Goal: Task Accomplishment & Management: Complete application form

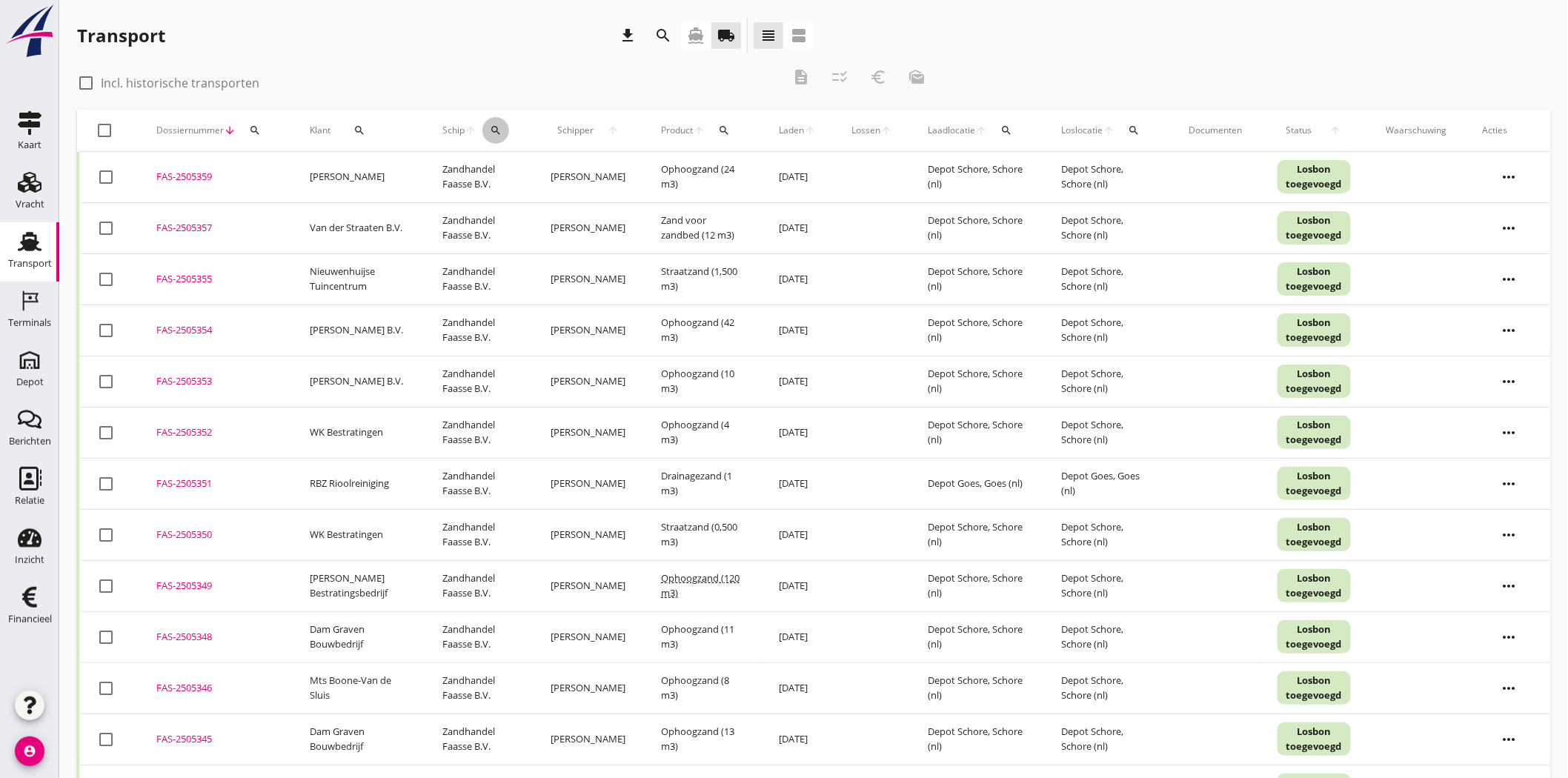
click at [502, 131] on icon "search" at bounding box center [496, 130] width 12 height 12
click at [569, 173] on input "Zoek op (scheeps)naam" at bounding box center [570, 173] width 154 height 24
click at [688, 38] on icon "directions_boat" at bounding box center [696, 35] width 18 height 18
click at [497, 130] on icon "search" at bounding box center [496, 130] width 12 height 12
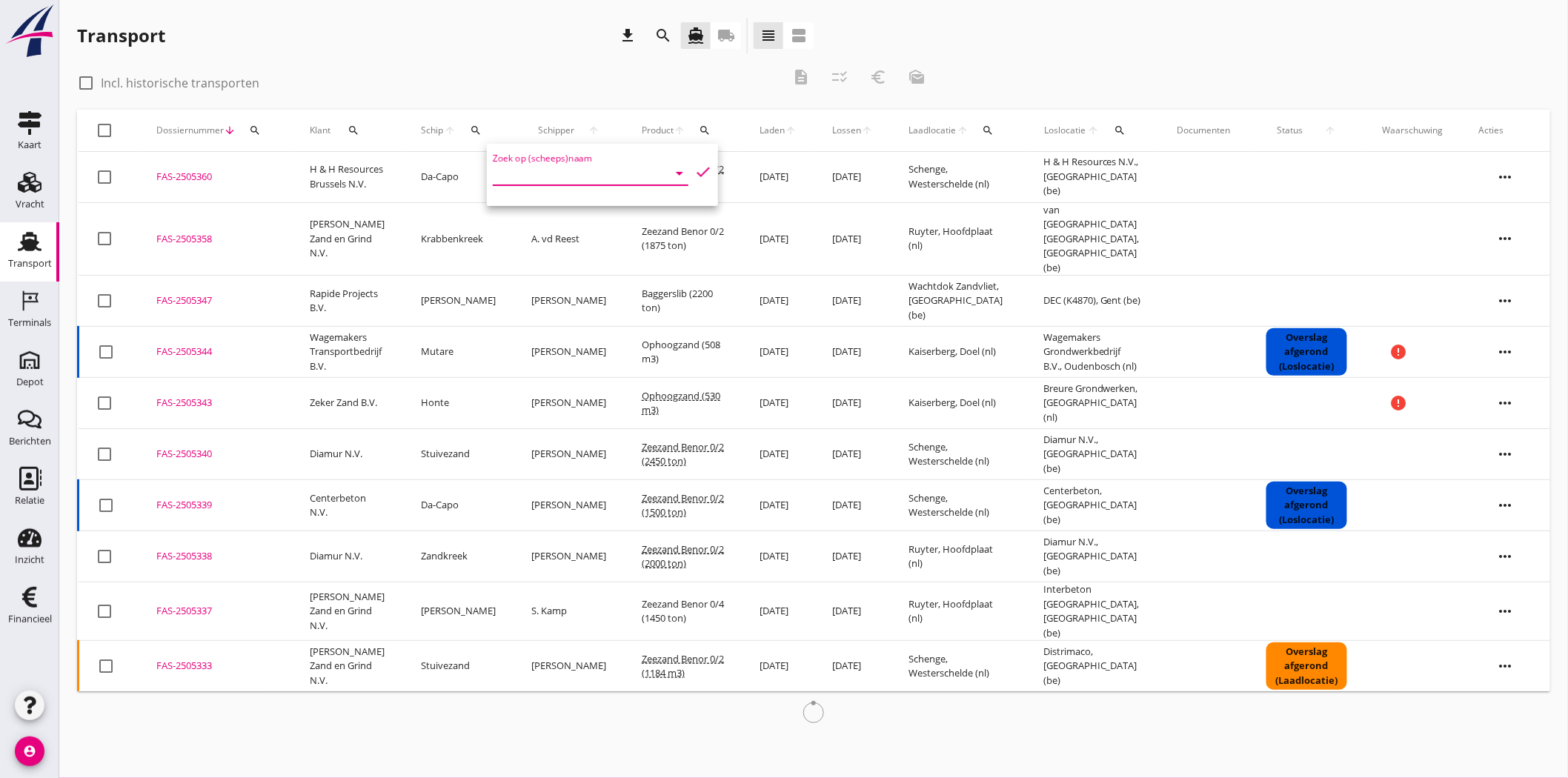
click at [513, 166] on input "Zoek op (scheeps)naam" at bounding box center [570, 173] width 154 height 24
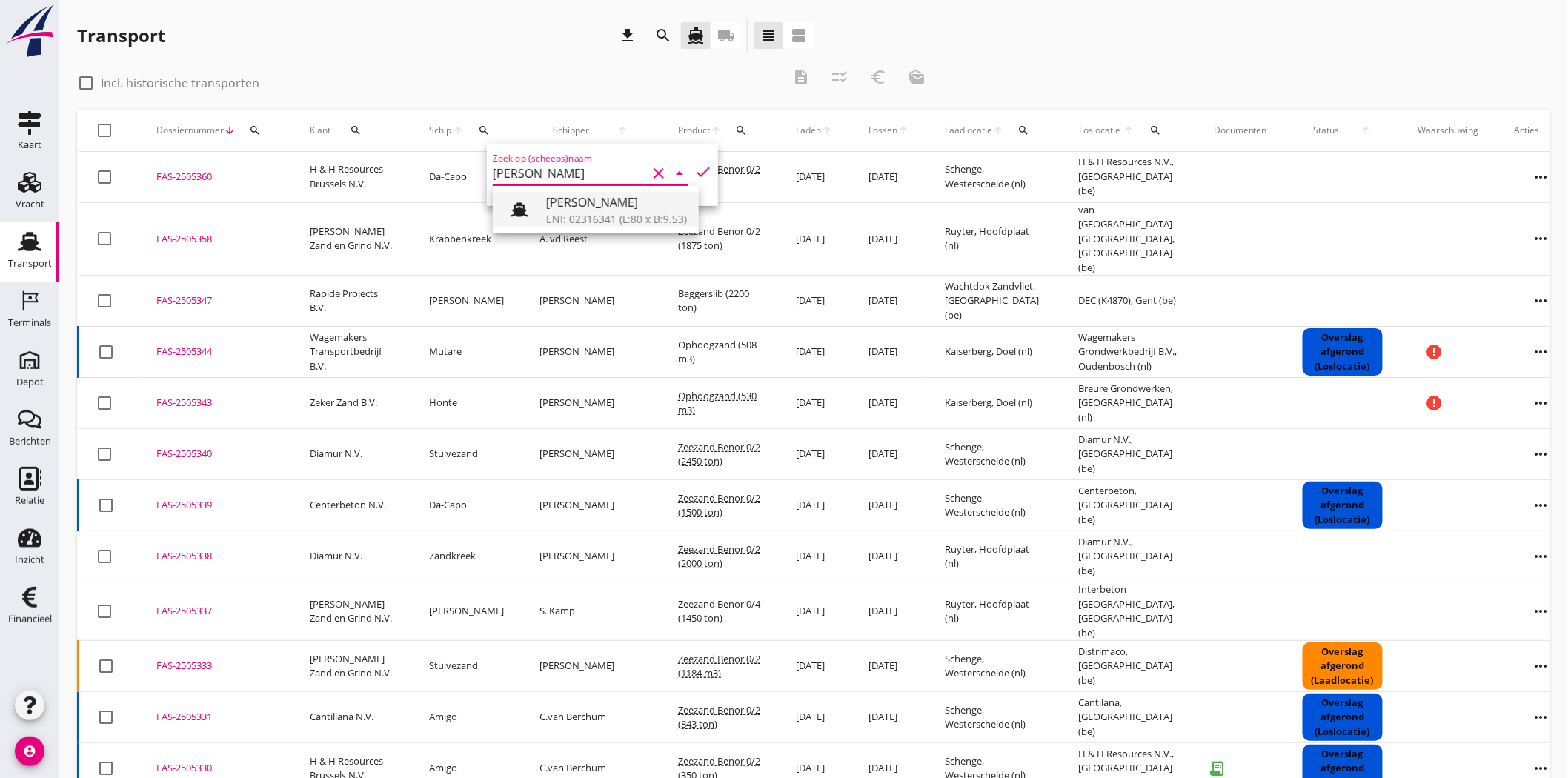
click at [605, 226] on div "Clasina Maria ENI: 02316341 (L:80 x B:9.53)" at bounding box center [596, 209] width 206 height 47
click at [605, 199] on div "Clasina Maria" at bounding box center [616, 202] width 141 height 18
click at [698, 167] on icon "check" at bounding box center [703, 172] width 18 height 18
type input "Clasina Maria"
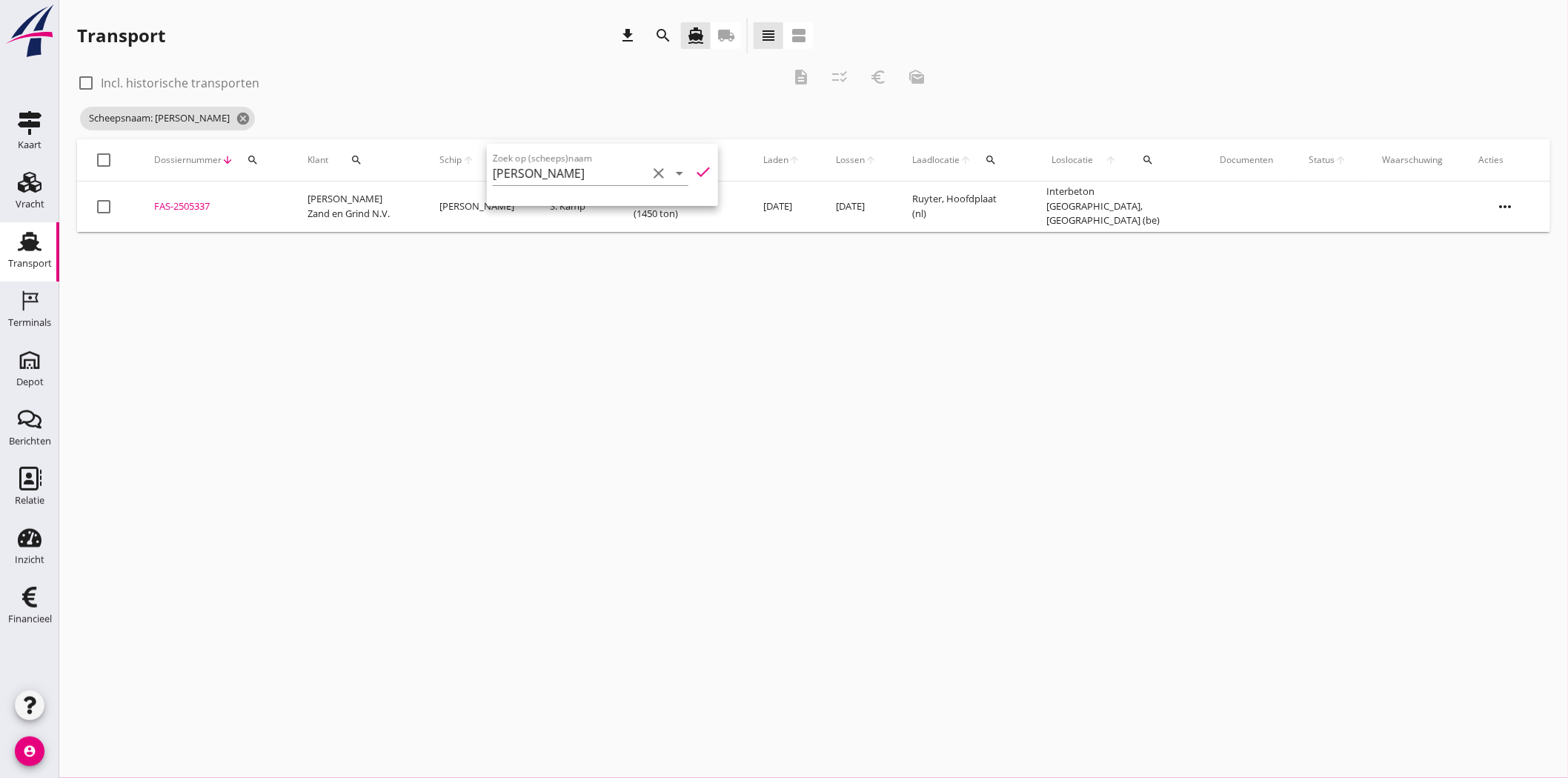
click at [83, 79] on div at bounding box center [85, 83] width 25 height 25
checkbox input "true"
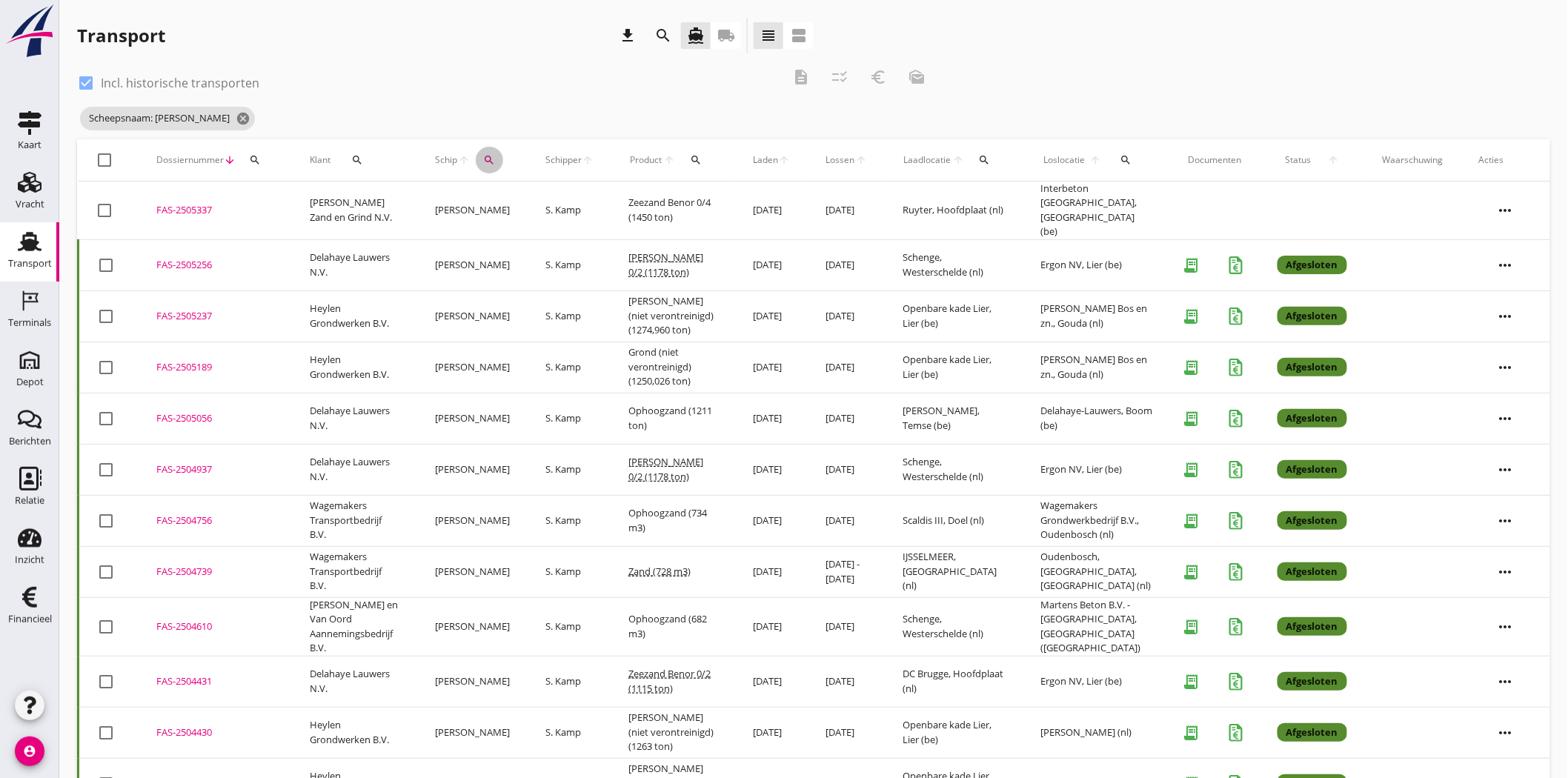
click at [496, 160] on icon "search" at bounding box center [489, 160] width 12 height 12
click at [643, 203] on icon "clear" at bounding box center [652, 202] width 18 height 18
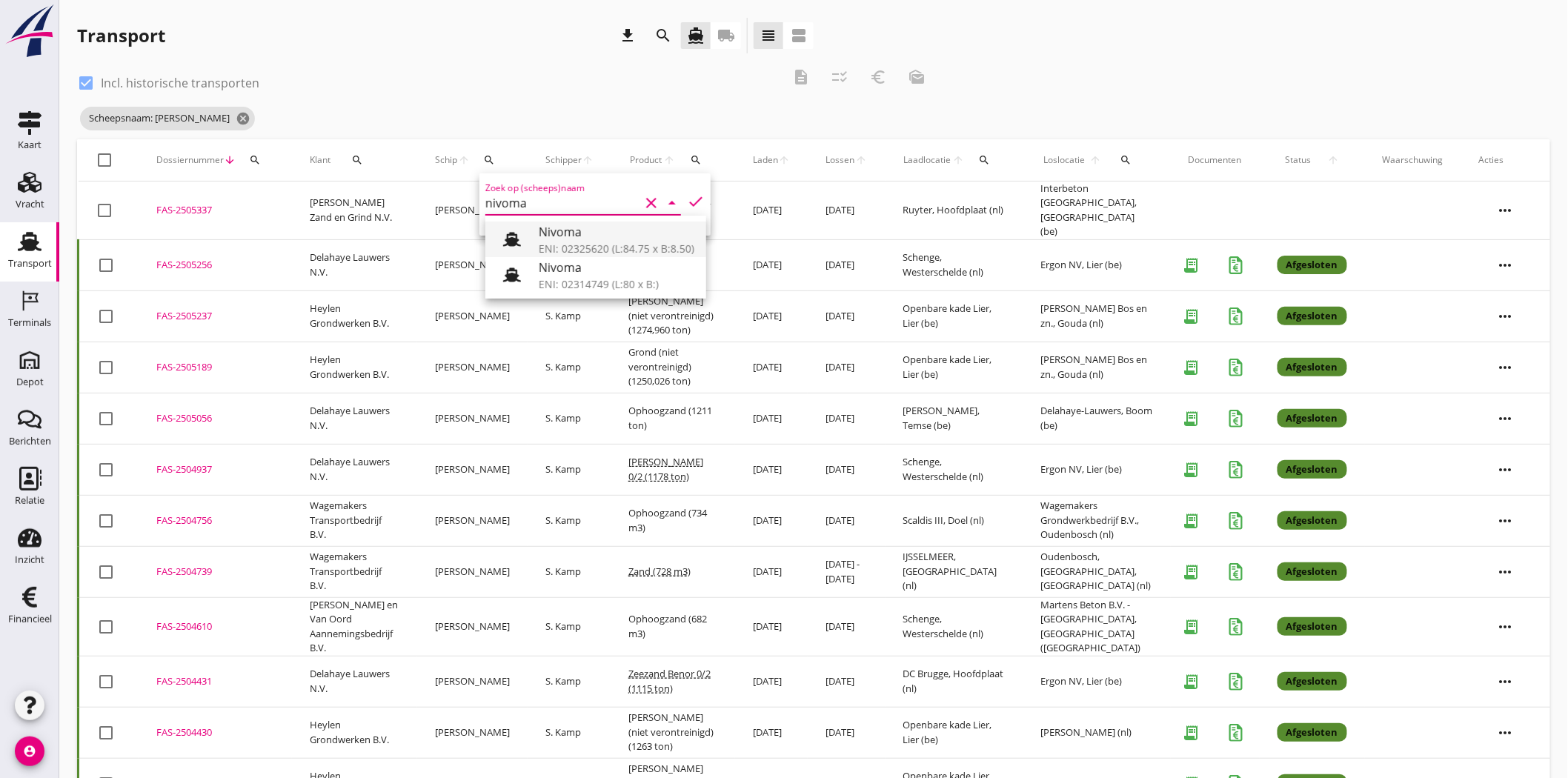
click at [599, 227] on div "Nivoma" at bounding box center [617, 231] width 155 height 18
click at [687, 194] on icon "check" at bounding box center [696, 201] width 18 height 18
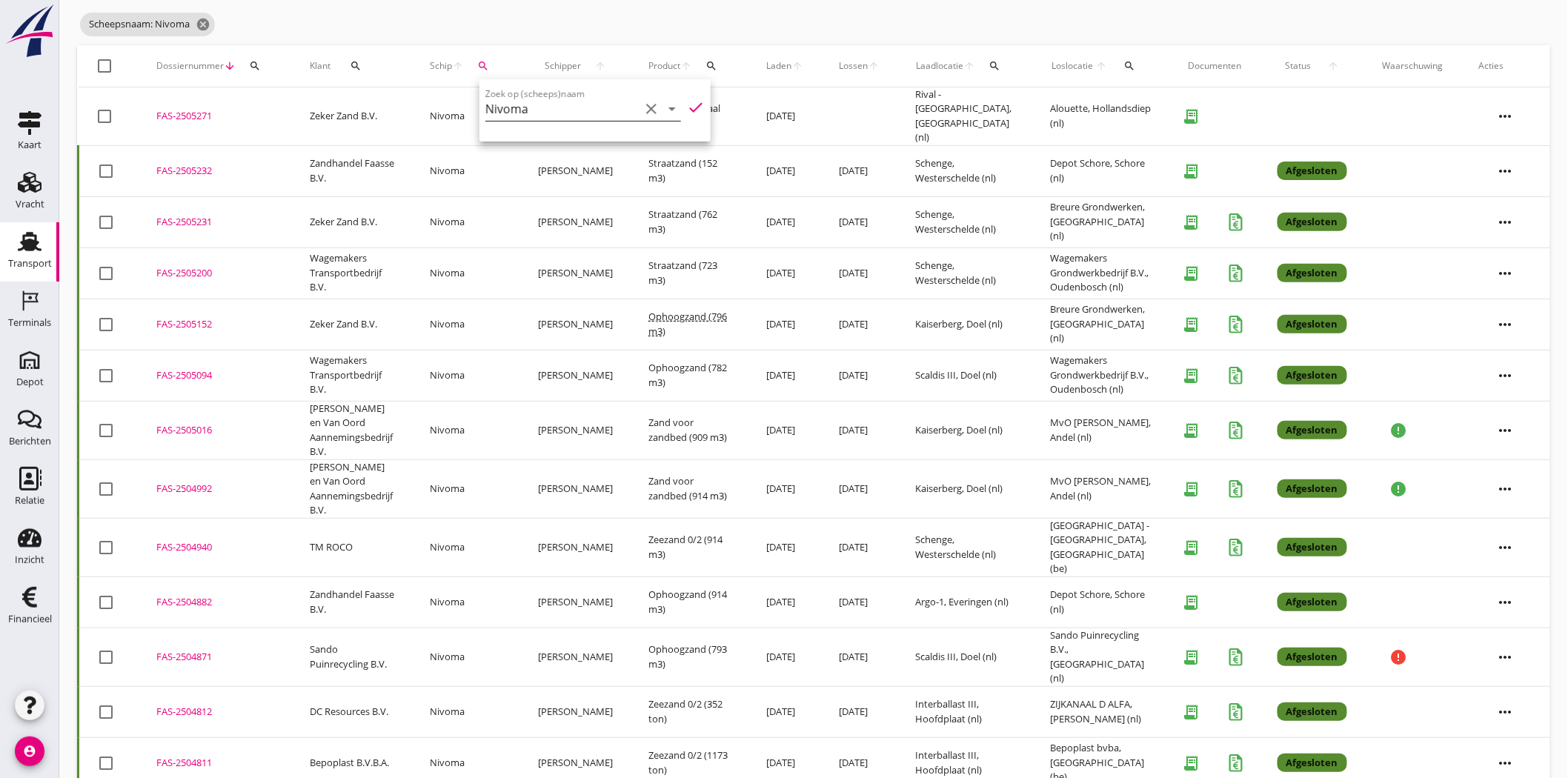
scroll to position [12, 0]
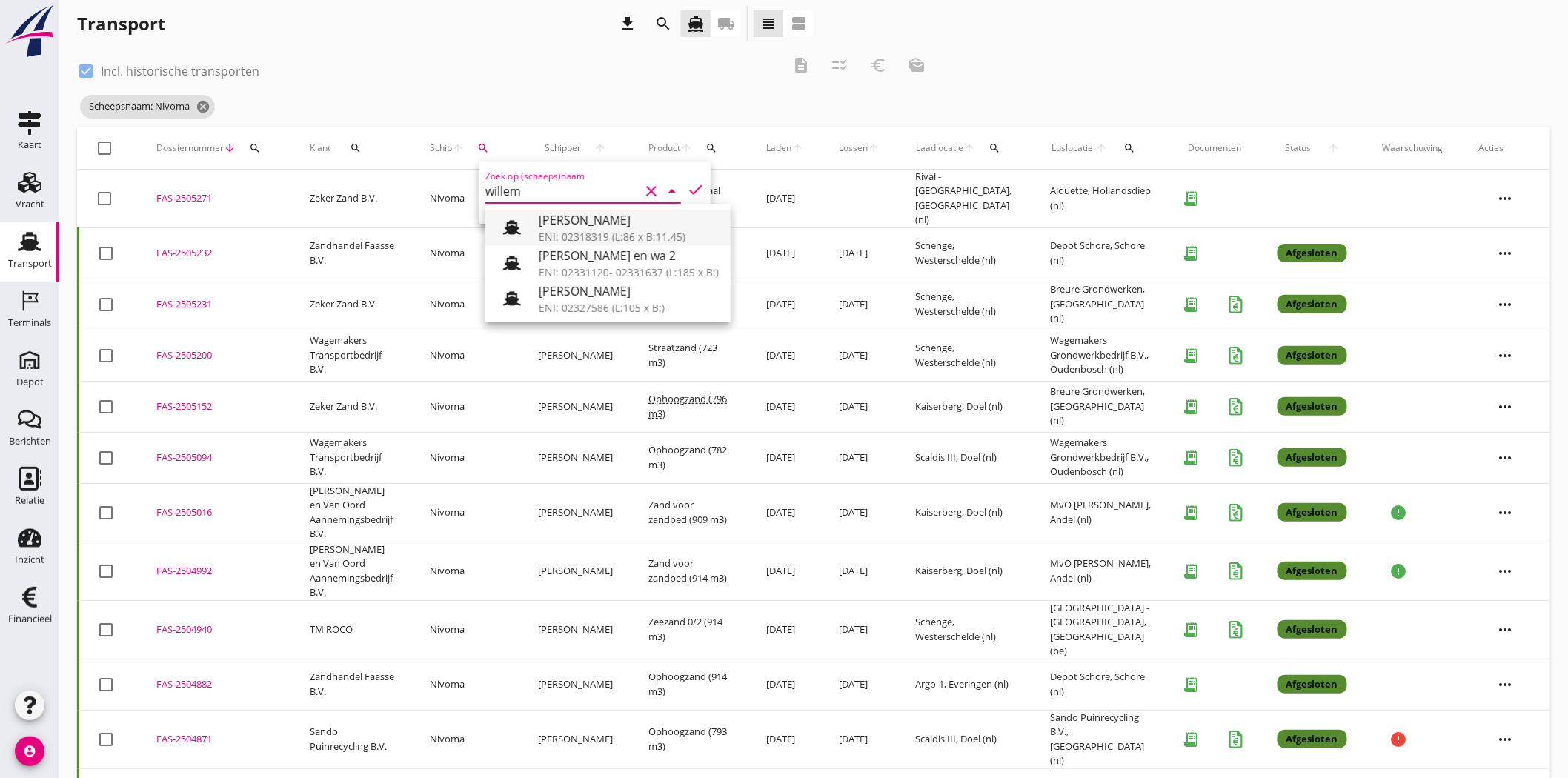
click at [572, 210] on div "Willem" at bounding box center [630, 219] width 180 height 18
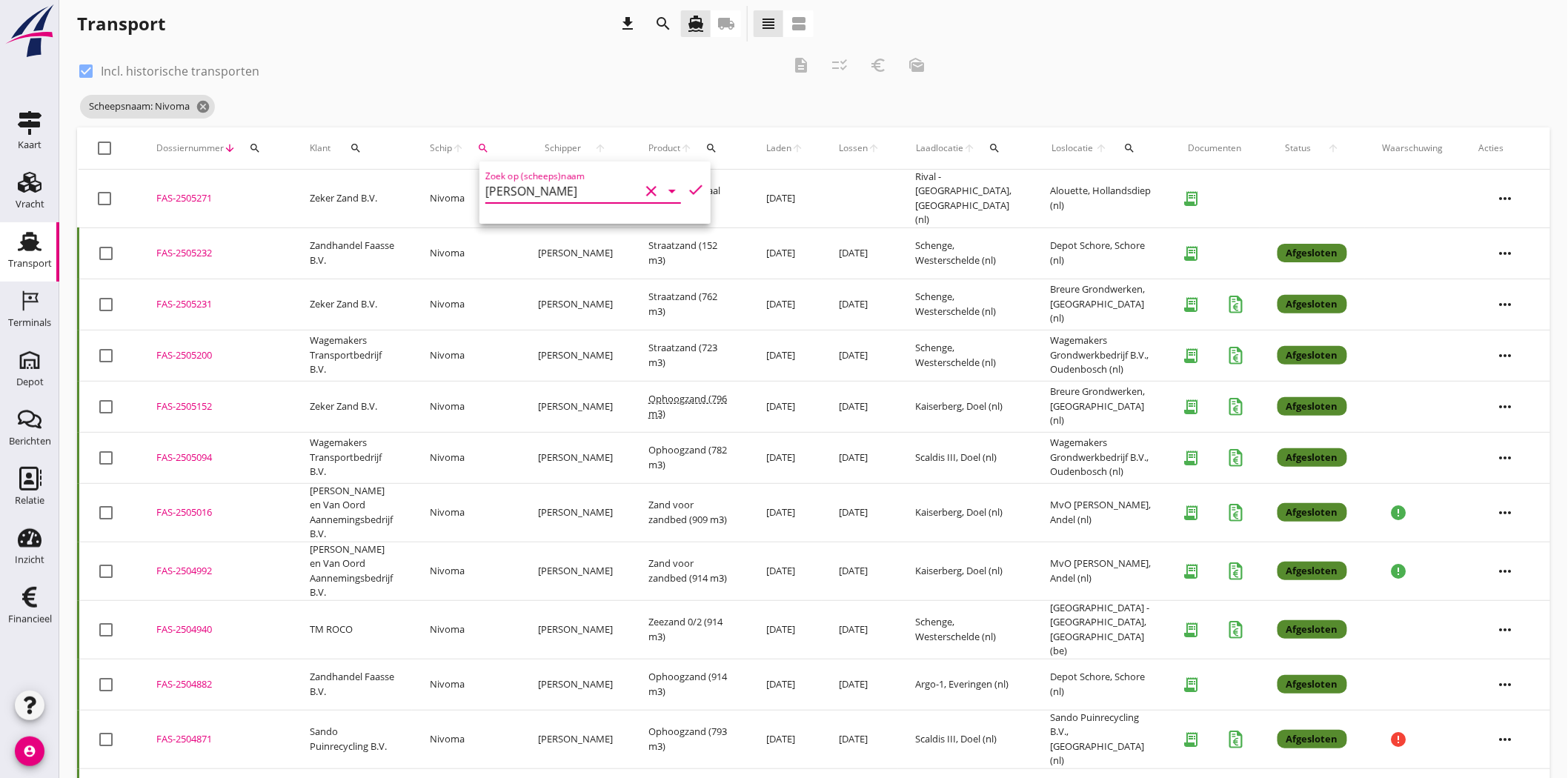
click at [687, 186] on icon "check" at bounding box center [696, 189] width 18 height 18
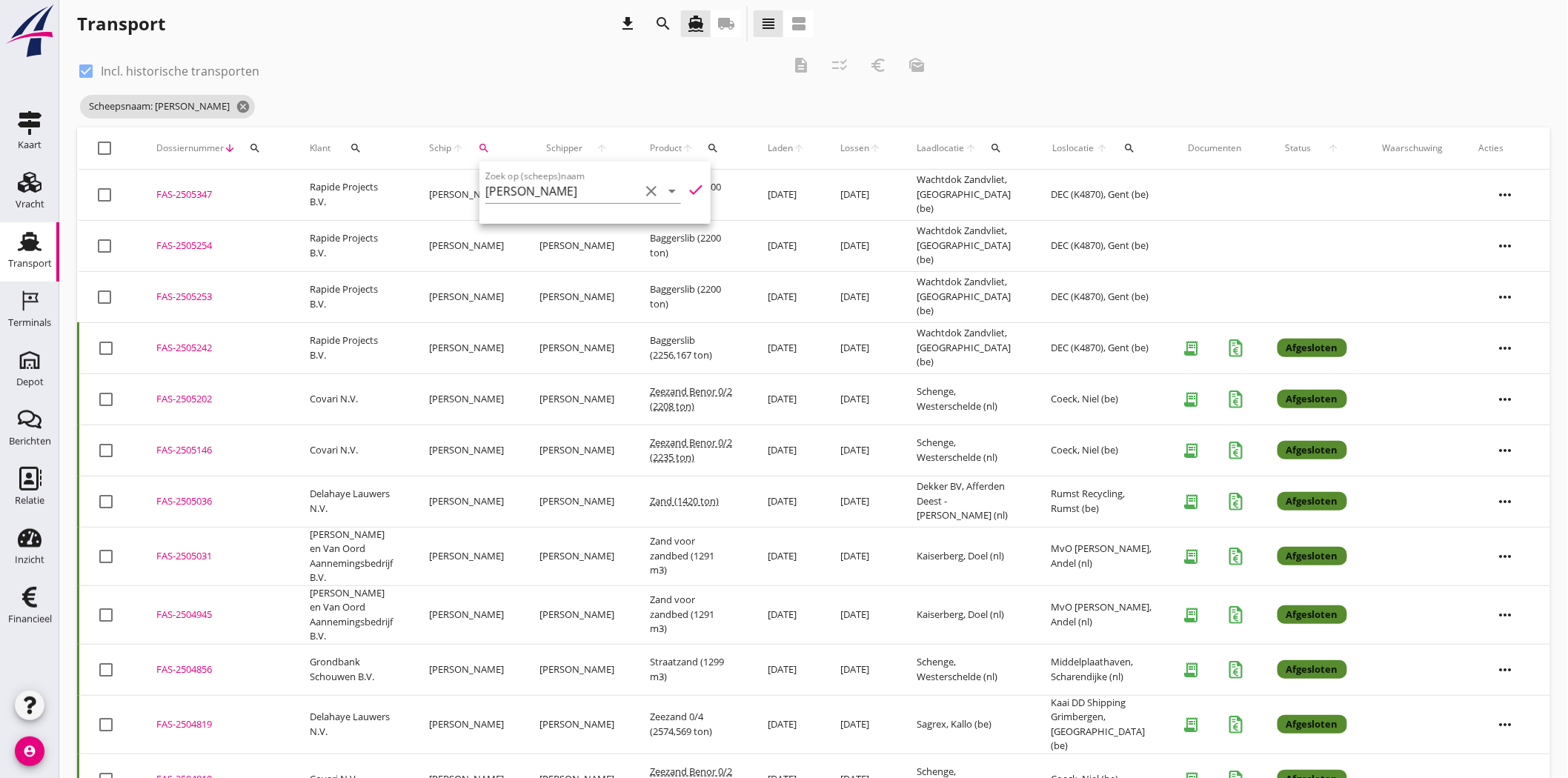
scroll to position [0, 0]
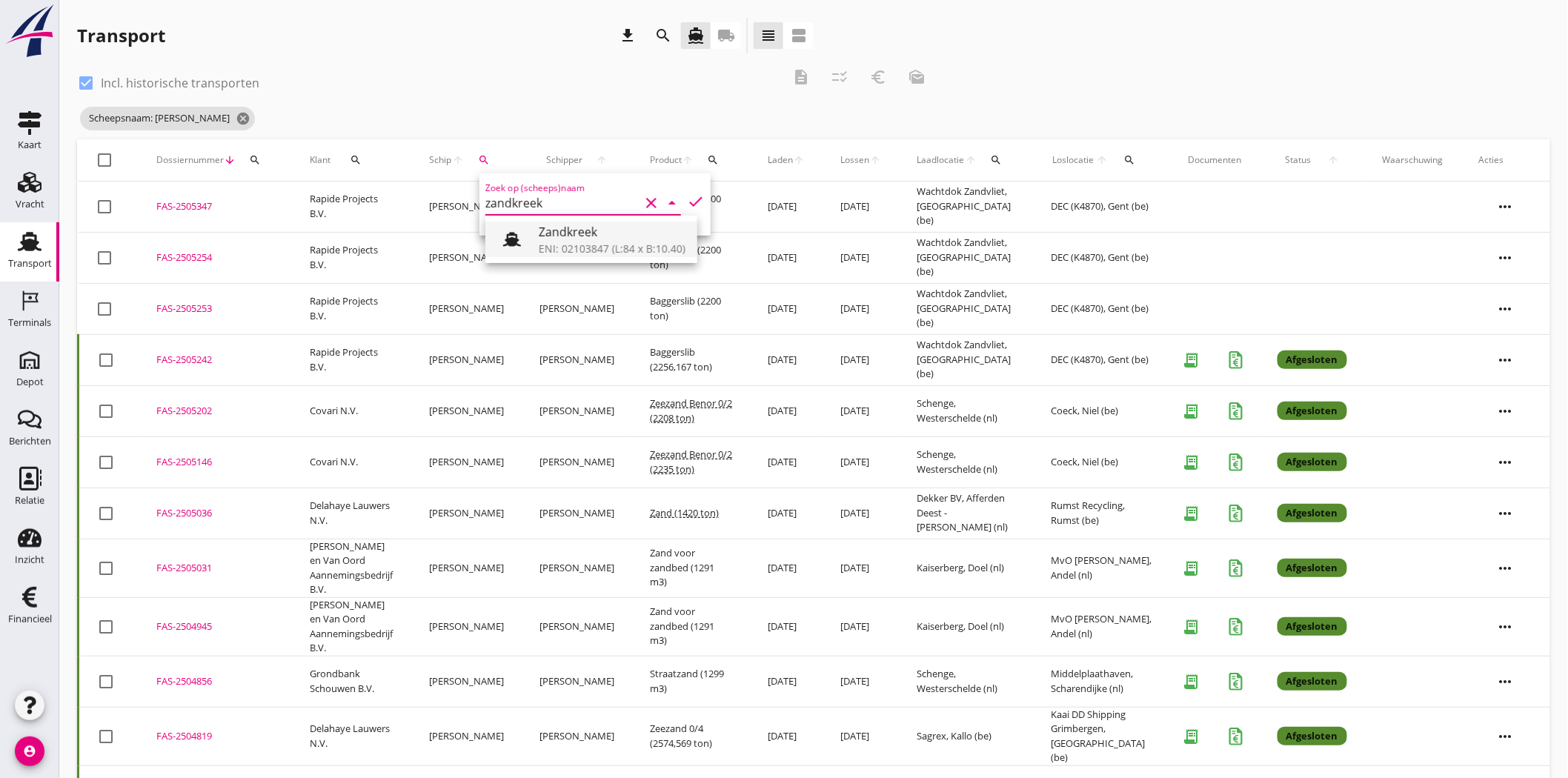
click at [558, 226] on div "Zandkreek" at bounding box center [612, 231] width 147 height 18
click at [687, 197] on icon "check" at bounding box center [696, 201] width 18 height 18
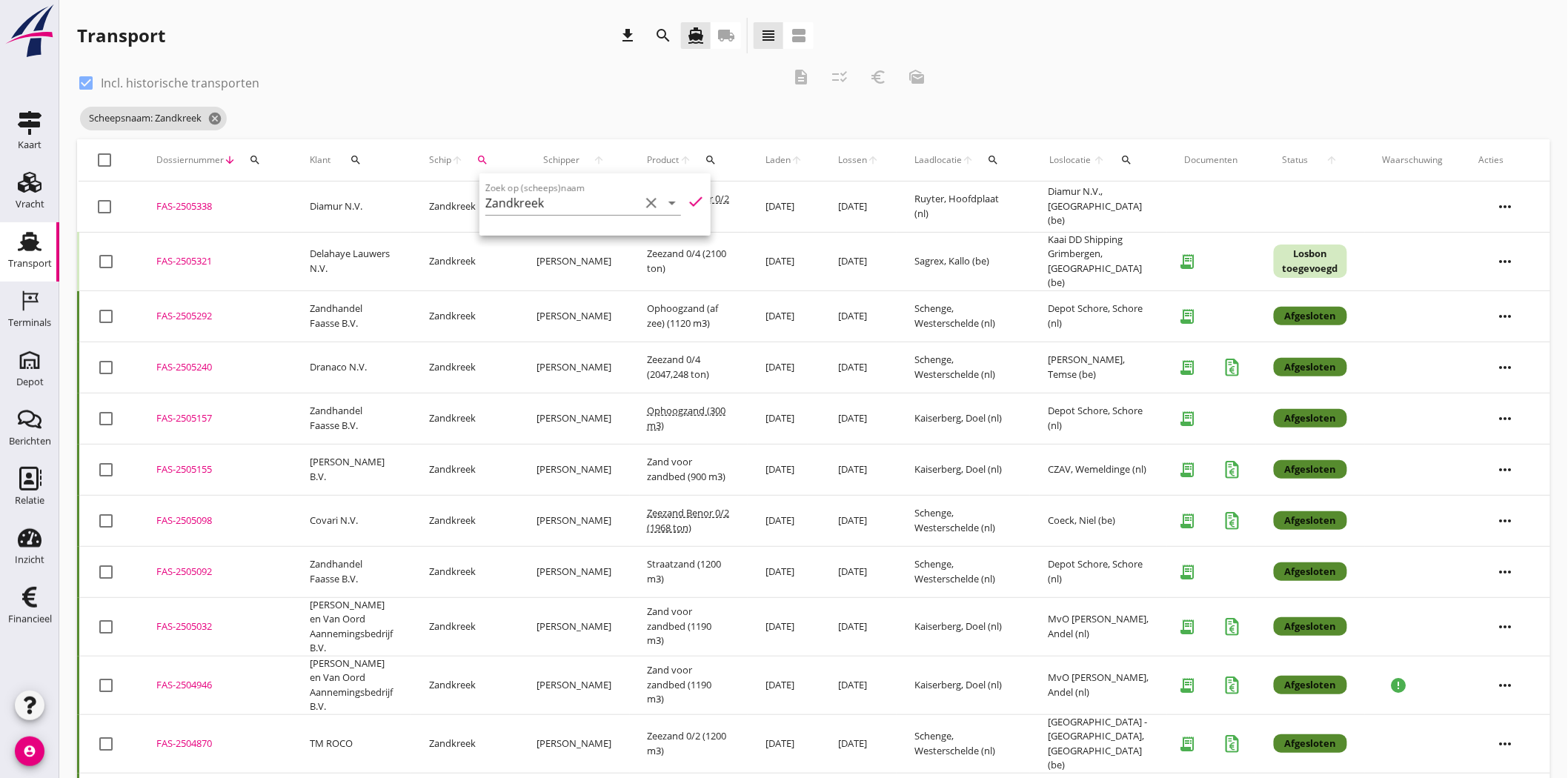
click at [477, 91] on div "check_box Incl. historische transporten" at bounding box center [429, 82] width 705 height 21
click at [487, 160] on icon "search" at bounding box center [482, 160] width 12 height 12
click at [511, 200] on input "Zandkreek" at bounding box center [558, 202] width 154 height 24
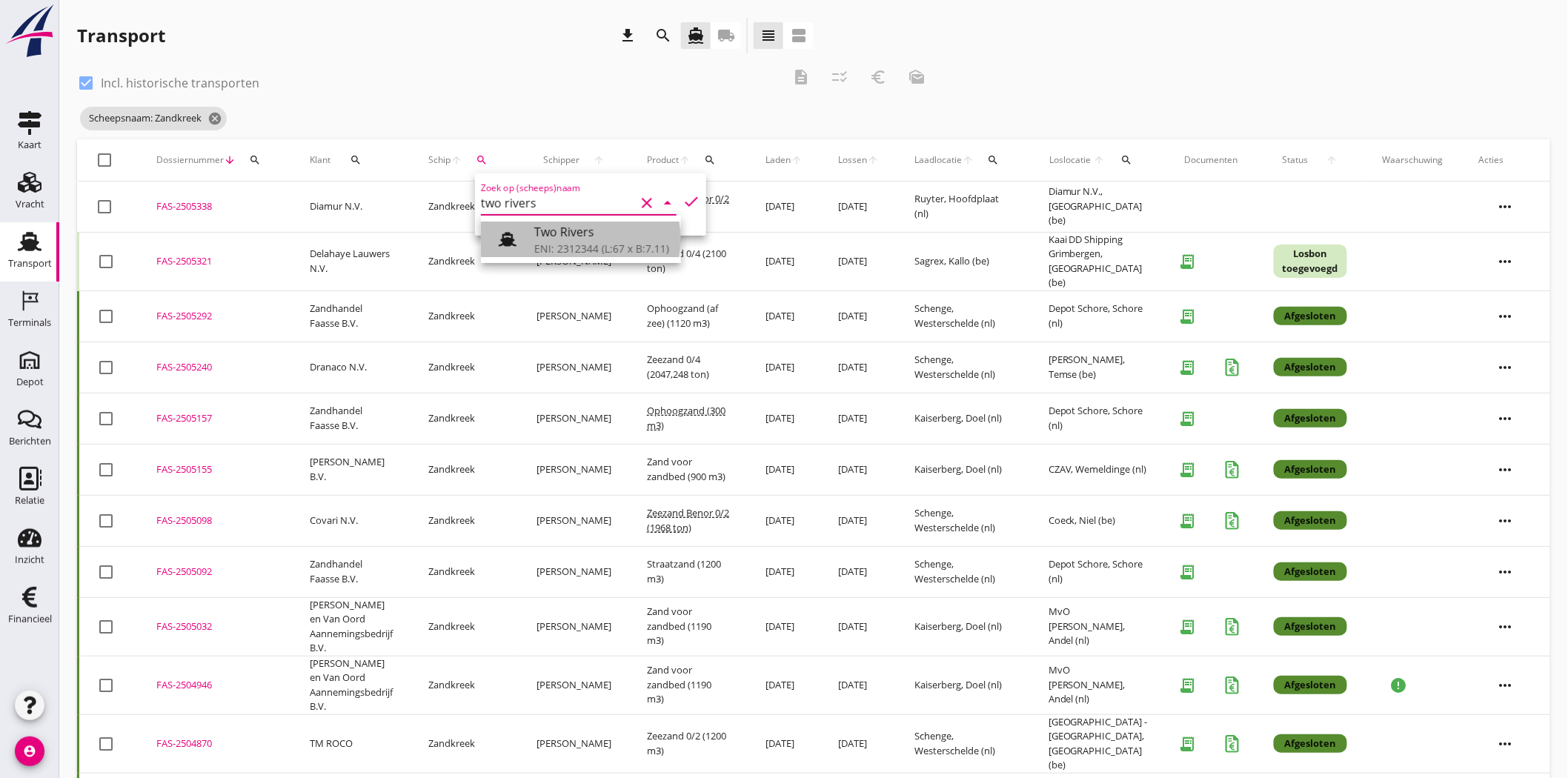
click at [578, 237] on div "Two Rivers" at bounding box center [602, 231] width 135 height 18
click at [682, 200] on icon "check" at bounding box center [691, 201] width 18 height 18
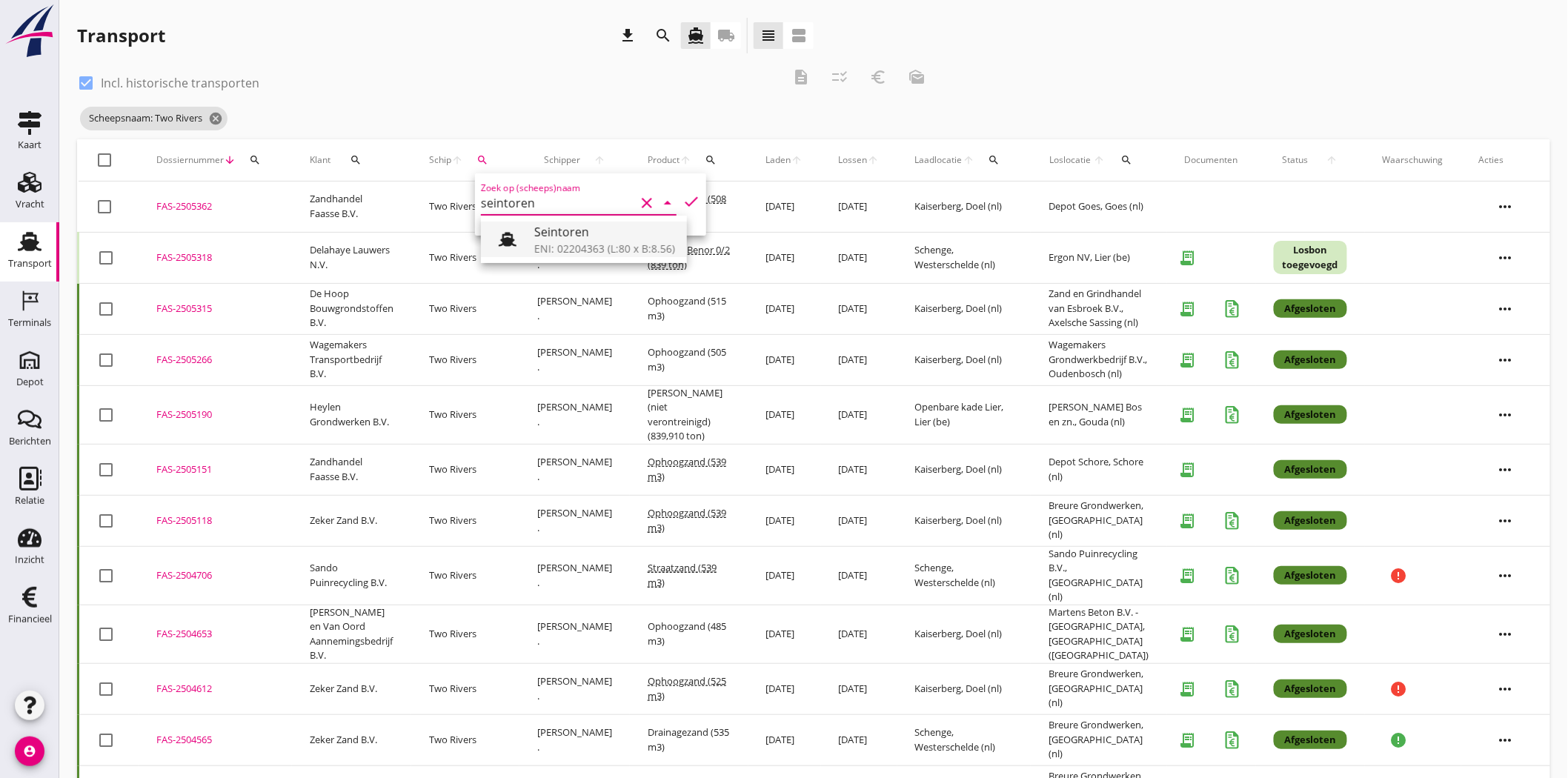
click at [605, 230] on div "Seintoren" at bounding box center [605, 231] width 141 height 18
click at [682, 198] on icon "check" at bounding box center [691, 201] width 18 height 18
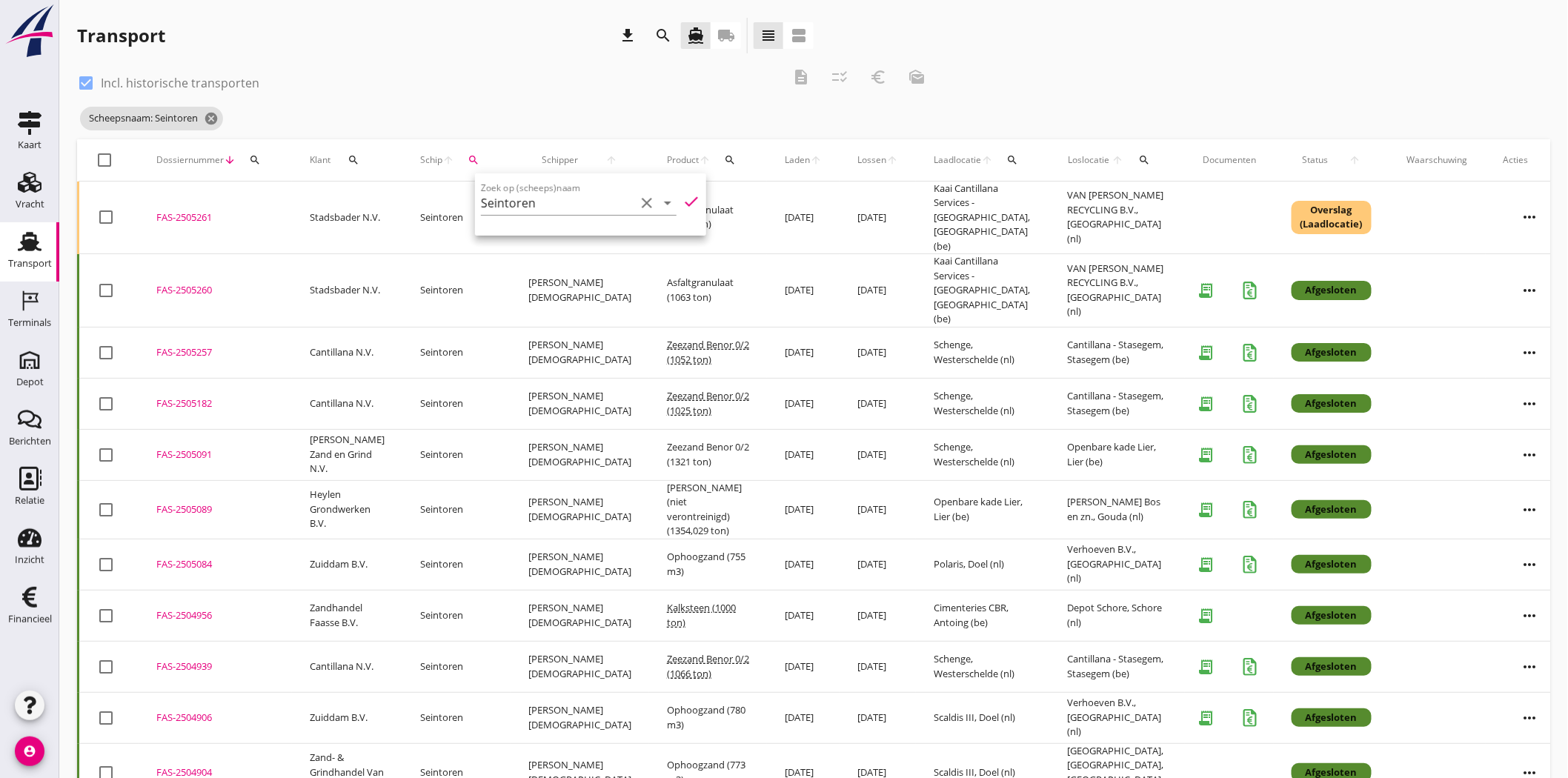
click at [493, 60] on div "check_box Incl. historische transporten description checklist_rtl euro_symbol m…" at bounding box center [507, 82] width 860 height 44
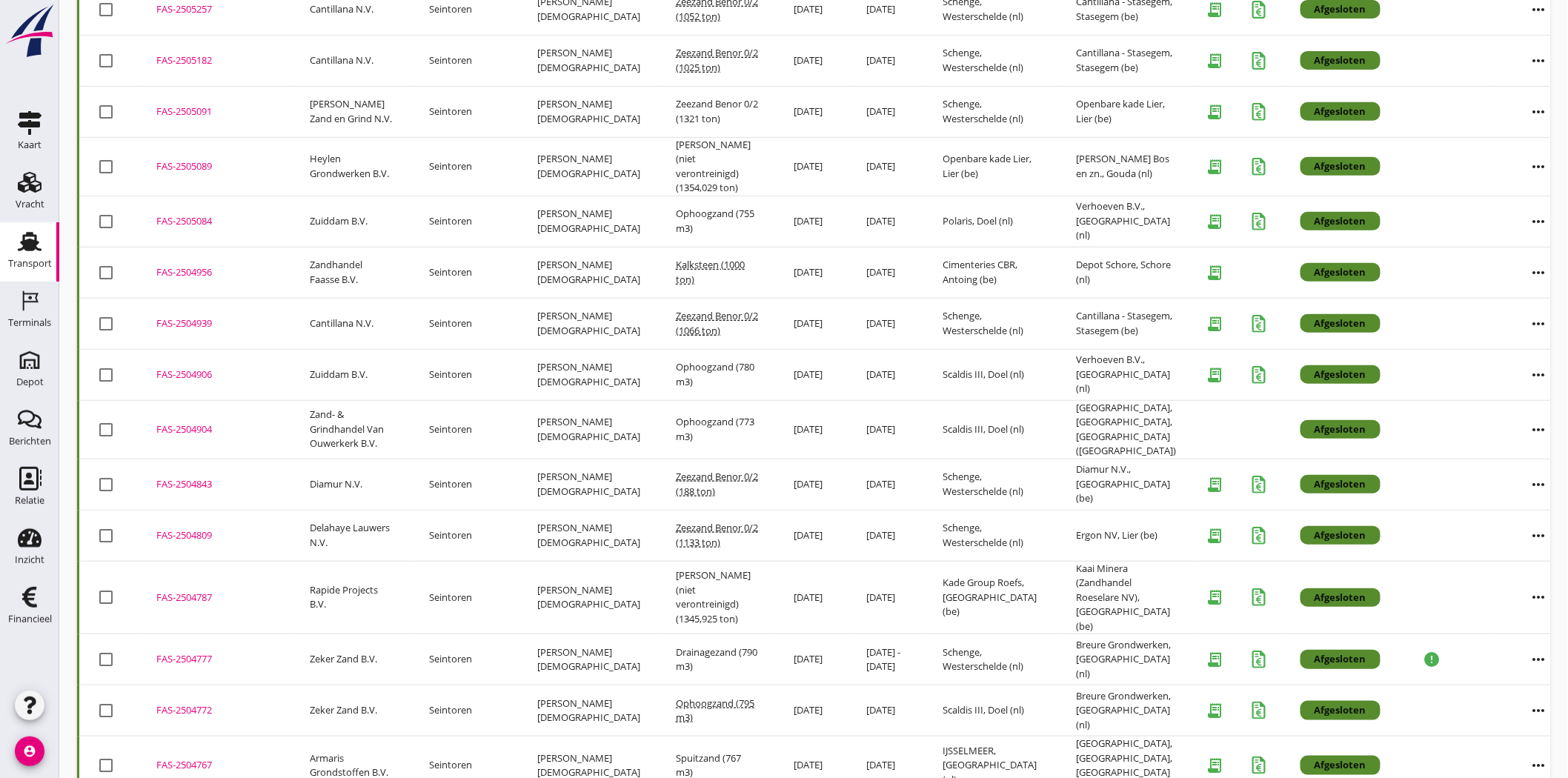
scroll to position [75, 0]
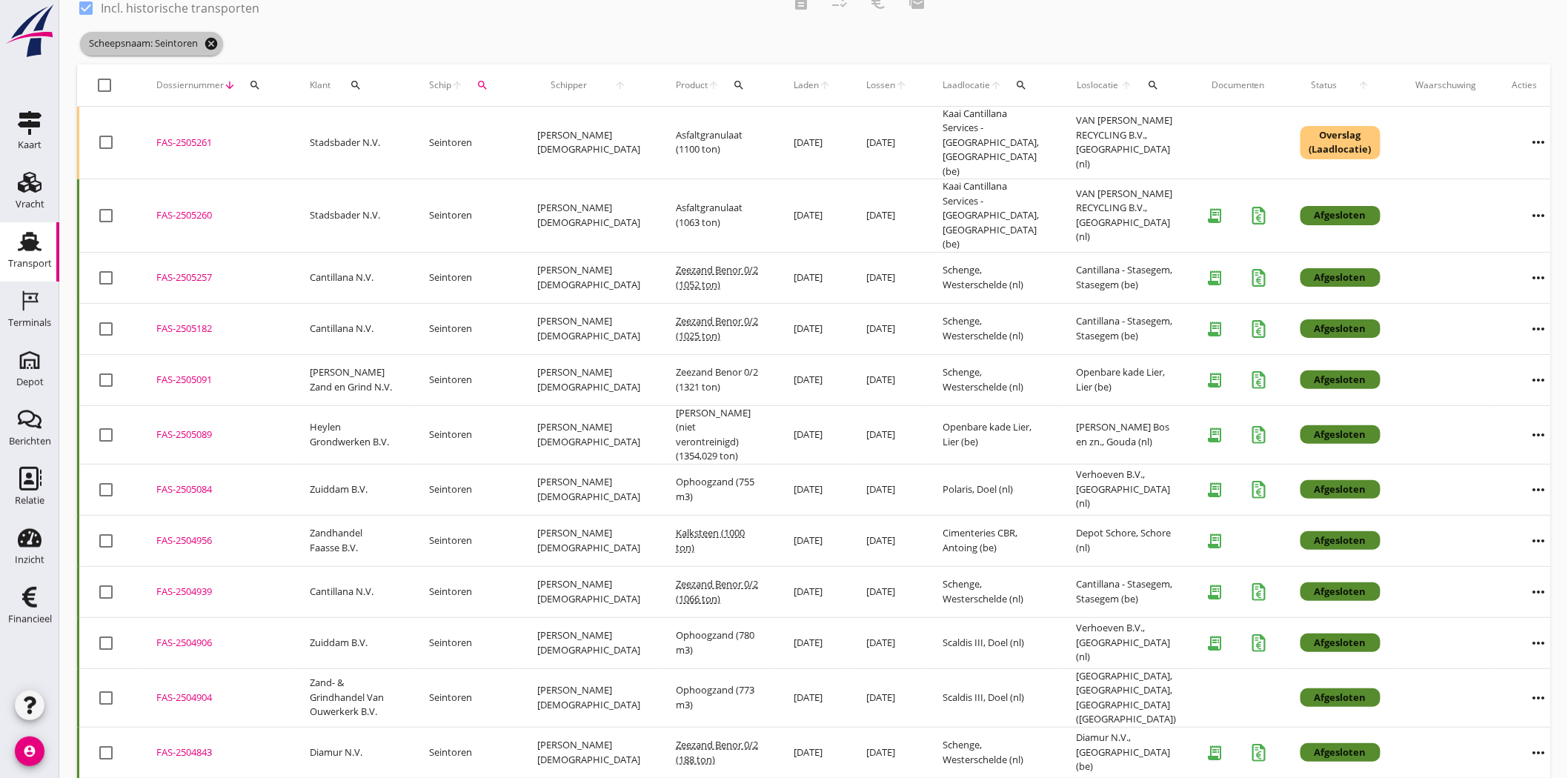
click at [210, 37] on icon "cancel" at bounding box center [210, 43] width 14 height 14
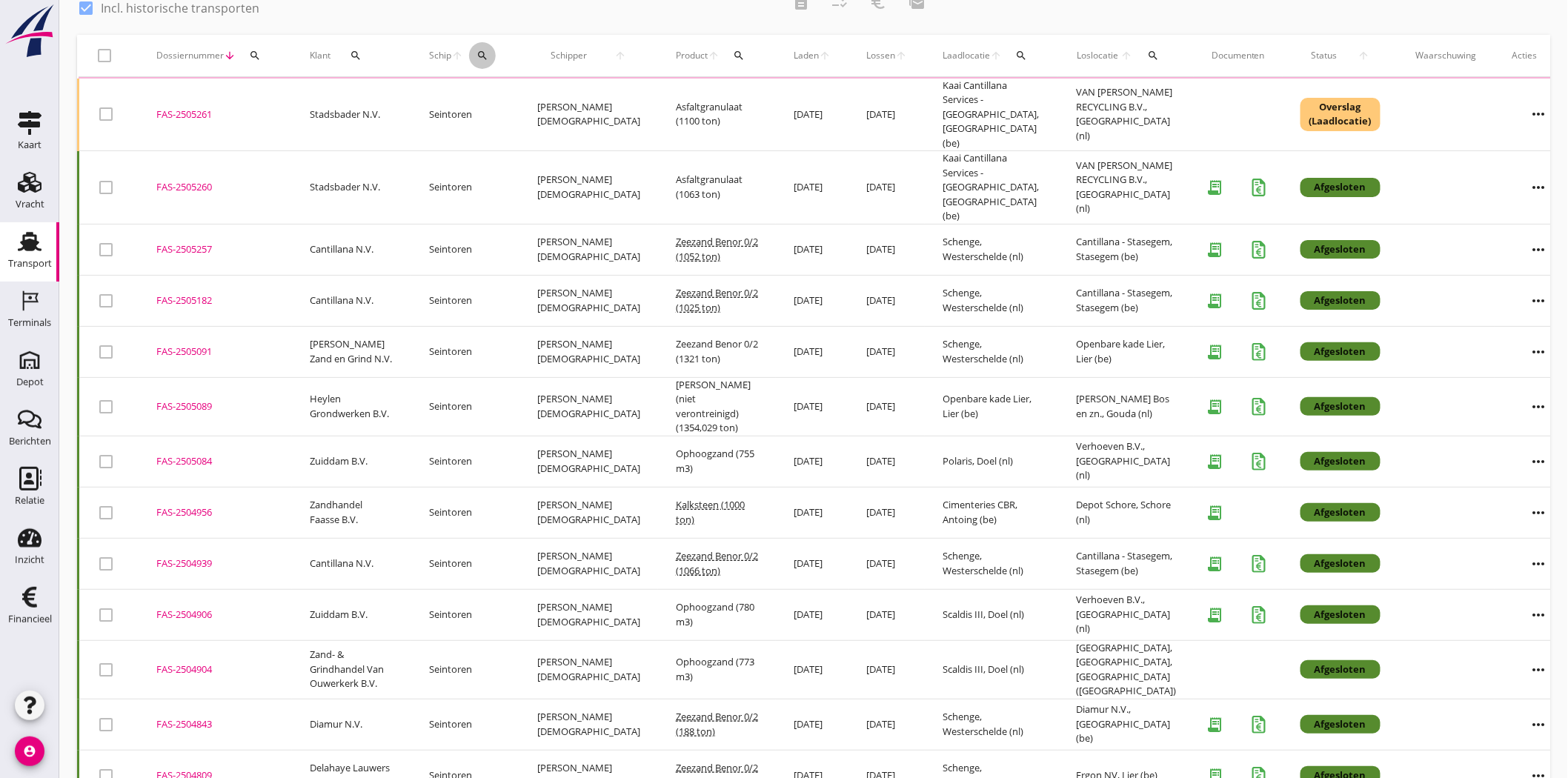
click at [487, 54] on icon "search" at bounding box center [483, 56] width 12 height 12
click at [572, 96] on input "Zoek op (scheeps)naam" at bounding box center [556, 98] width 154 height 24
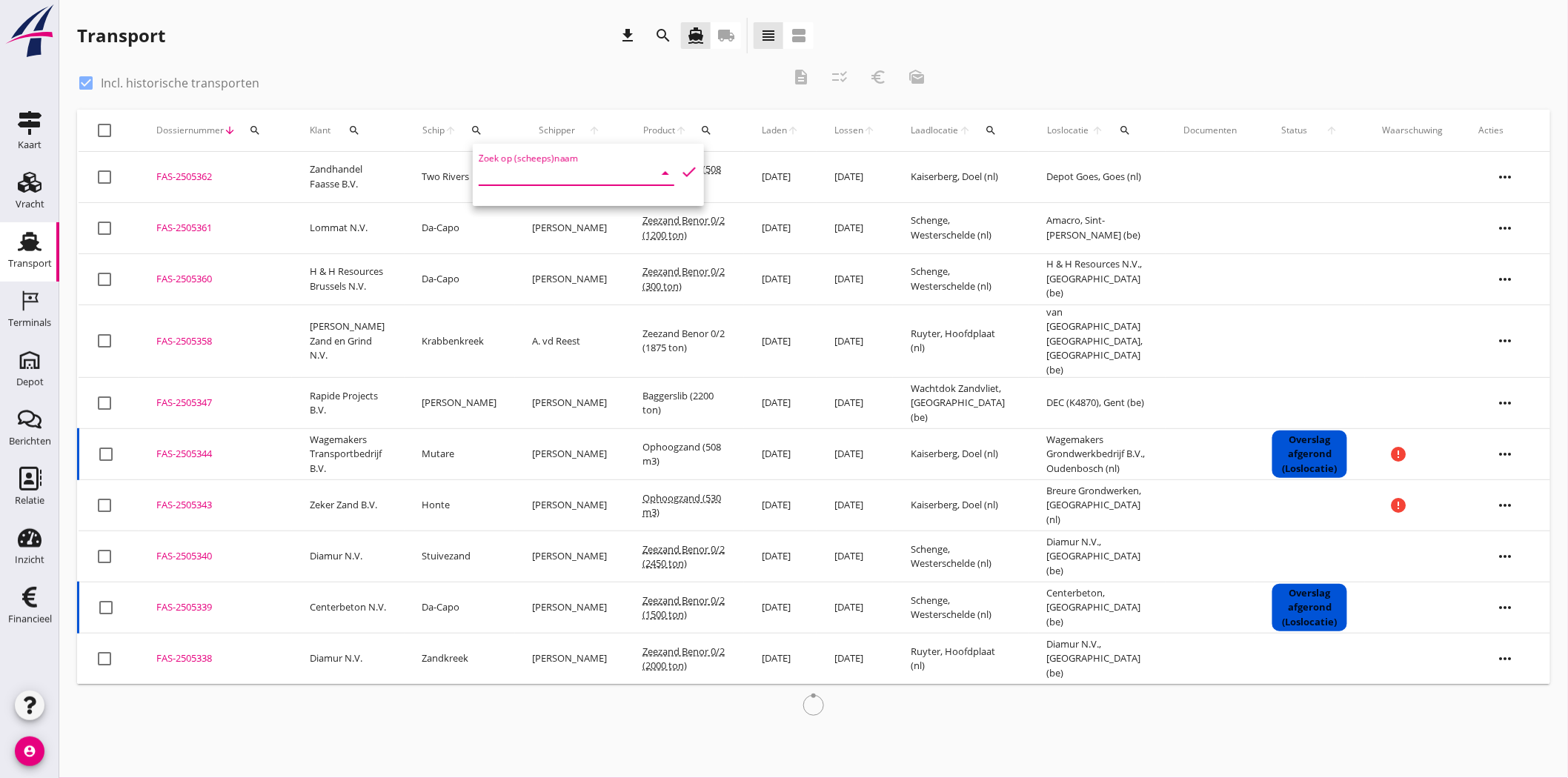
scroll to position [0, 0]
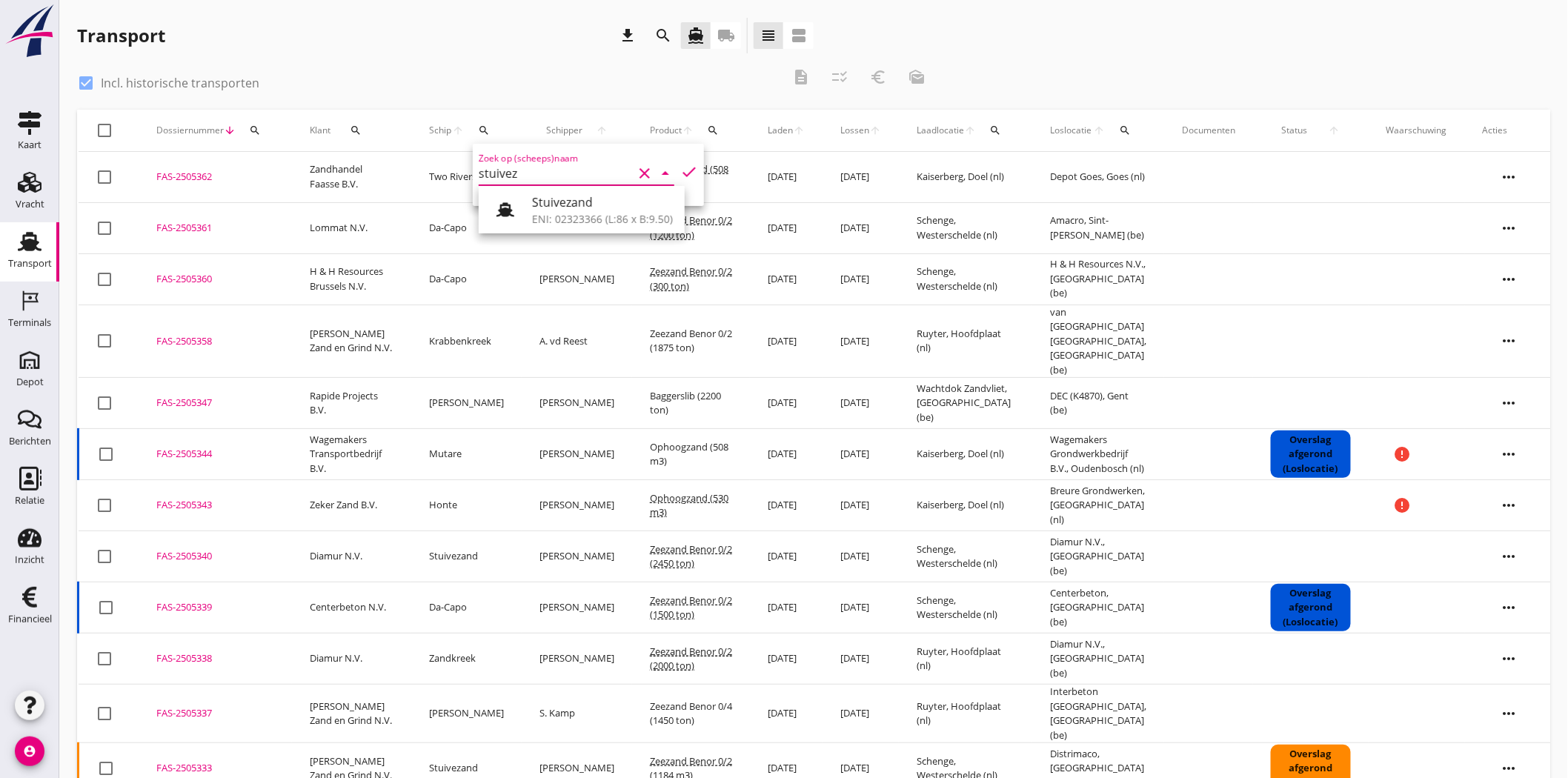
click at [554, 210] on div "Stuivezand" at bounding box center [603, 202] width 141 height 18
drag, startPoint x: 691, startPoint y: 179, endPoint x: 680, endPoint y: 169, distance: 14.9
click at [680, 169] on icon "check" at bounding box center [689, 172] width 18 height 18
type input "Stuivezand"
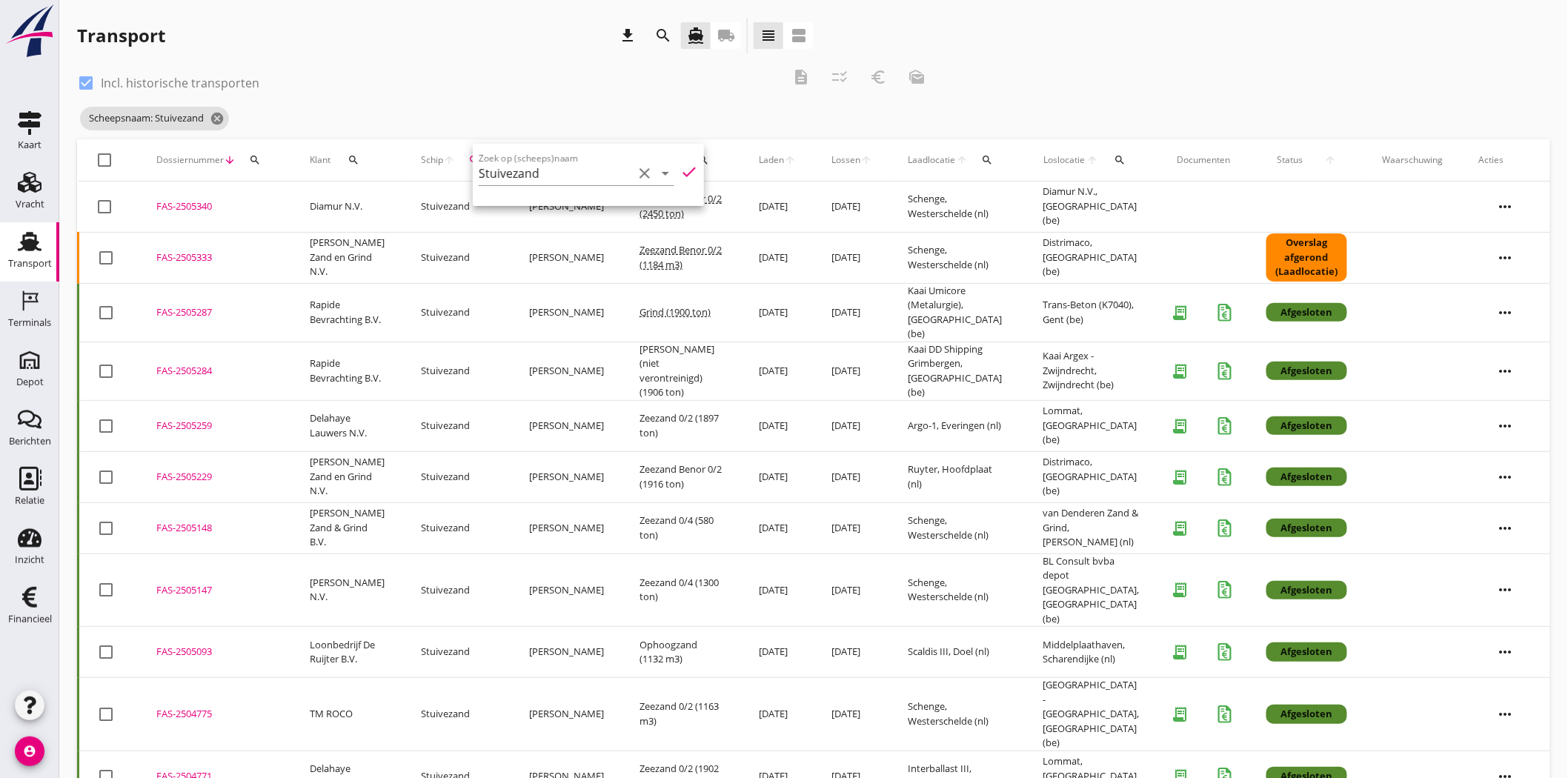
click at [683, 163] on icon "check" at bounding box center [689, 172] width 18 height 18
click at [510, 72] on div "check_box Incl. historische transporten" at bounding box center [429, 82] width 705 height 21
click at [468, 158] on icon "search" at bounding box center [474, 160] width 12 height 12
click at [614, 200] on icon "clear" at bounding box center [623, 202] width 18 height 18
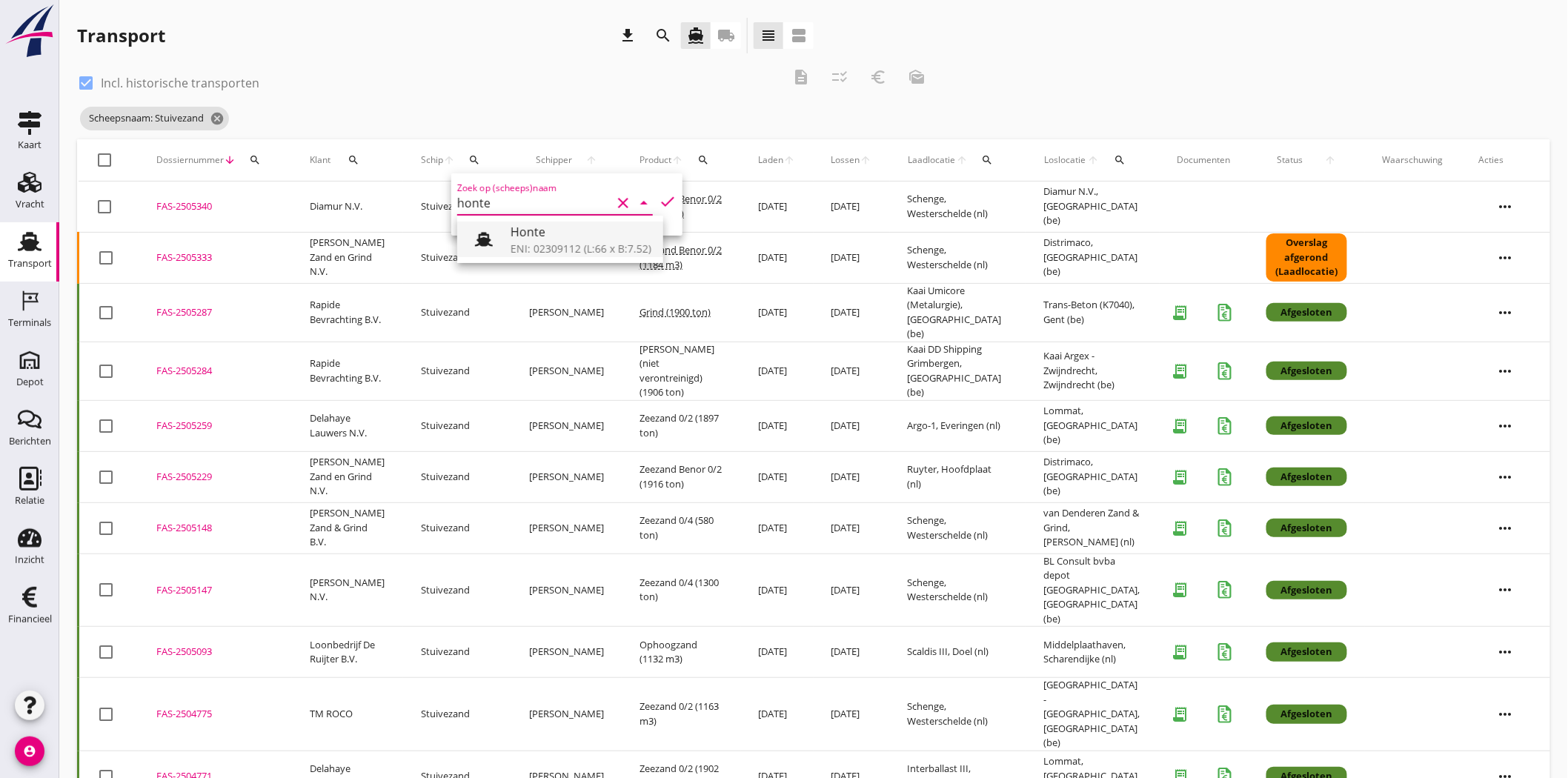
click at [598, 229] on div "Honte" at bounding box center [581, 231] width 141 height 18
click at [661, 199] on icon "check" at bounding box center [668, 201] width 18 height 18
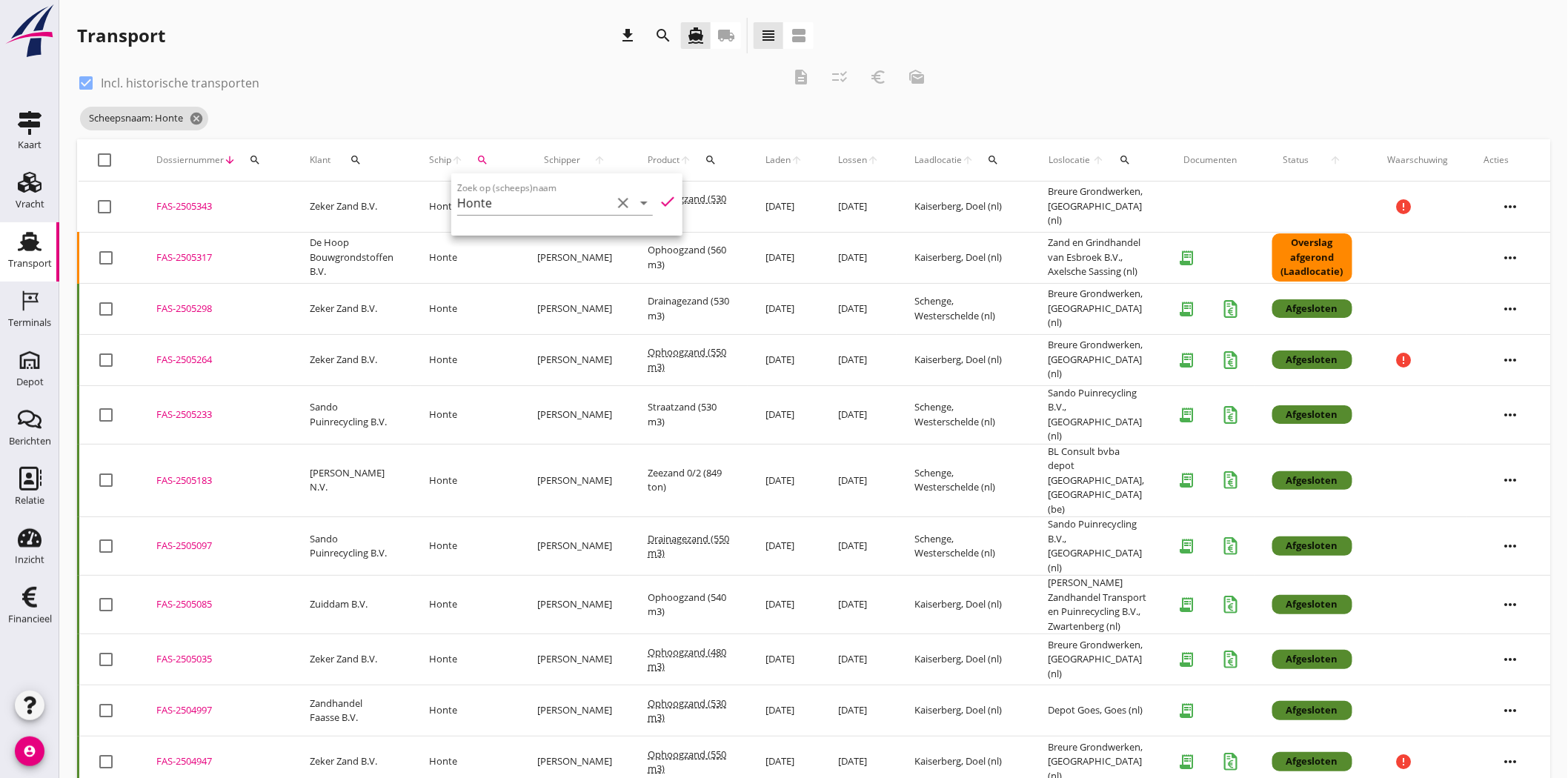
click at [659, 197] on icon "check" at bounding box center [668, 201] width 18 height 18
click at [539, 212] on input "Honte" at bounding box center [535, 202] width 154 height 24
click at [532, 239] on div "Honte" at bounding box center [581, 231] width 141 height 18
click at [659, 200] on icon "check" at bounding box center [668, 201] width 18 height 18
click at [521, 52] on div "Transport download search directions_boat local_shipping view_headline view_age…" at bounding box center [445, 35] width 737 height 35
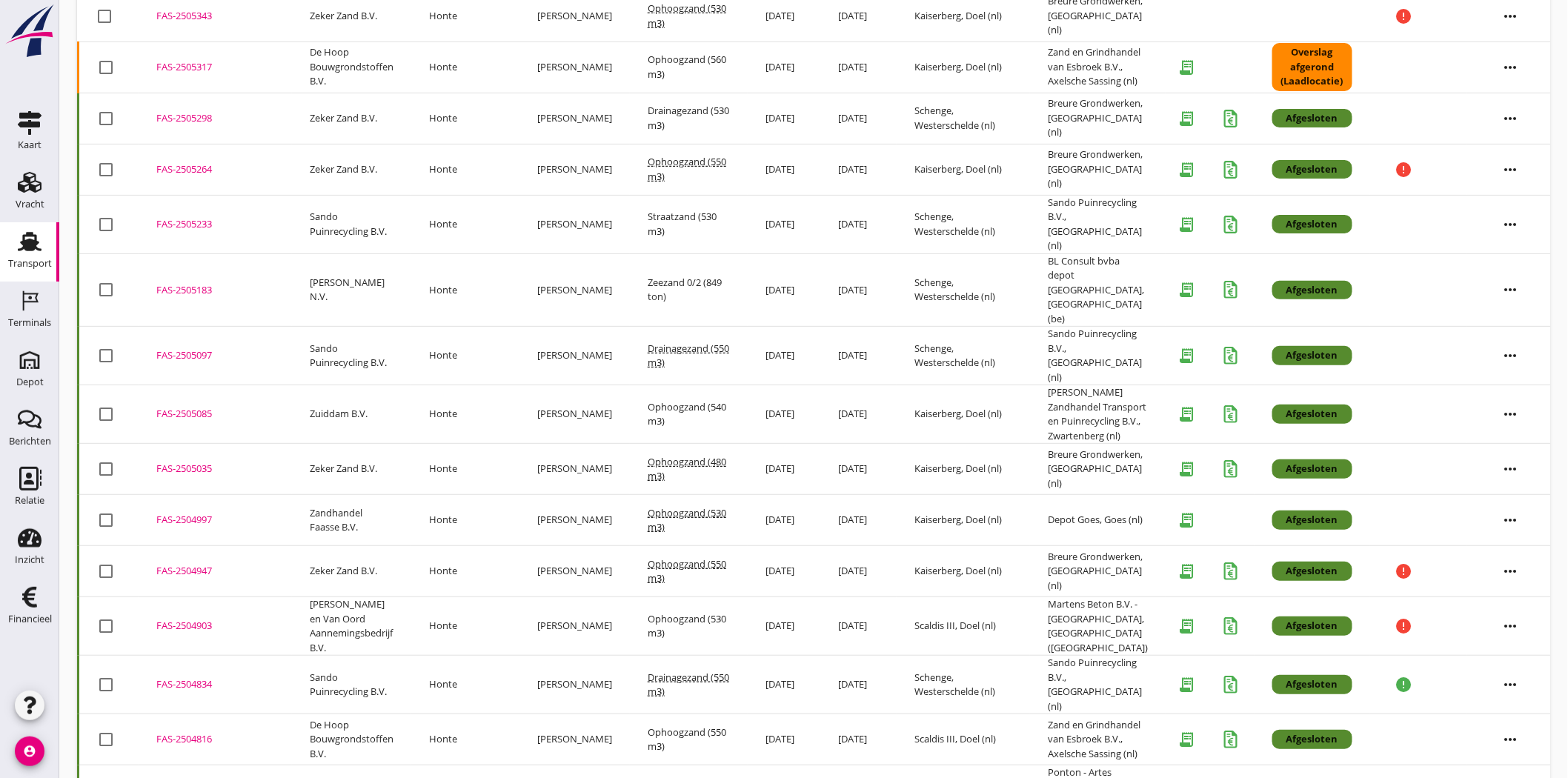
scroll to position [80, 0]
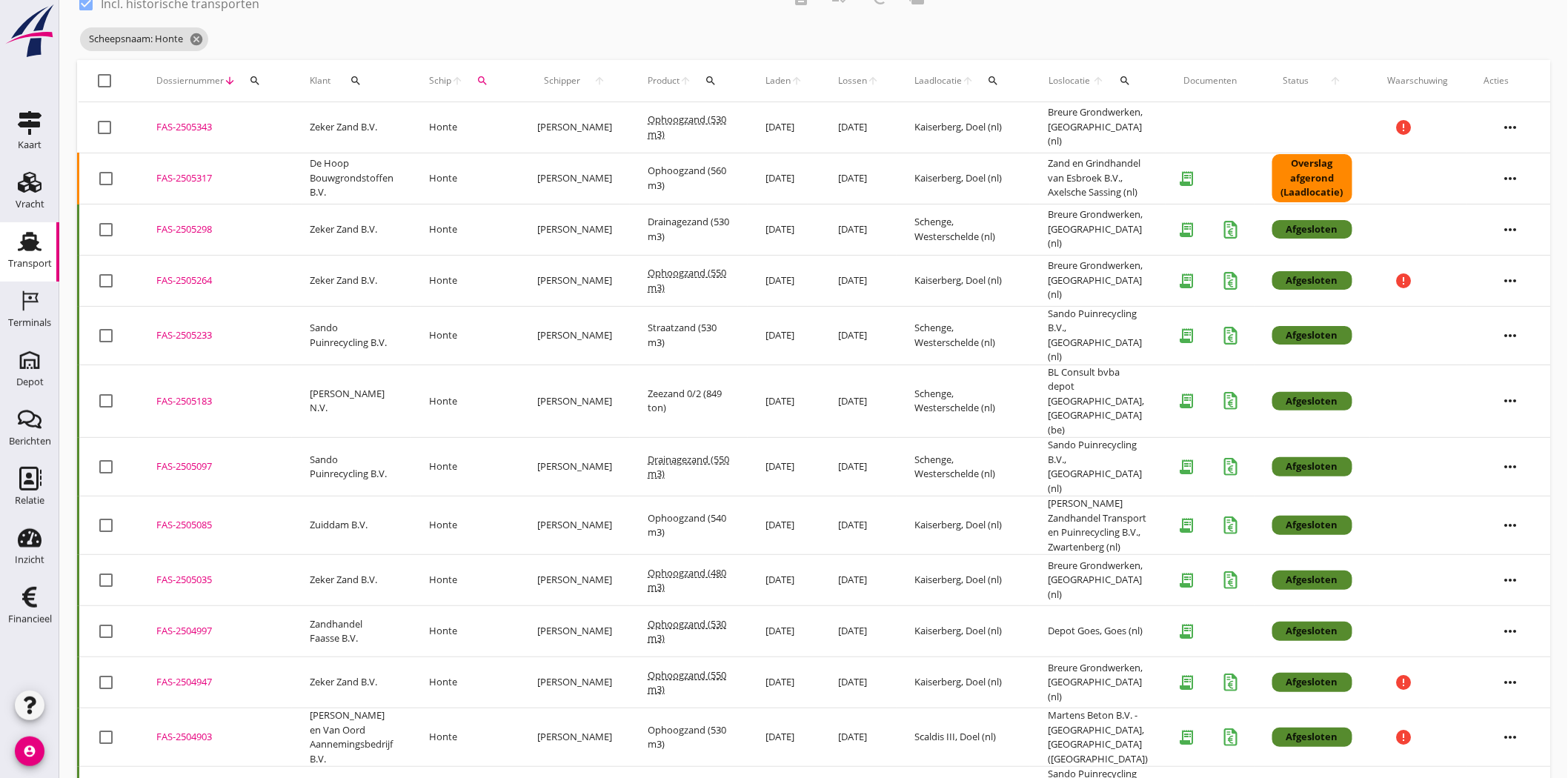
click at [18, 255] on div "Transport" at bounding box center [30, 264] width 44 height 21
click at [487, 70] on button "search" at bounding box center [483, 81] width 27 height 27
click at [523, 126] on input "Honte" at bounding box center [558, 124] width 154 height 24
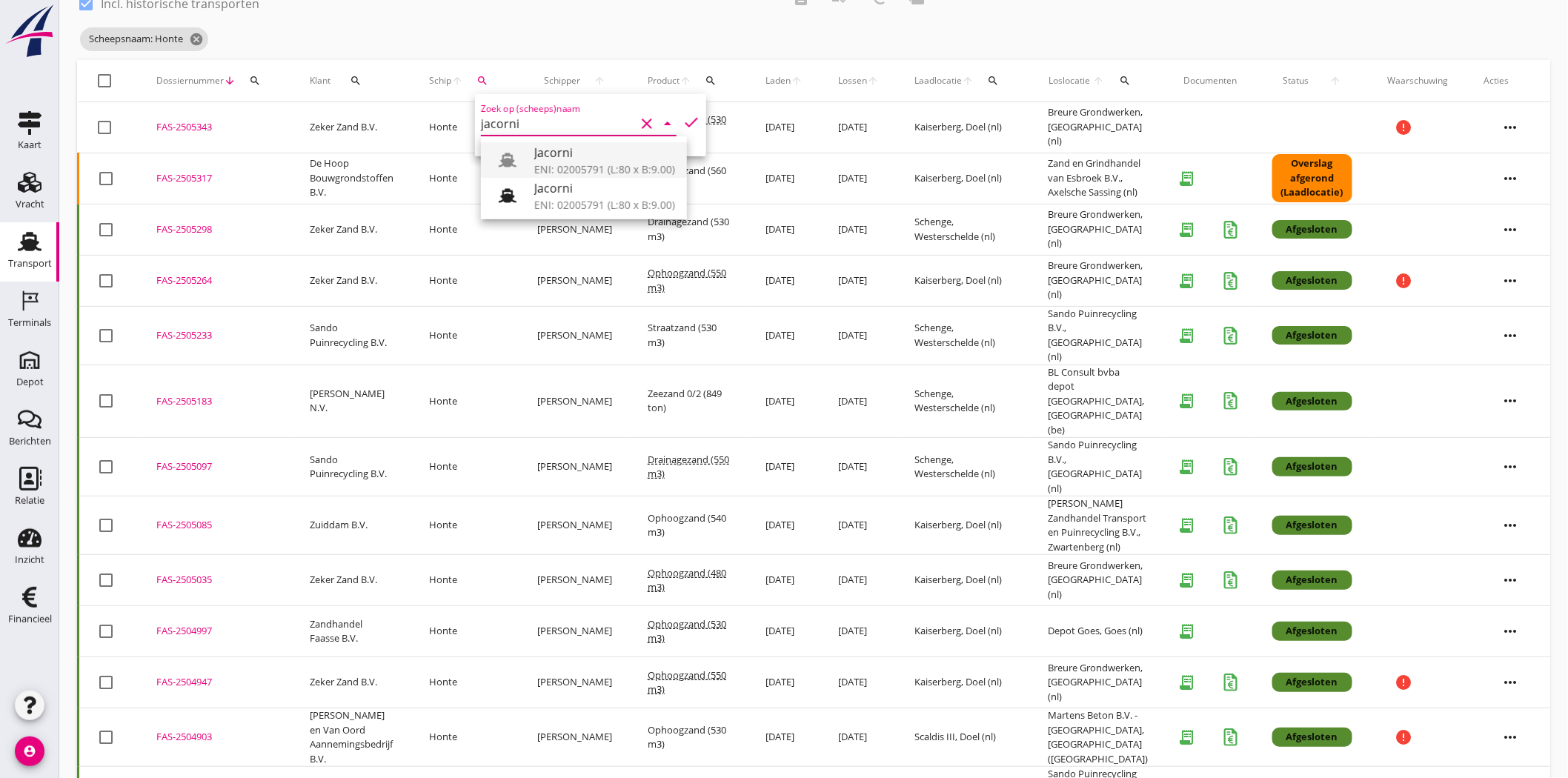
click at [620, 153] on div "Jacorni" at bounding box center [605, 152] width 141 height 18
click at [616, 193] on div "Jacorni" at bounding box center [605, 187] width 141 height 18
click at [682, 121] on icon "check" at bounding box center [691, 122] width 18 height 18
type input "Jacorni"
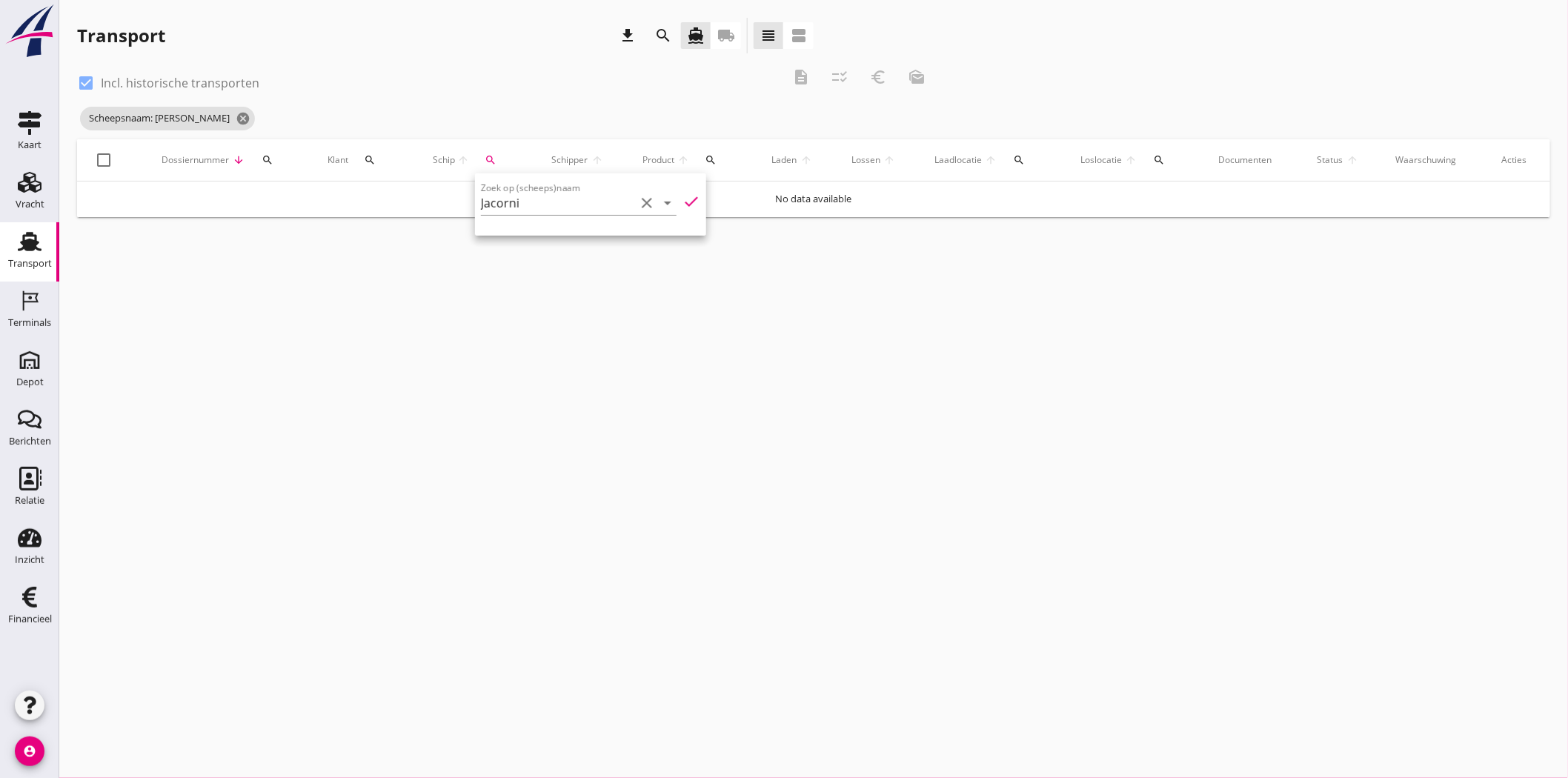
scroll to position [0, 0]
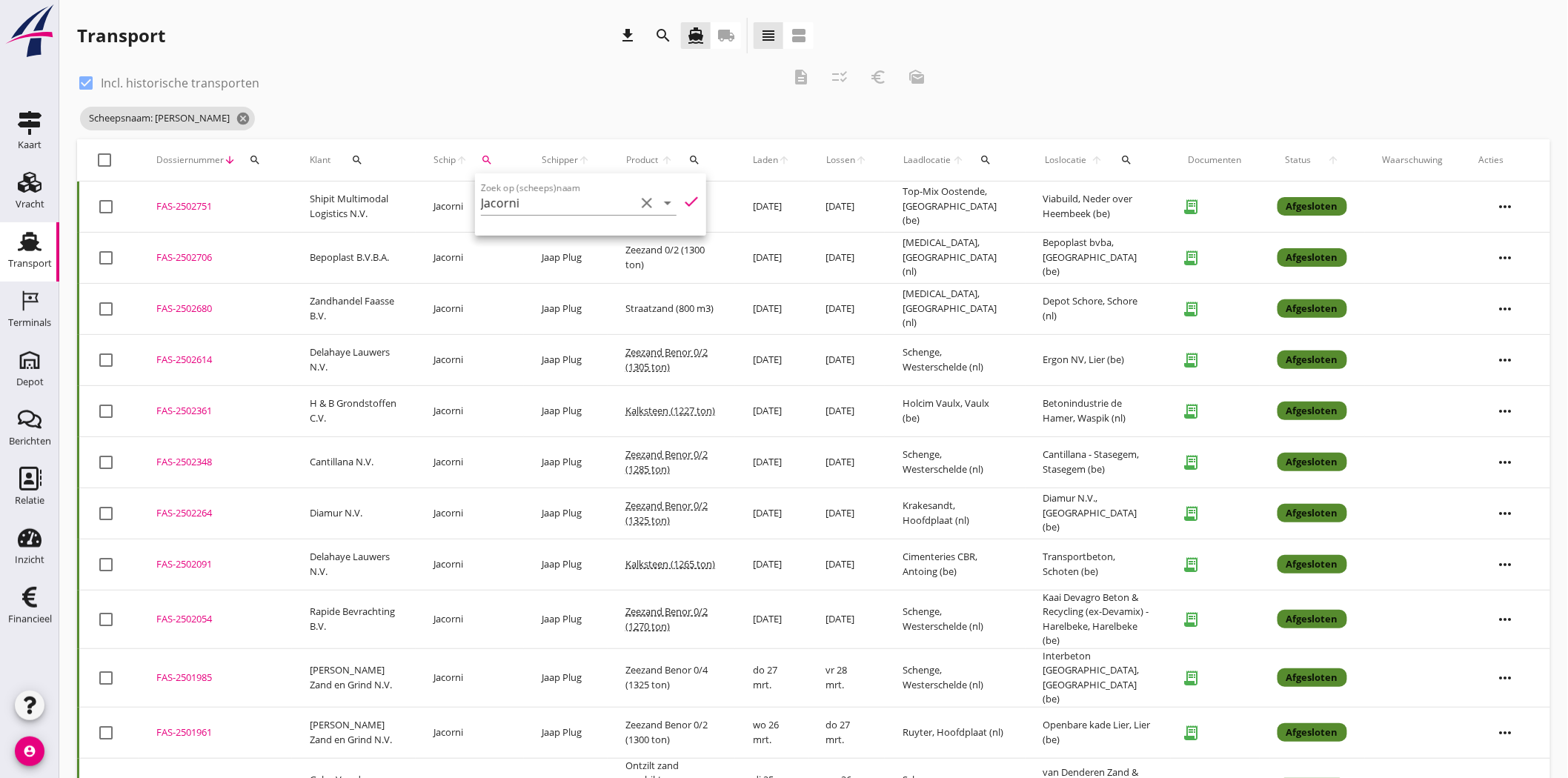
click at [640, 201] on icon "clear" at bounding box center [647, 202] width 18 height 18
click at [236, 120] on icon "cancel" at bounding box center [243, 118] width 14 height 14
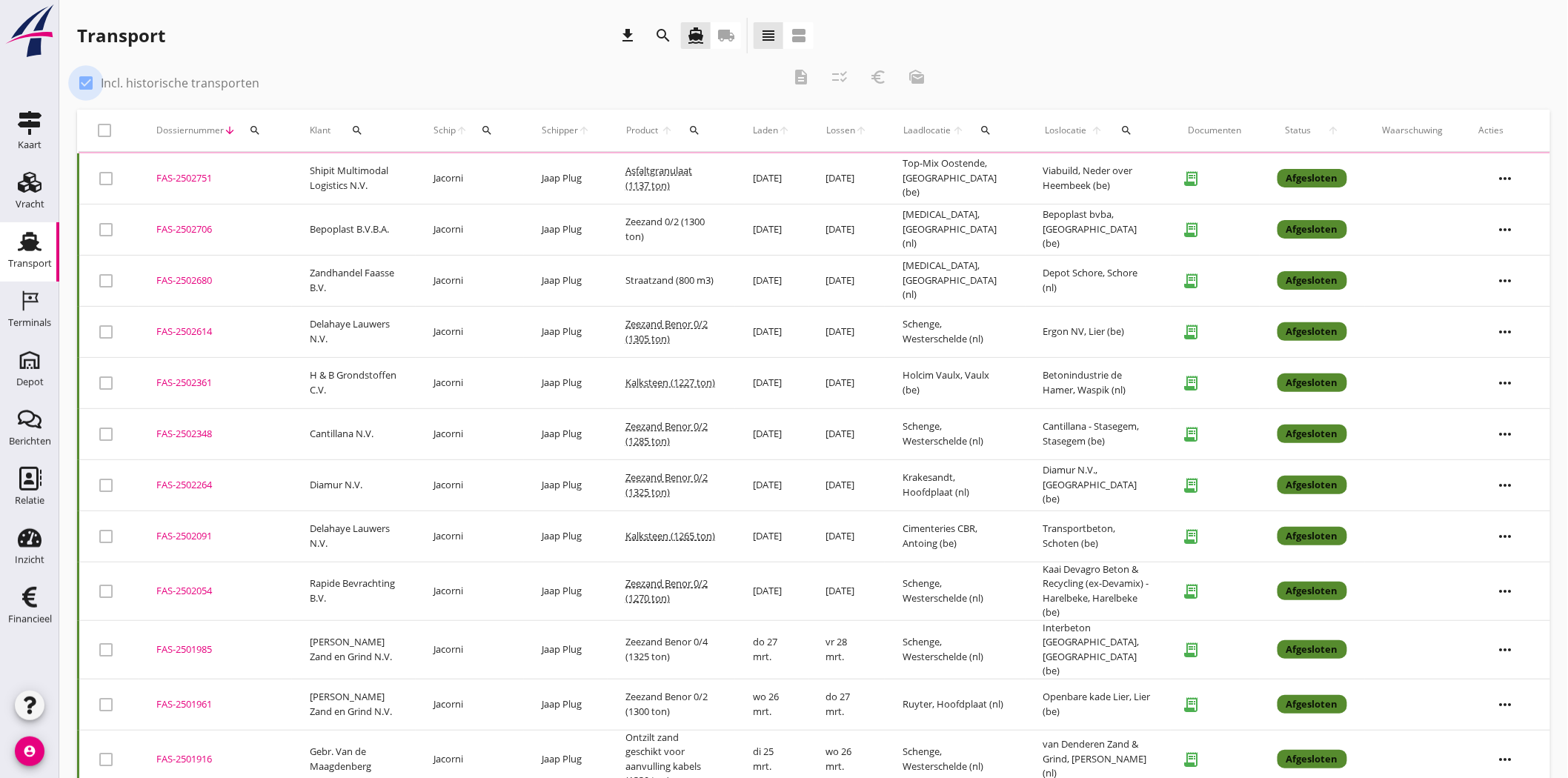
click at [86, 80] on div at bounding box center [85, 83] width 25 height 25
checkbox input "false"
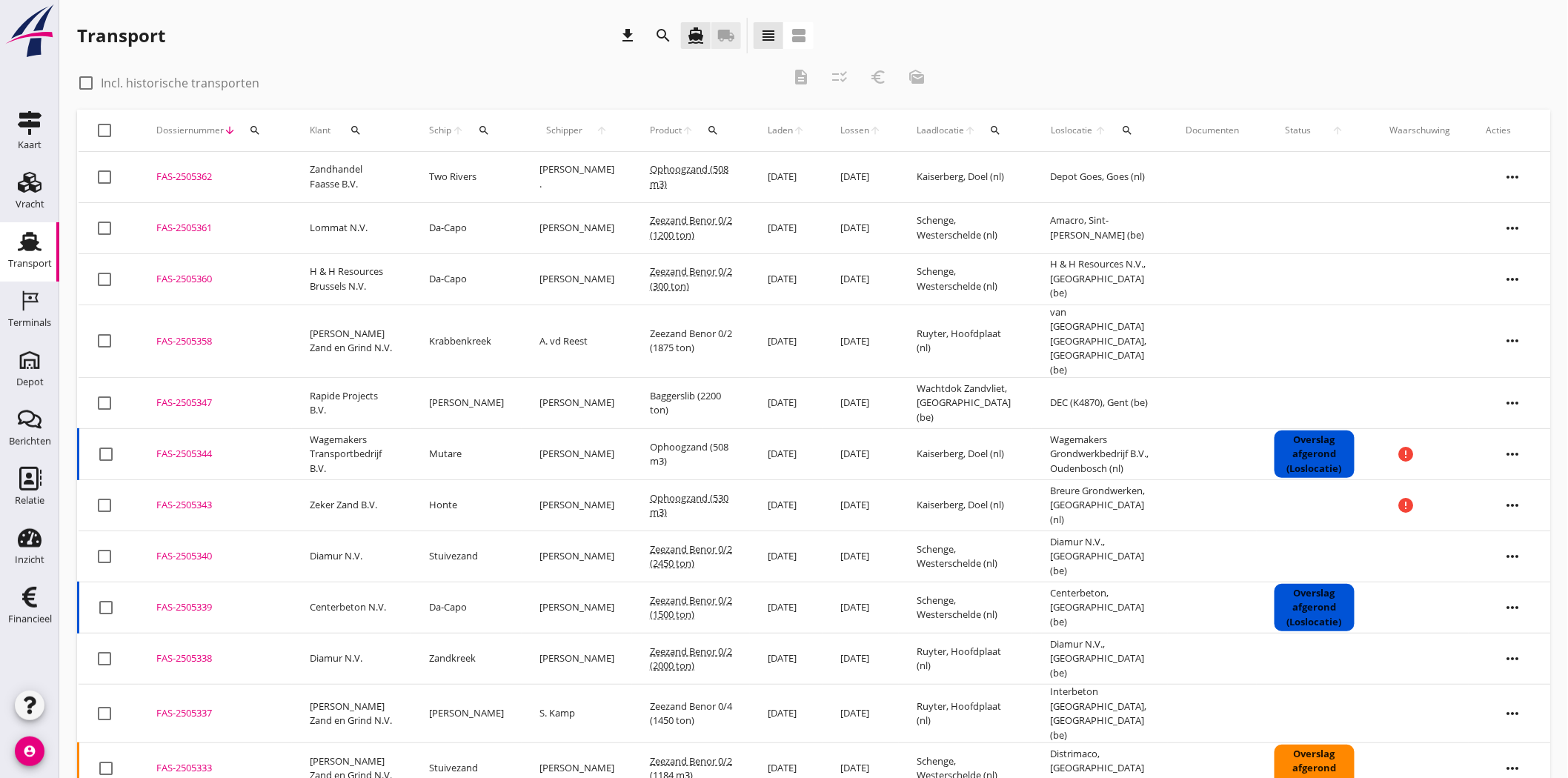
click at [737, 40] on link "local_shipping" at bounding box center [725, 35] width 30 height 27
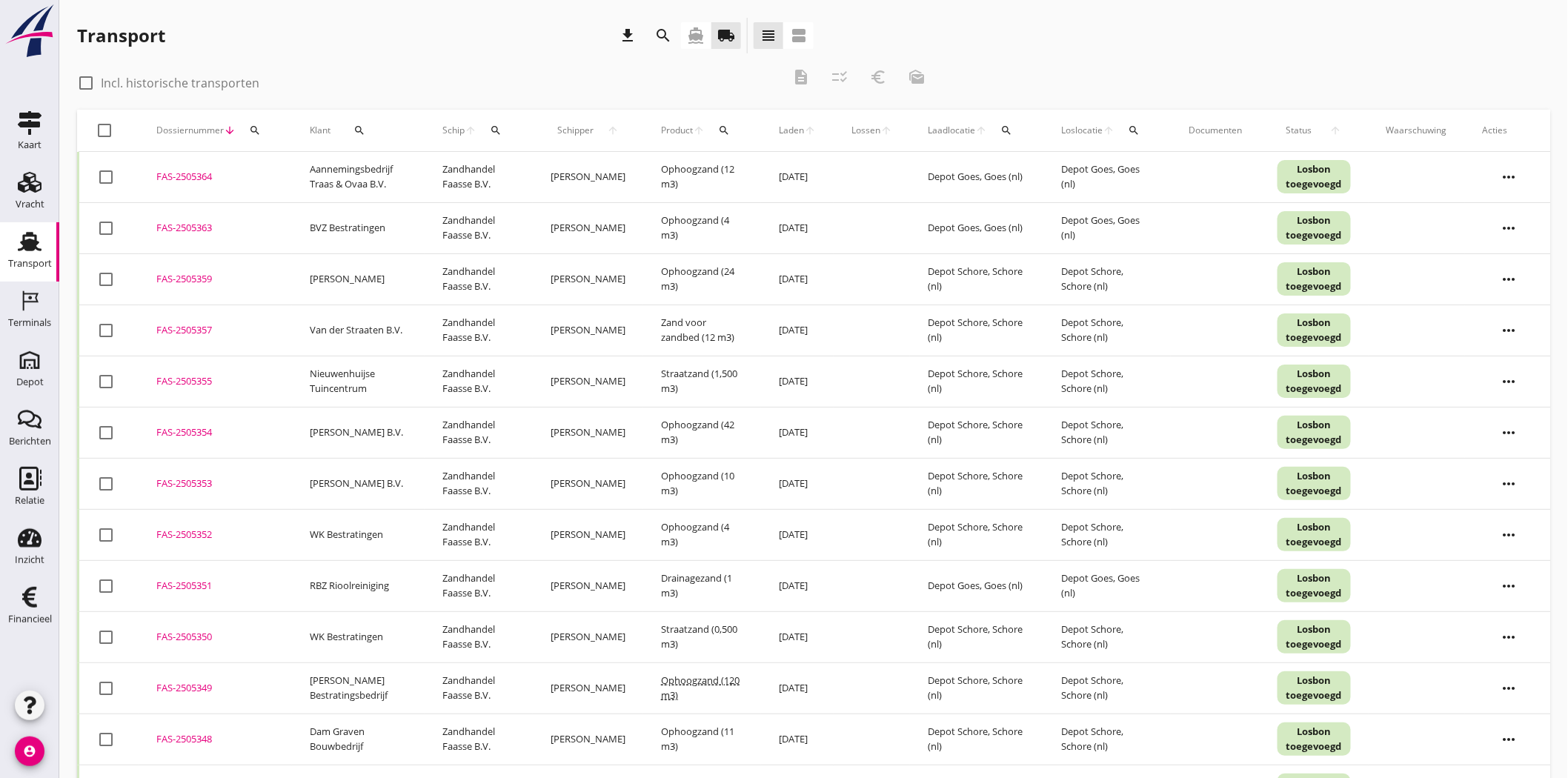
click at [368, 136] on button "search" at bounding box center [360, 130] width 46 height 27
click at [374, 174] on input "Zoeken op opdrachtgever..." at bounding box center [419, 173] width 154 height 24
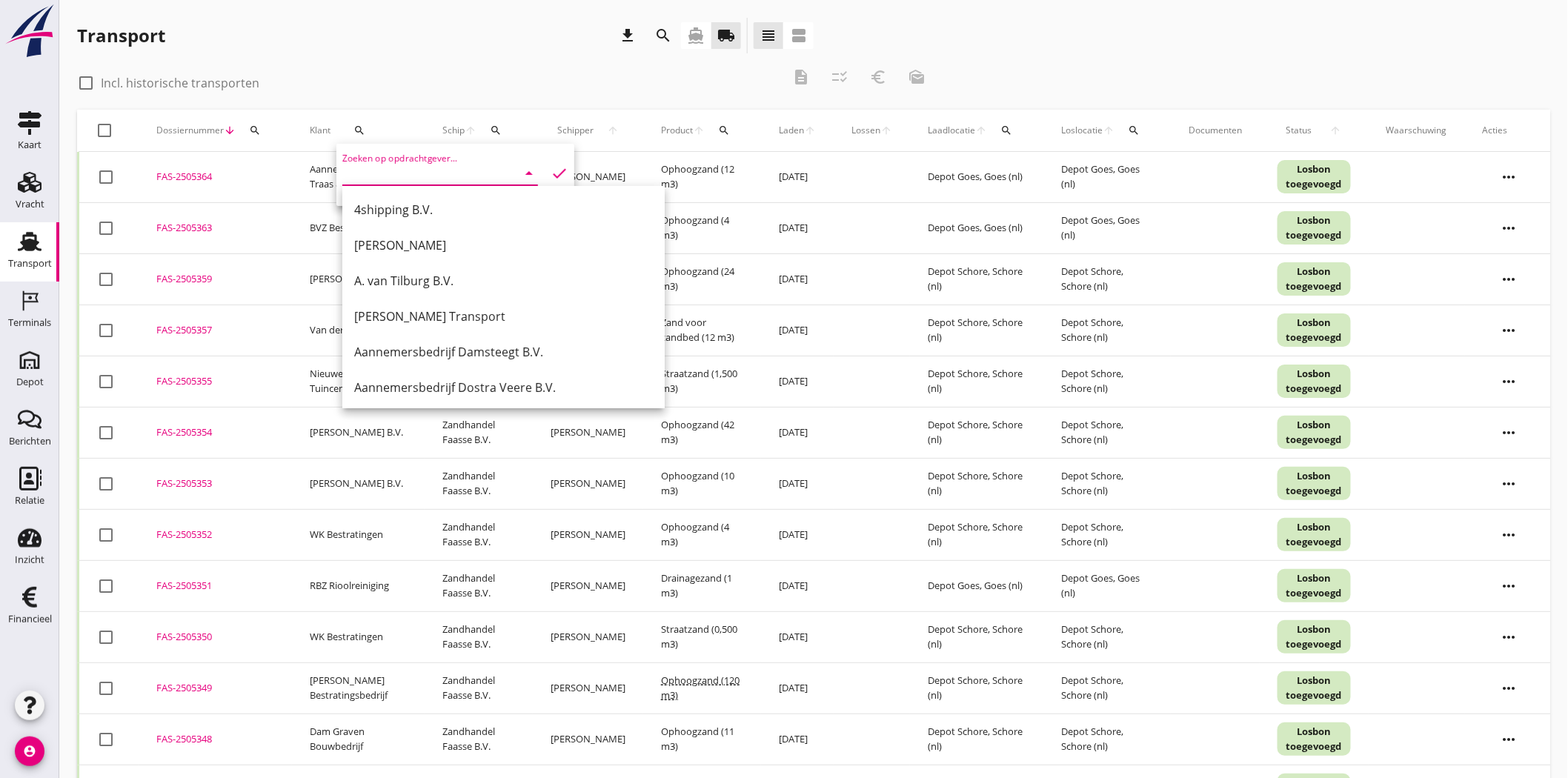
type input "a"
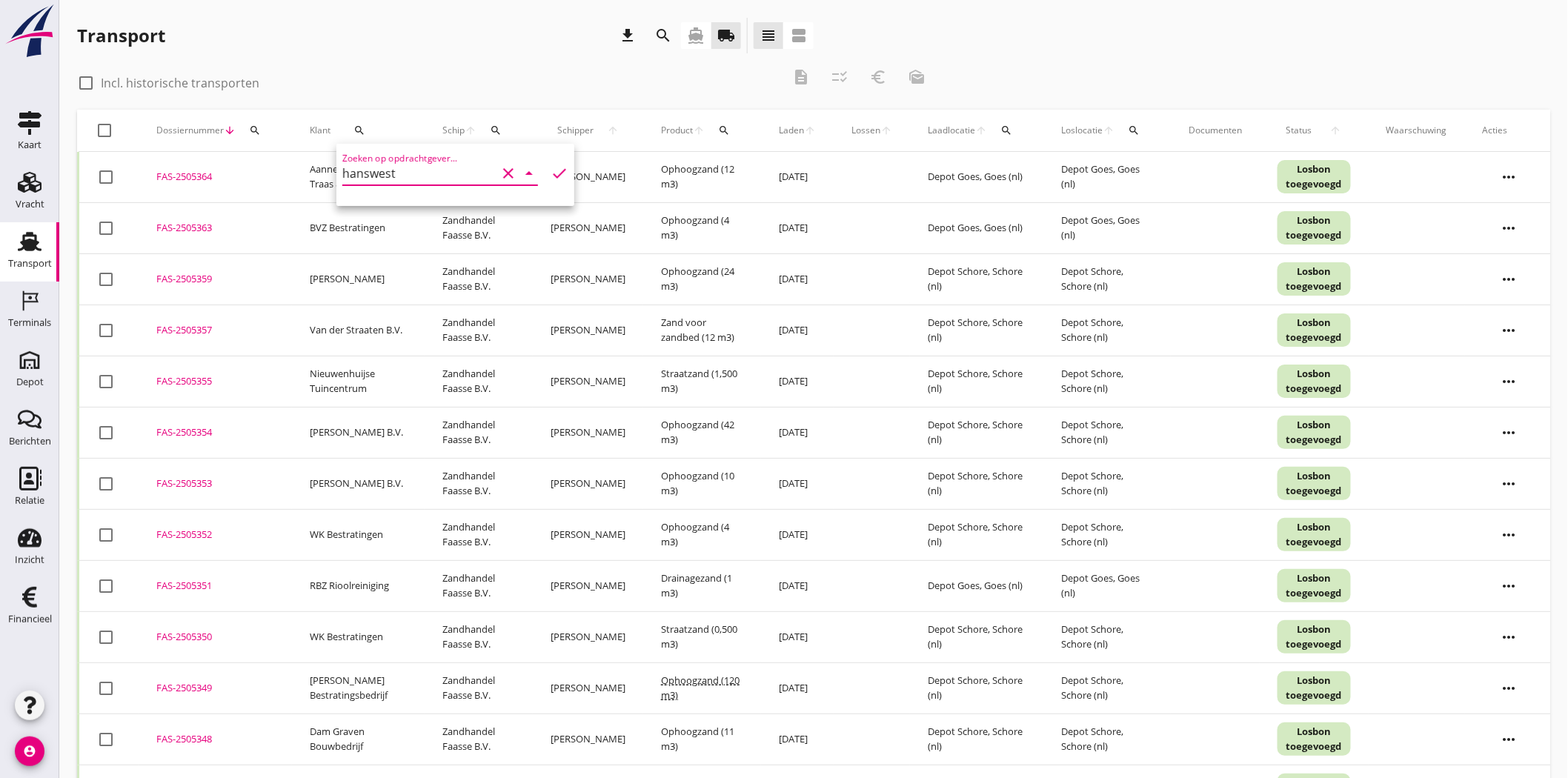
click at [346, 172] on input "hanswest" at bounding box center [419, 173] width 154 height 24
click at [395, 205] on div "Combinatie Answest V.O.F." at bounding box center [436, 209] width 164 height 18
type input "Combinatie Answest V.O.F."
click at [551, 171] on icon "check" at bounding box center [559, 173] width 18 height 18
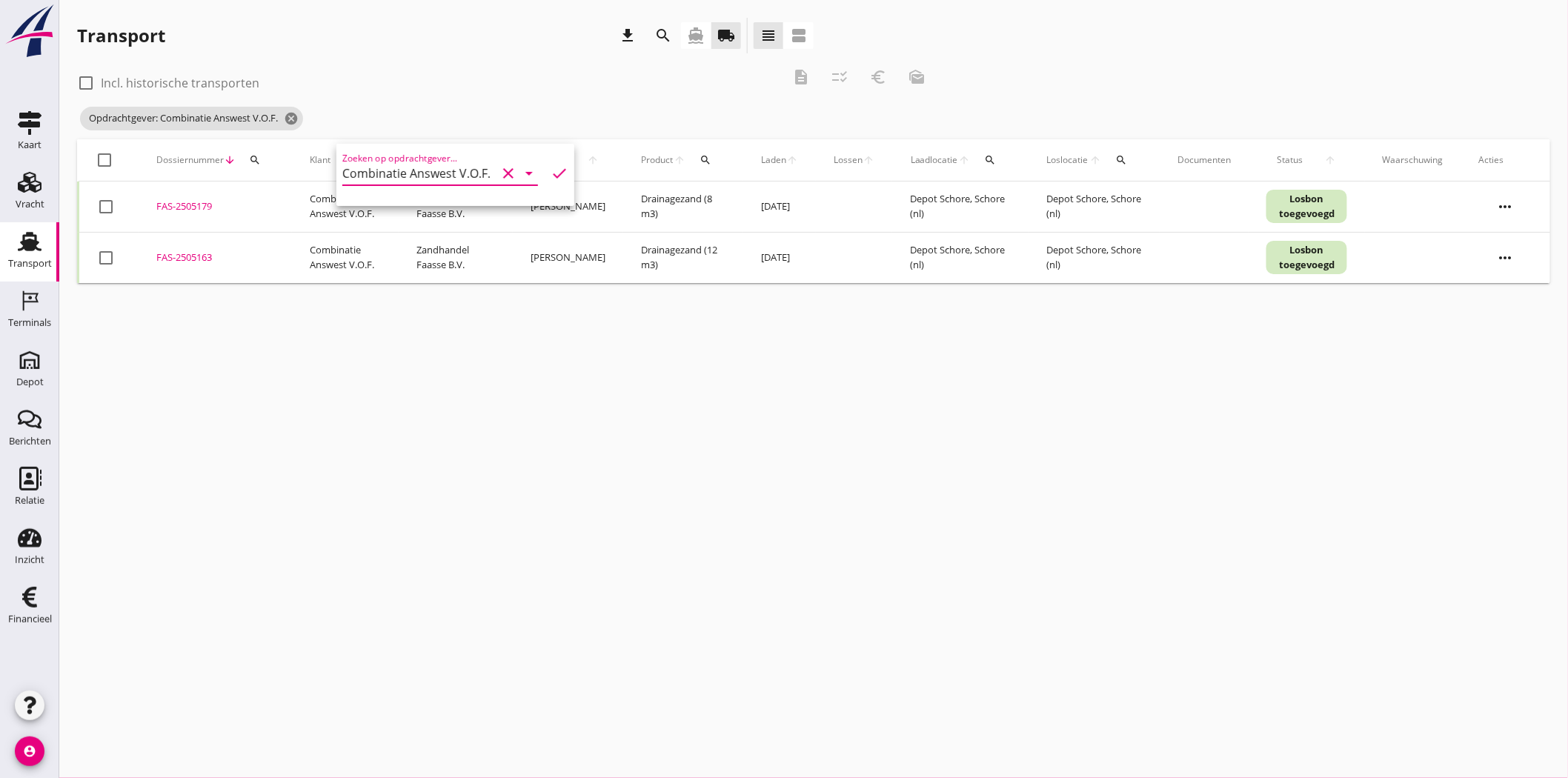
click at [558, 80] on div "check_box_outline_blank Incl. historische transporten" at bounding box center [429, 82] width 705 height 21
click at [180, 205] on div "FAS-2505179" at bounding box center [215, 206] width 118 height 14
click at [106, 209] on div at bounding box center [106, 206] width 25 height 25
checkbox input "true"
click at [104, 260] on div at bounding box center [106, 258] width 25 height 25
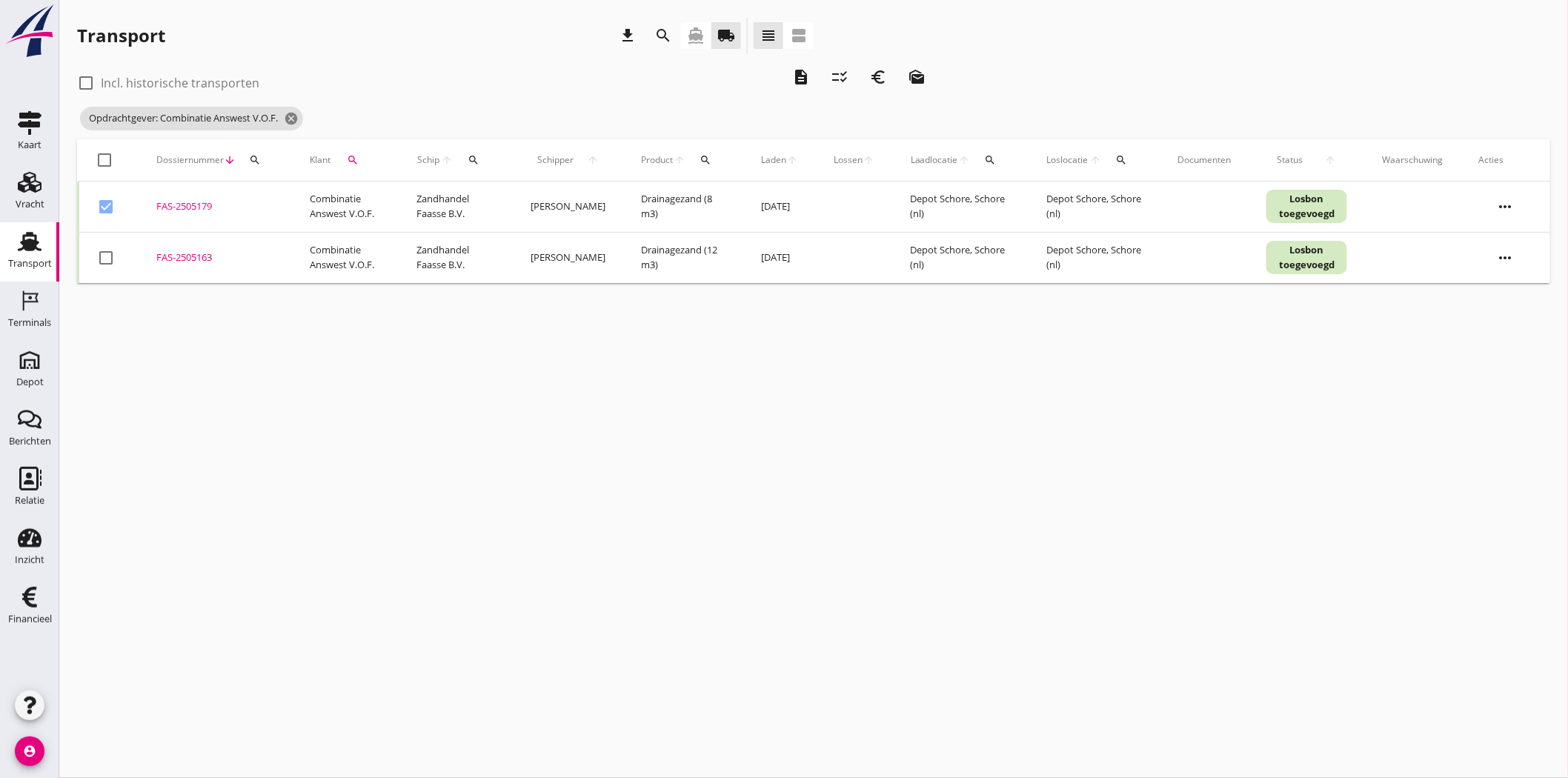
checkbox input "true"
click at [107, 157] on div at bounding box center [106, 160] width 25 height 25
checkbox input "true"
click at [802, 78] on icon "description" at bounding box center [801, 77] width 18 height 18
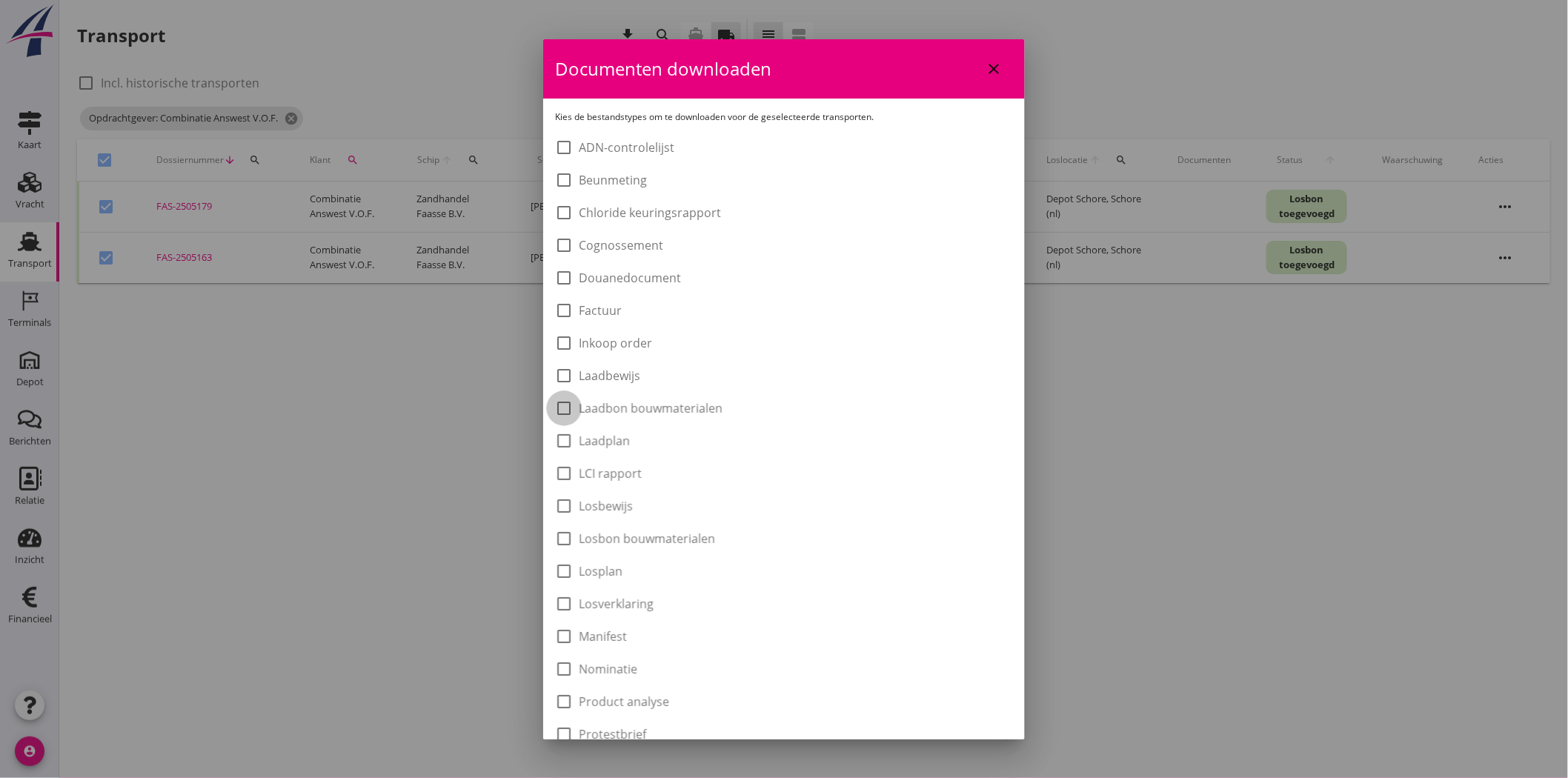
click at [563, 410] on div at bounding box center [564, 408] width 25 height 25
checkbox input "true"
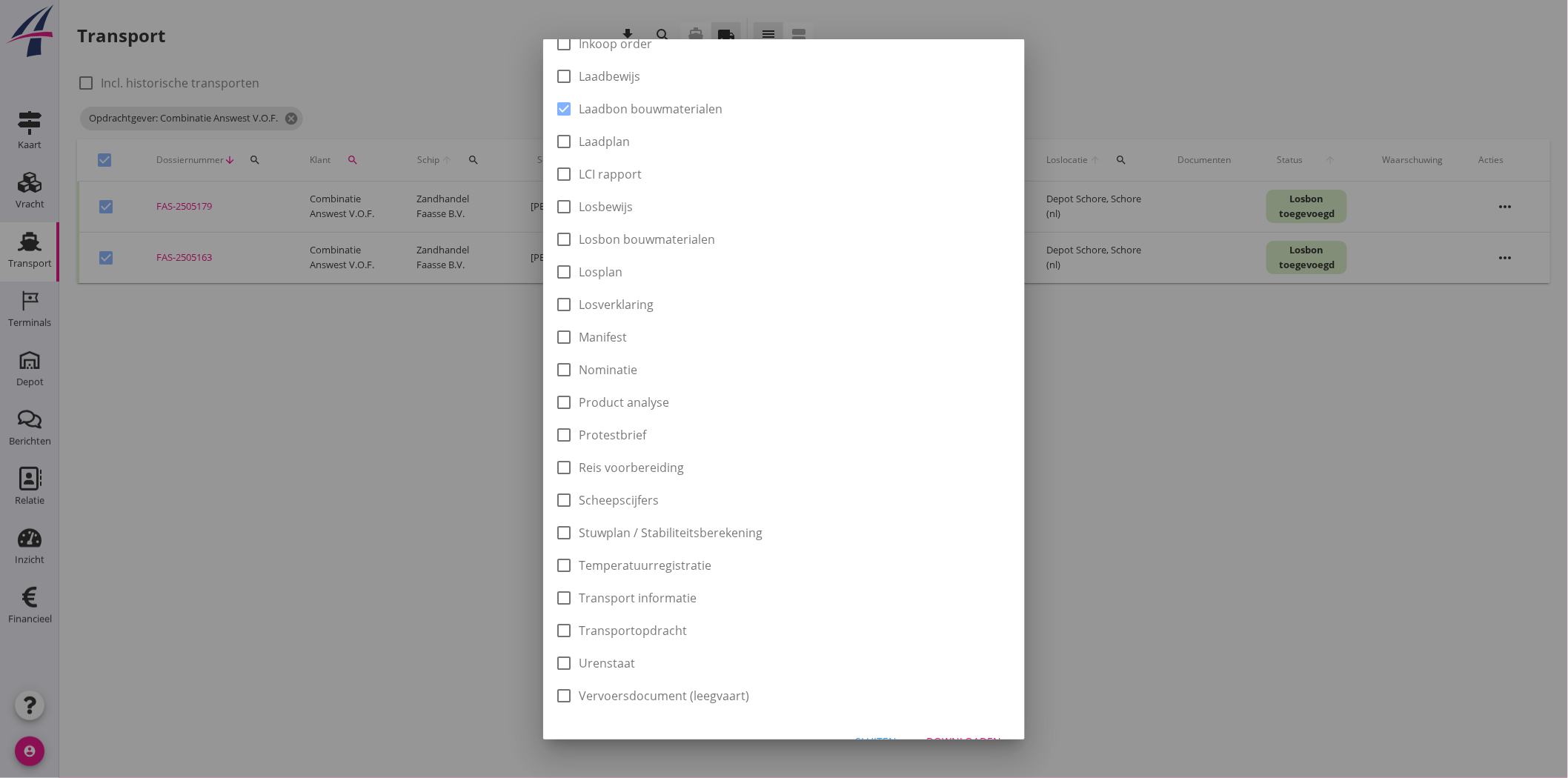
scroll to position [326, 0]
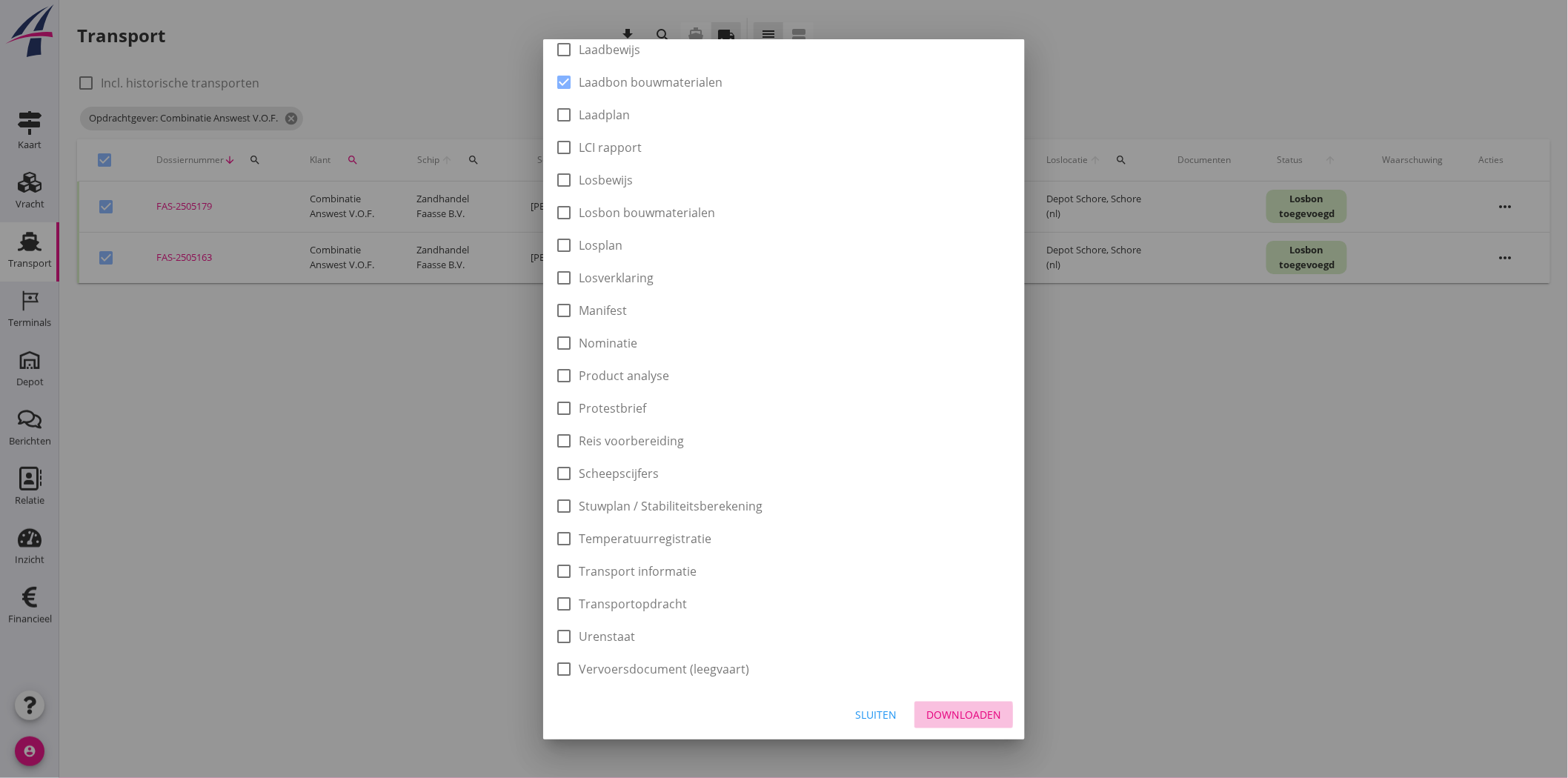
click at [938, 719] on div "Downloaden" at bounding box center [963, 715] width 75 height 15
checkbox input "false"
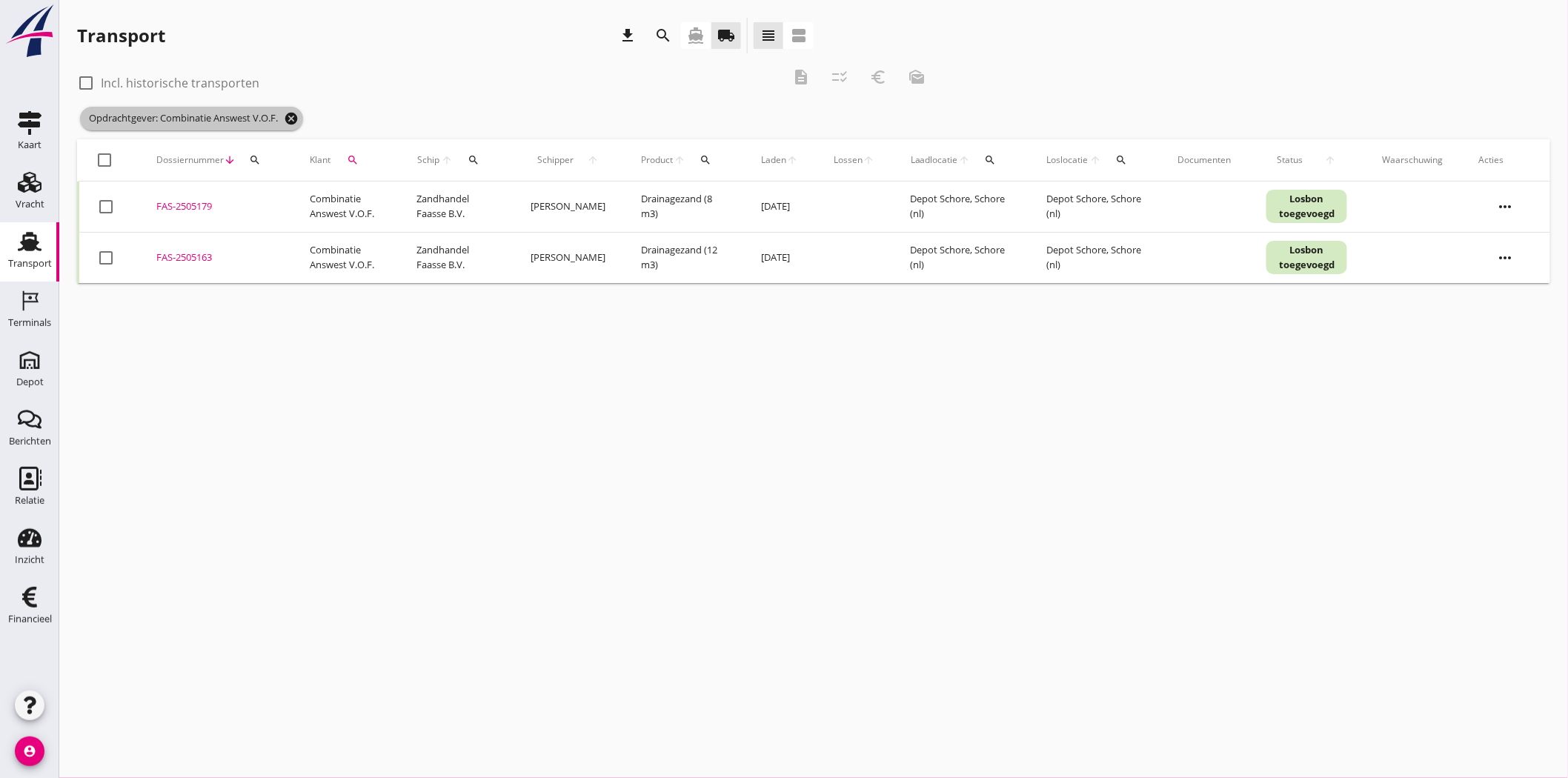
click at [297, 117] on icon "cancel" at bounding box center [291, 118] width 14 height 14
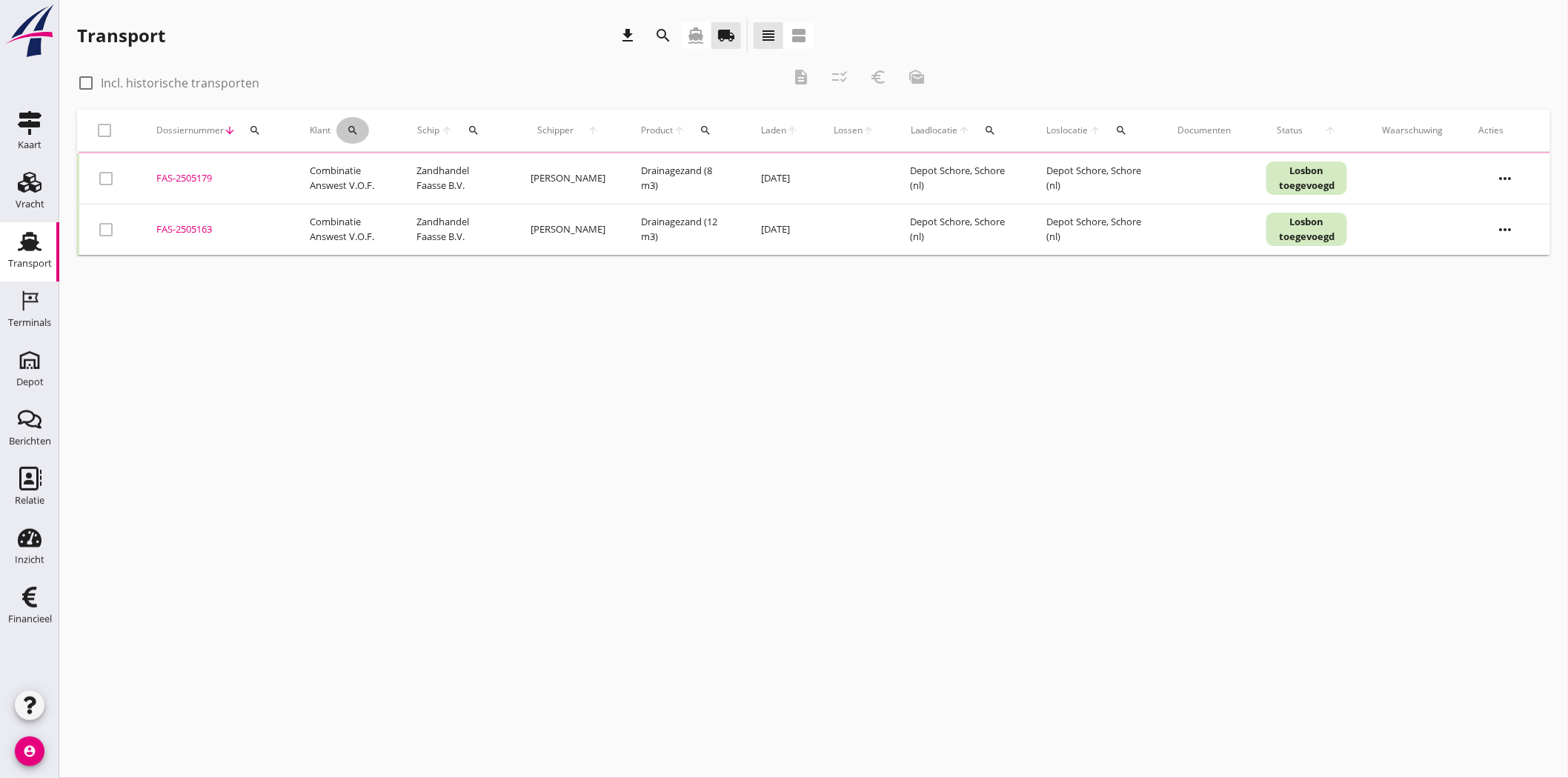
click at [351, 131] on icon "search" at bounding box center [352, 130] width 12 height 12
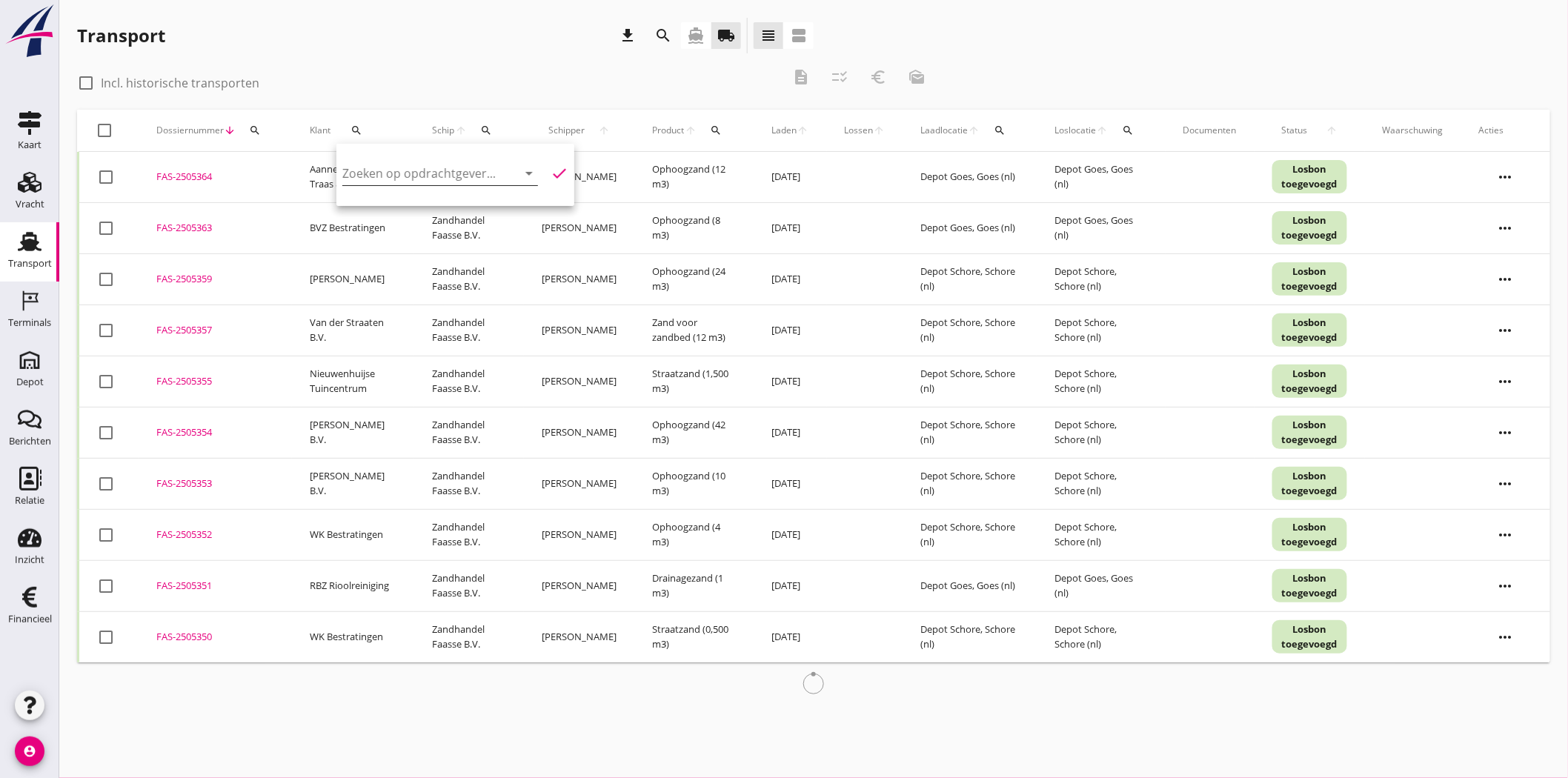
click at [392, 175] on input "Zoeken op opdrachtgever..." at bounding box center [419, 173] width 154 height 24
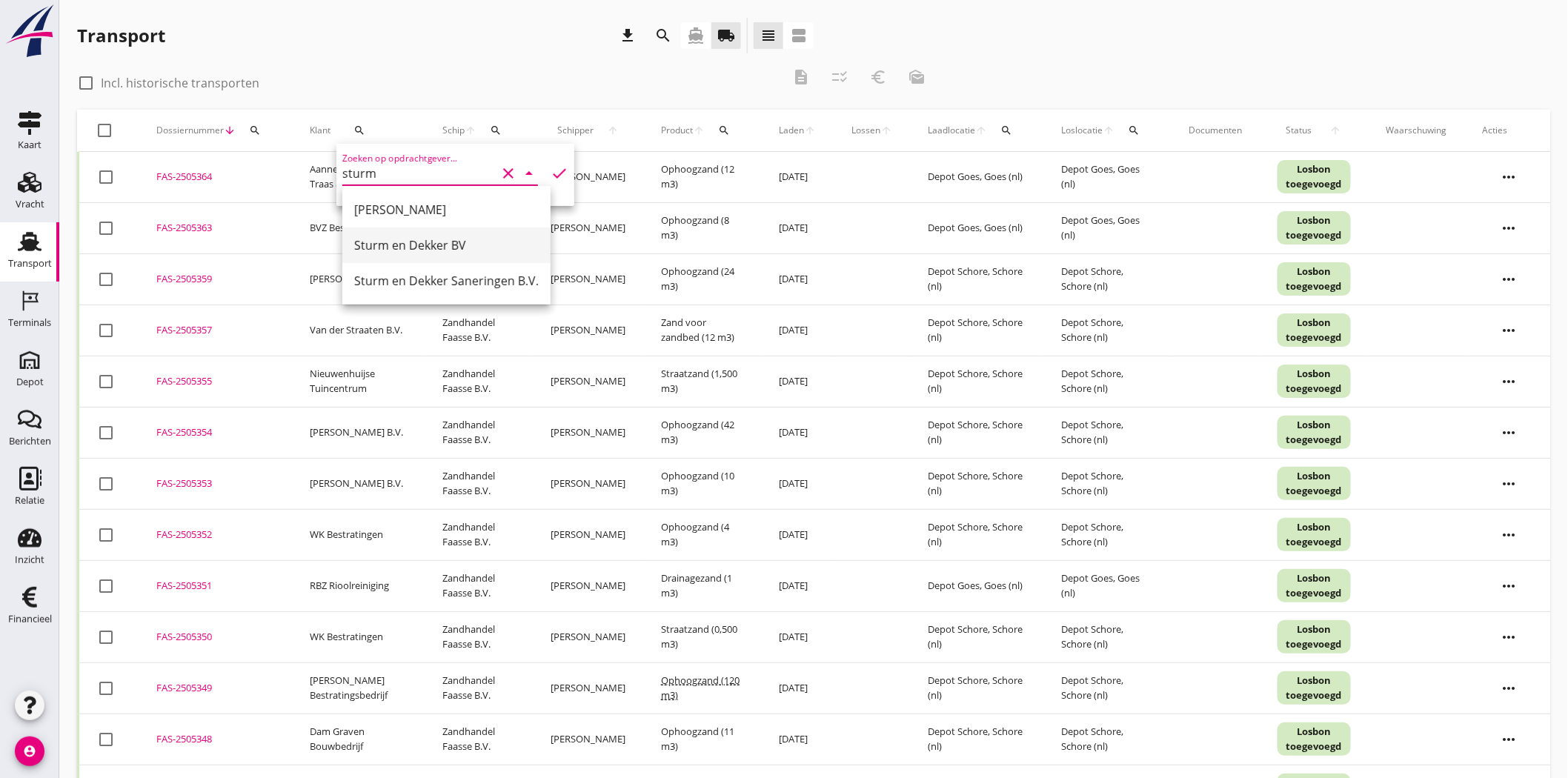
click at [462, 253] on div "Sturm en Dekker BV" at bounding box center [446, 245] width 184 height 18
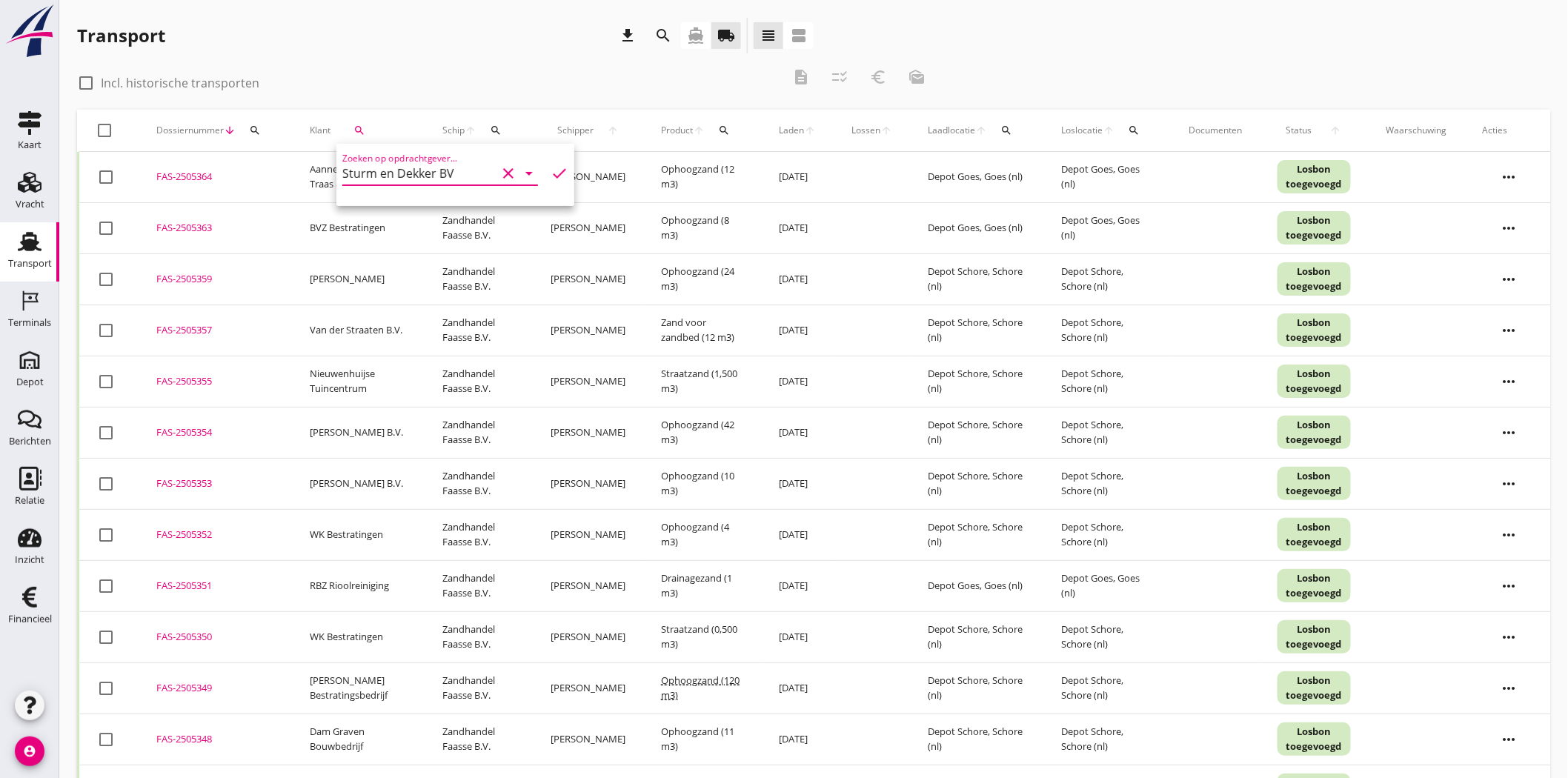
type input "Sturm en Dekker BV"
click at [551, 168] on icon "check" at bounding box center [559, 173] width 18 height 18
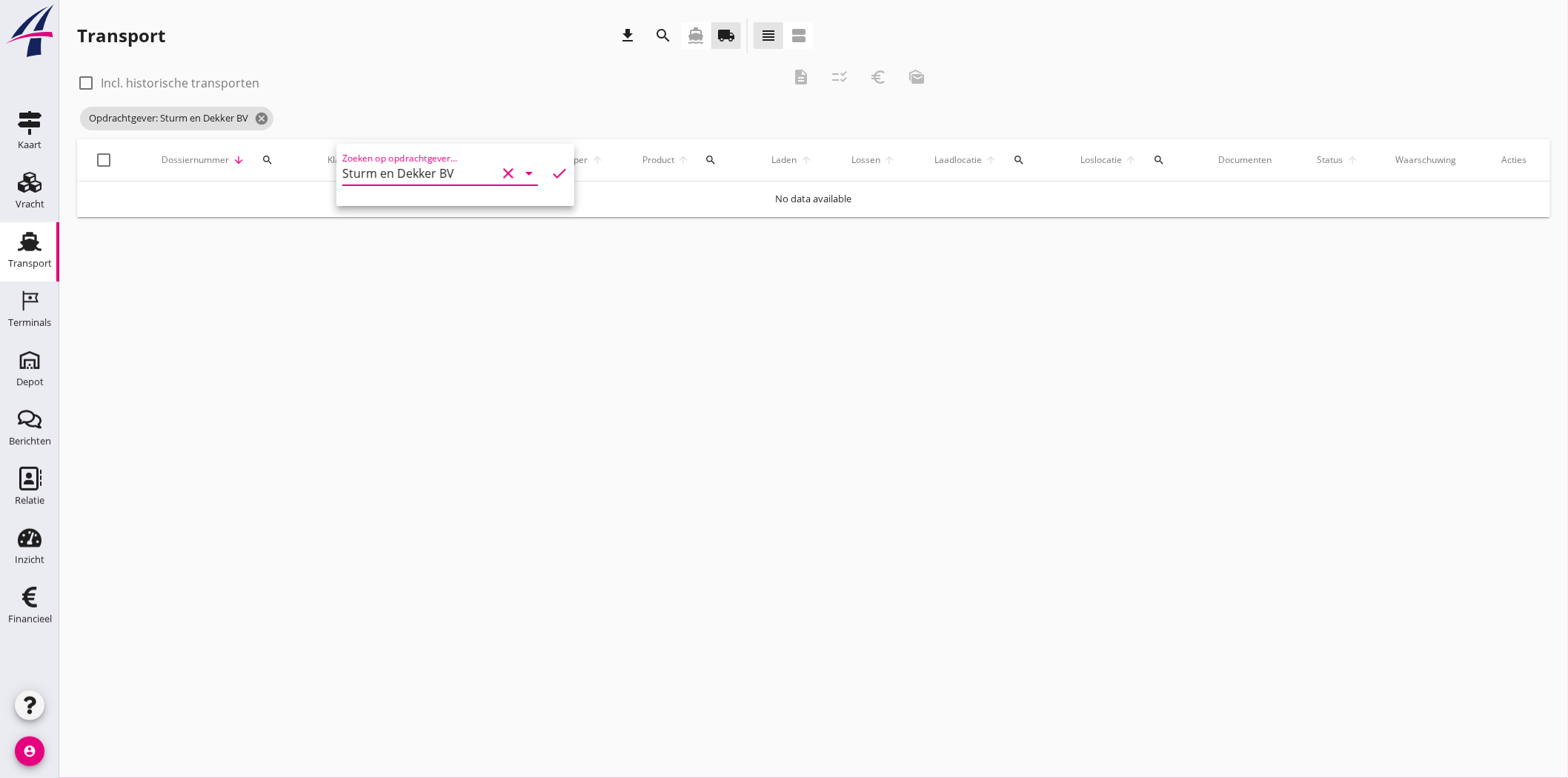
click at [551, 171] on icon "check" at bounding box center [559, 173] width 18 height 18
click at [84, 80] on div at bounding box center [85, 83] width 25 height 25
click at [369, 155] on icon "search" at bounding box center [369, 160] width 12 height 12
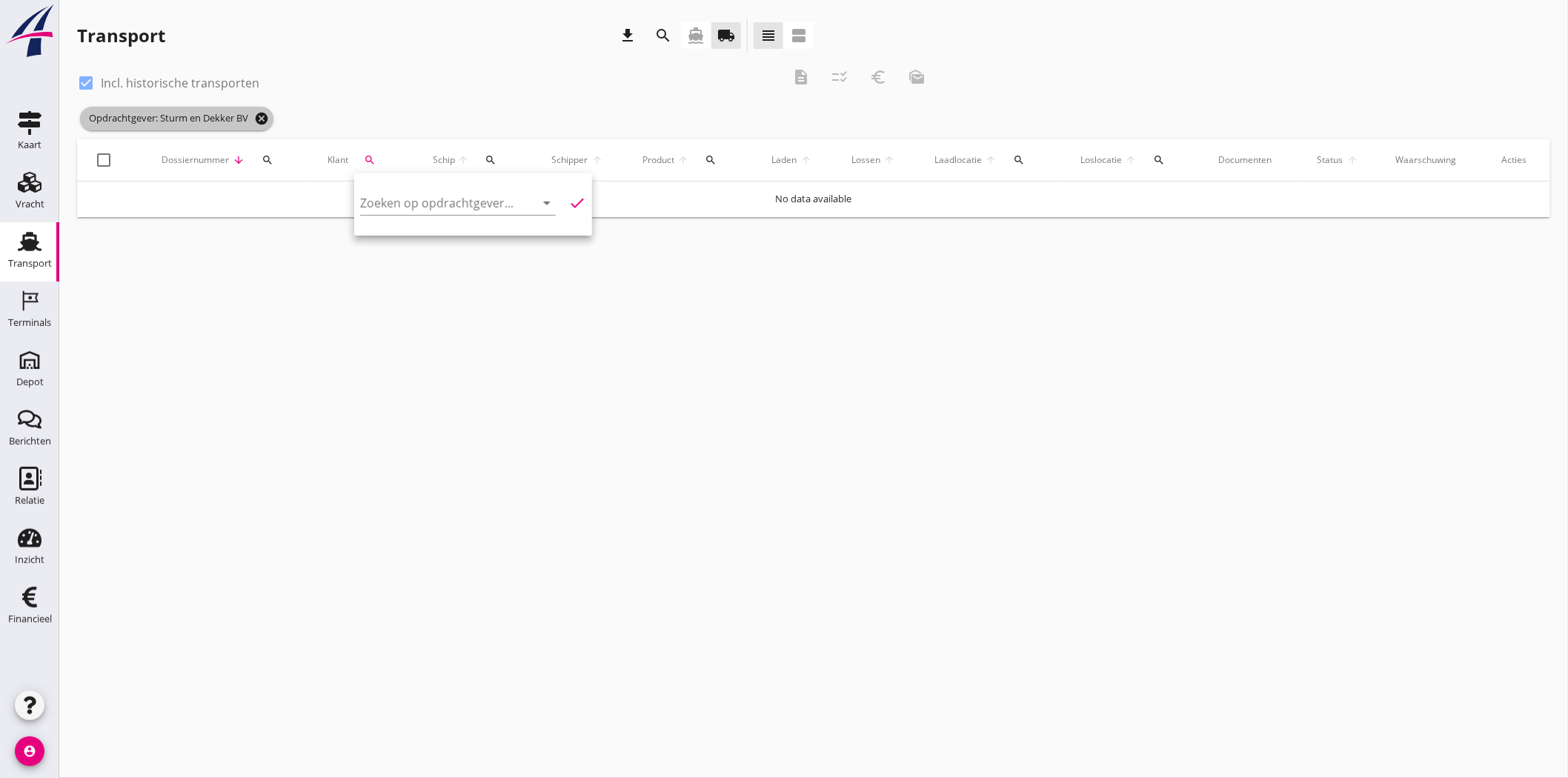
click at [268, 115] on icon "cancel" at bounding box center [261, 118] width 14 height 14
click at [83, 78] on div at bounding box center [85, 83] width 25 height 25
checkbox input "false"
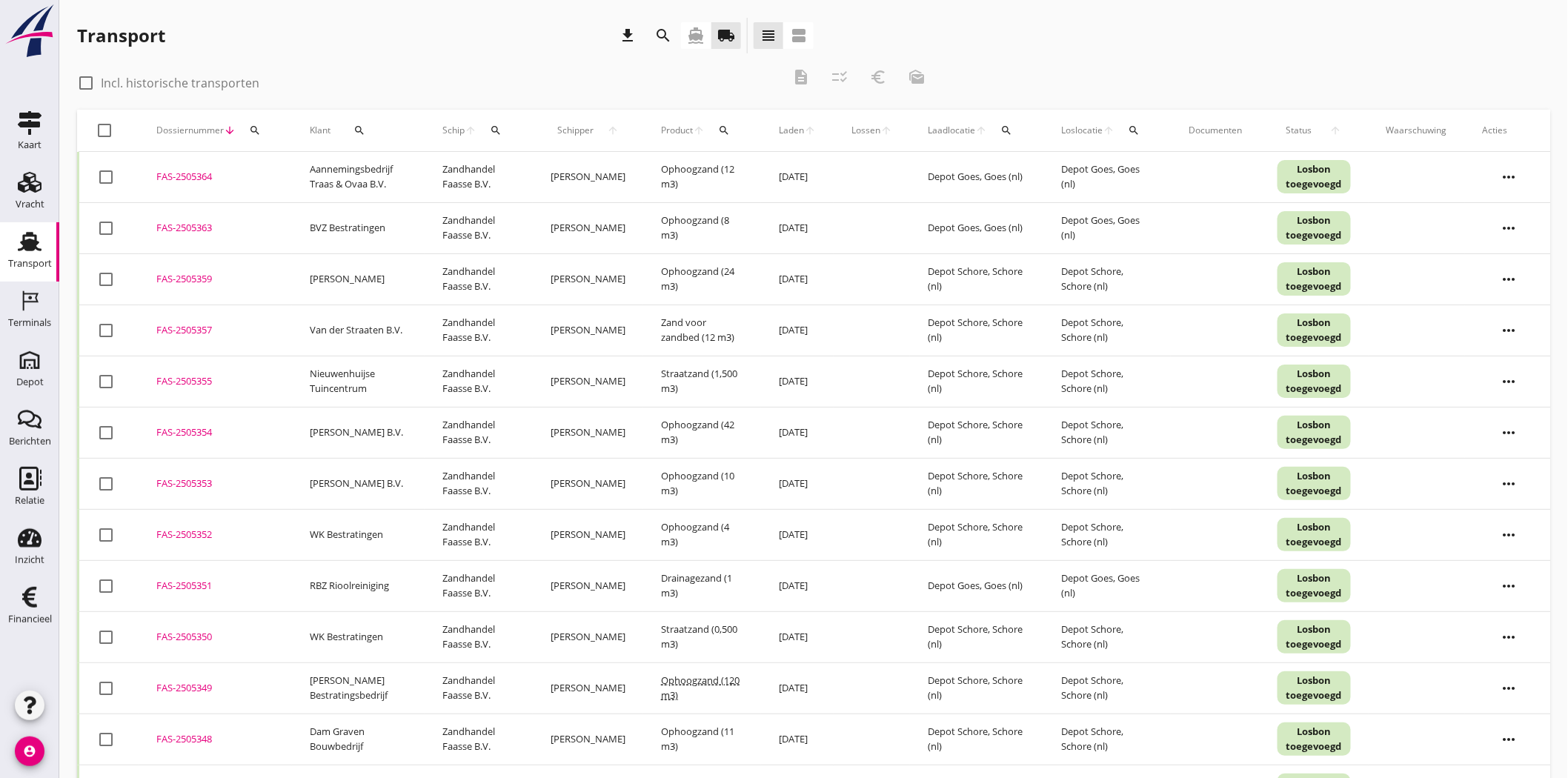
click at [362, 130] on icon "search" at bounding box center [359, 130] width 12 height 12
click at [418, 179] on input "Zoeken op opdrachtgever..." at bounding box center [419, 173] width 154 height 24
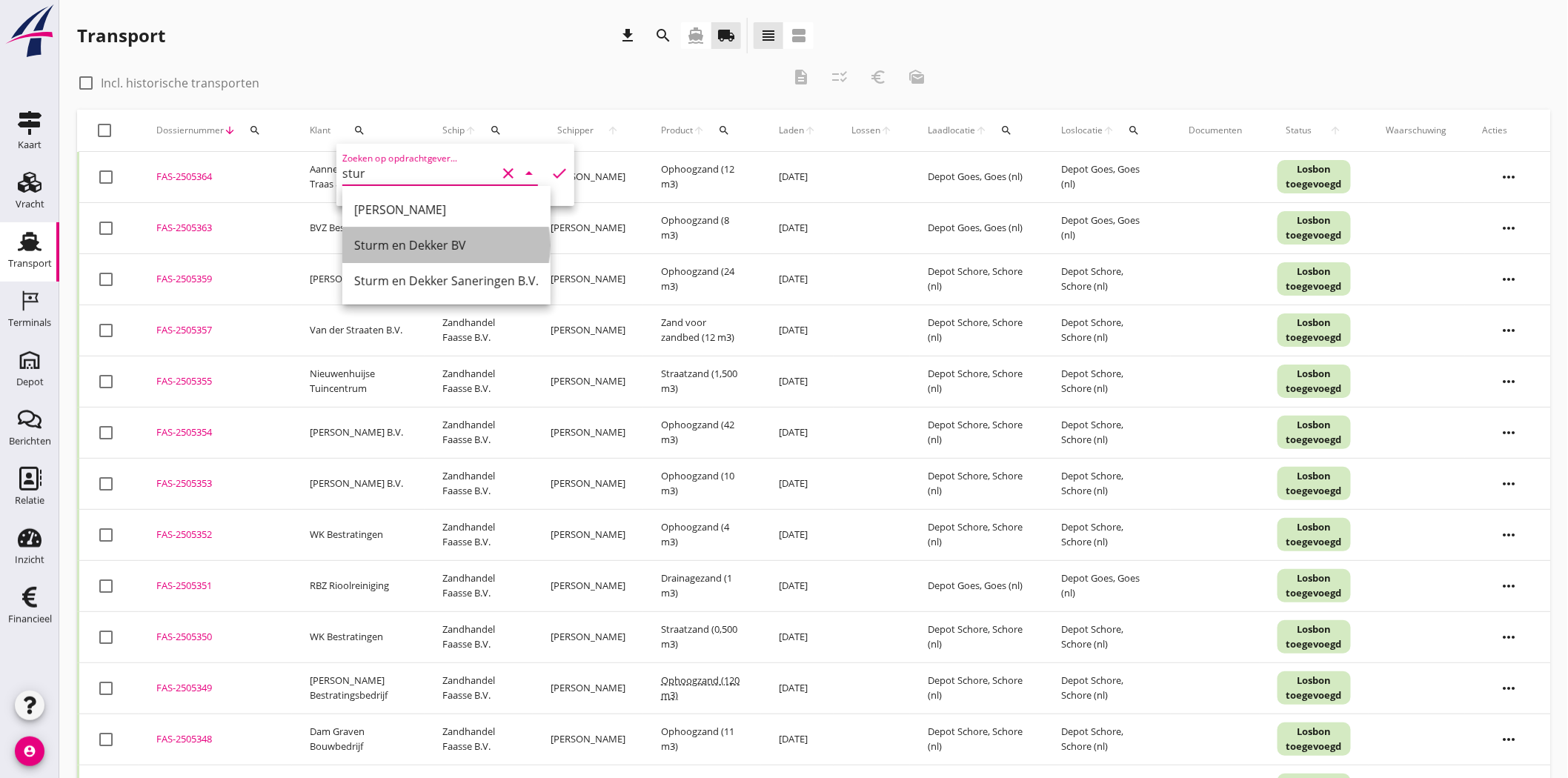
click at [448, 249] on div "Sturm en Dekker BV" at bounding box center [446, 245] width 184 height 18
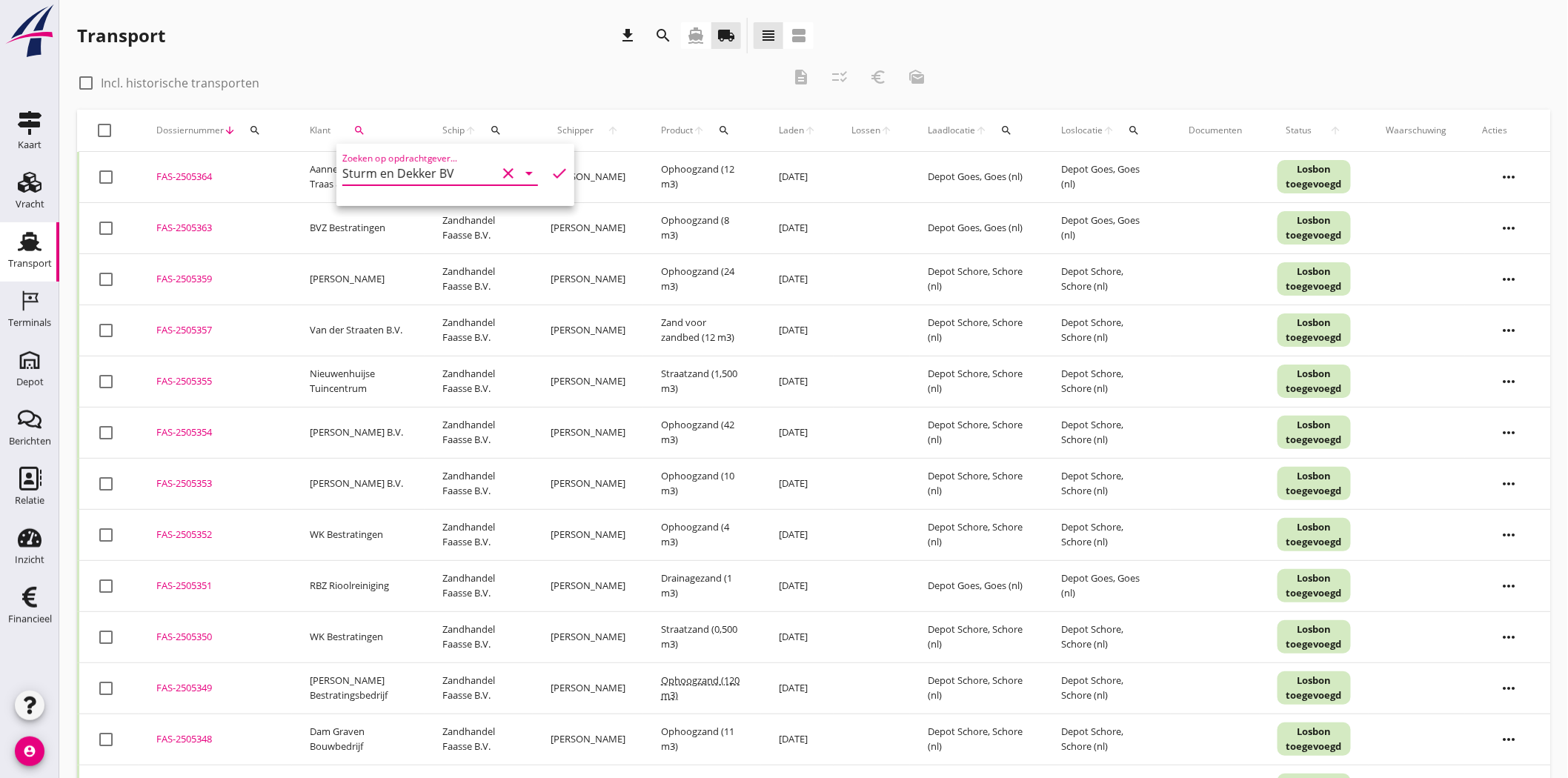
type input "Sturm en Dekker BV"
click at [551, 174] on icon "check" at bounding box center [559, 173] width 18 height 18
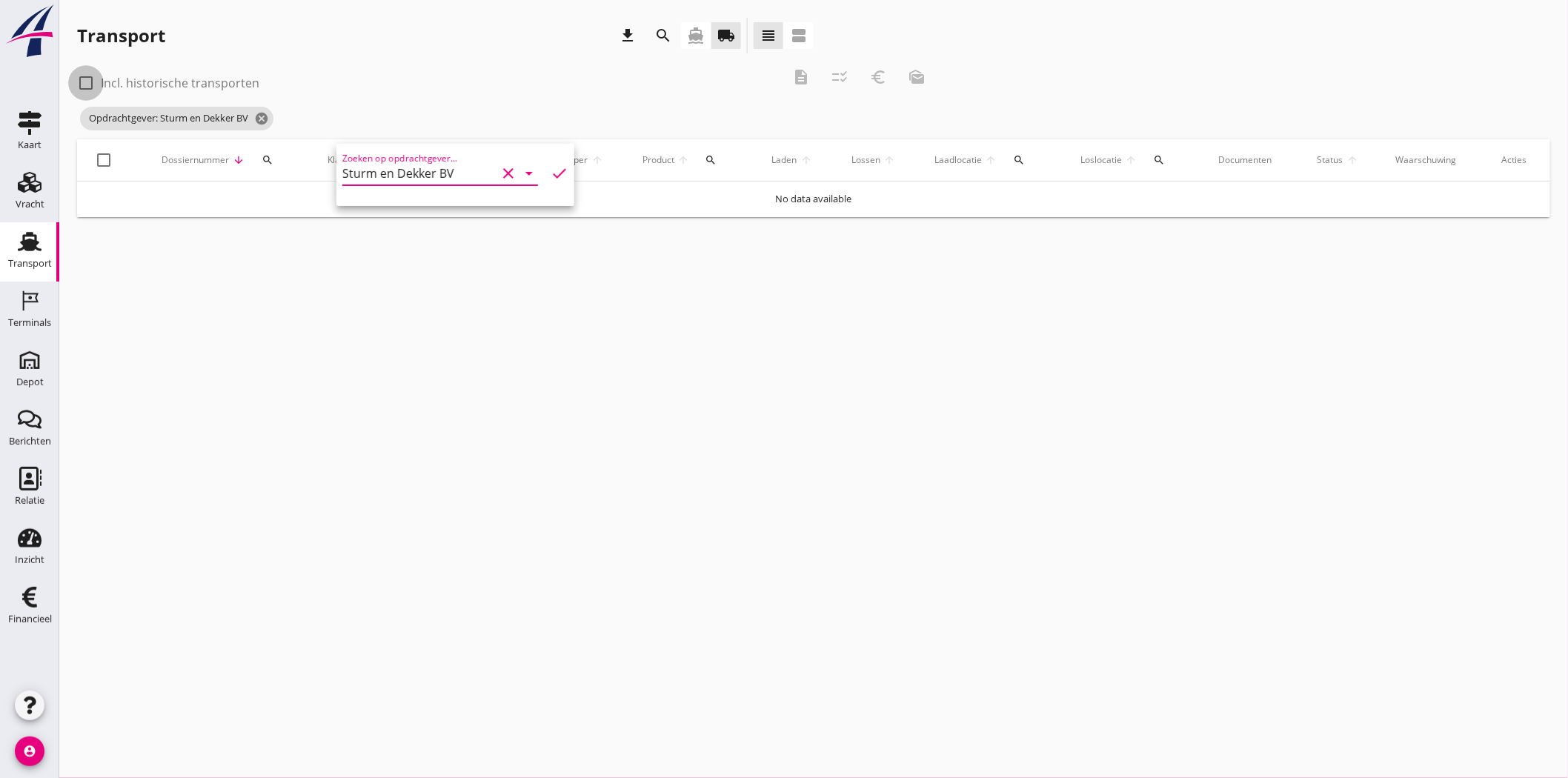
click at [91, 83] on div at bounding box center [85, 83] width 25 height 25
checkbox input "true"
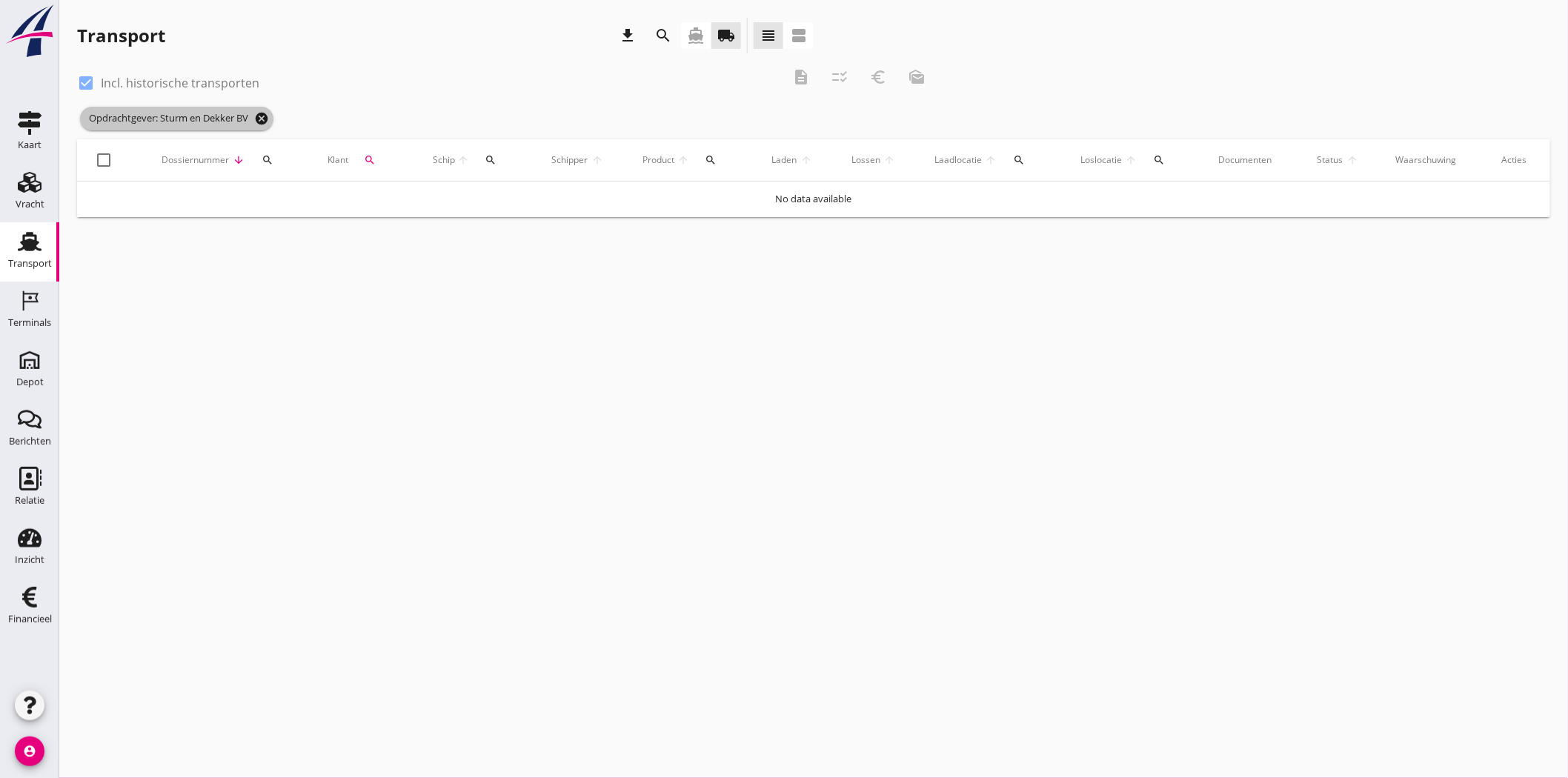
click at [264, 114] on icon "cancel" at bounding box center [261, 118] width 14 height 14
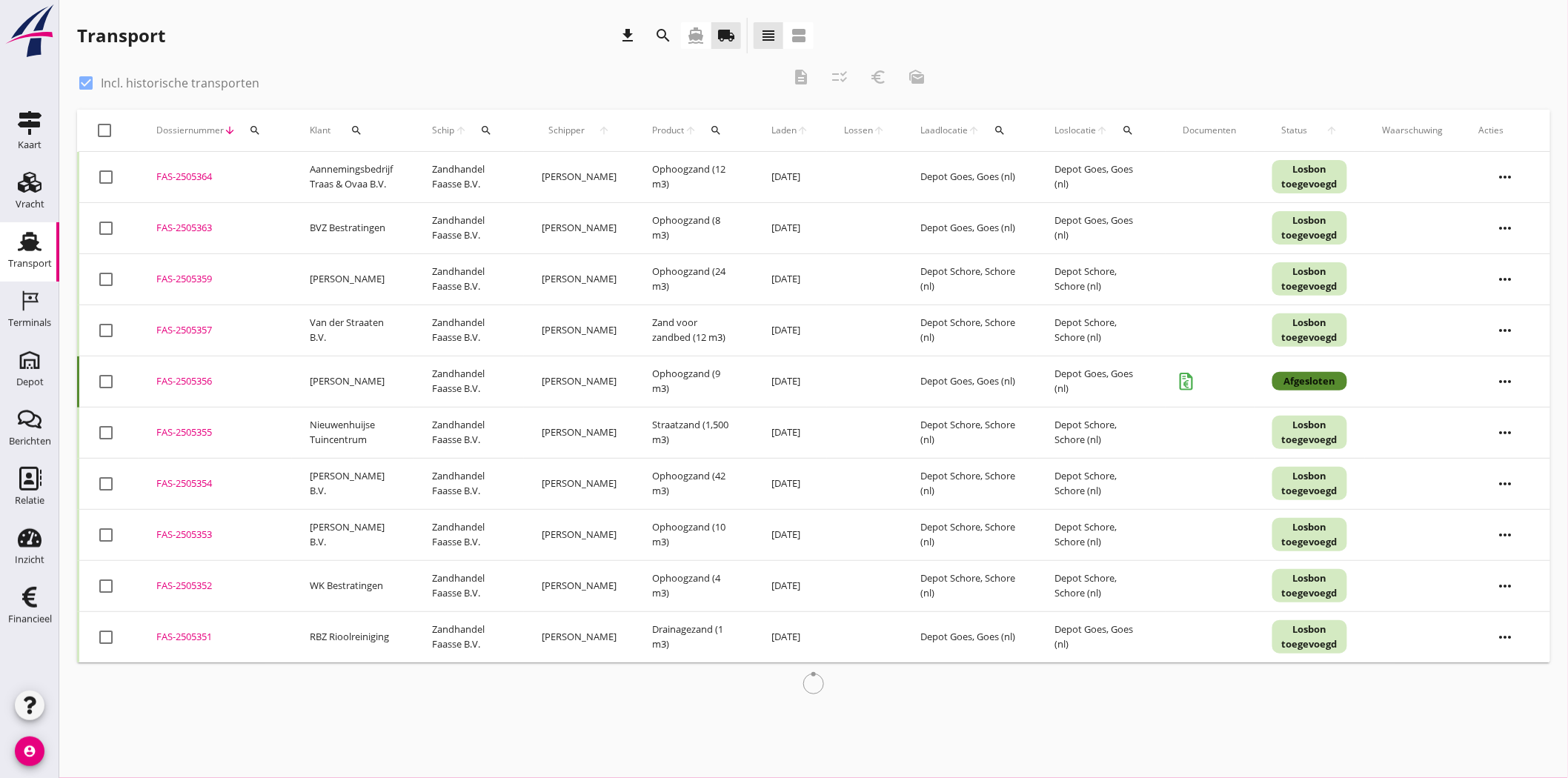
click at [350, 129] on div "search" at bounding box center [357, 130] width 40 height 12
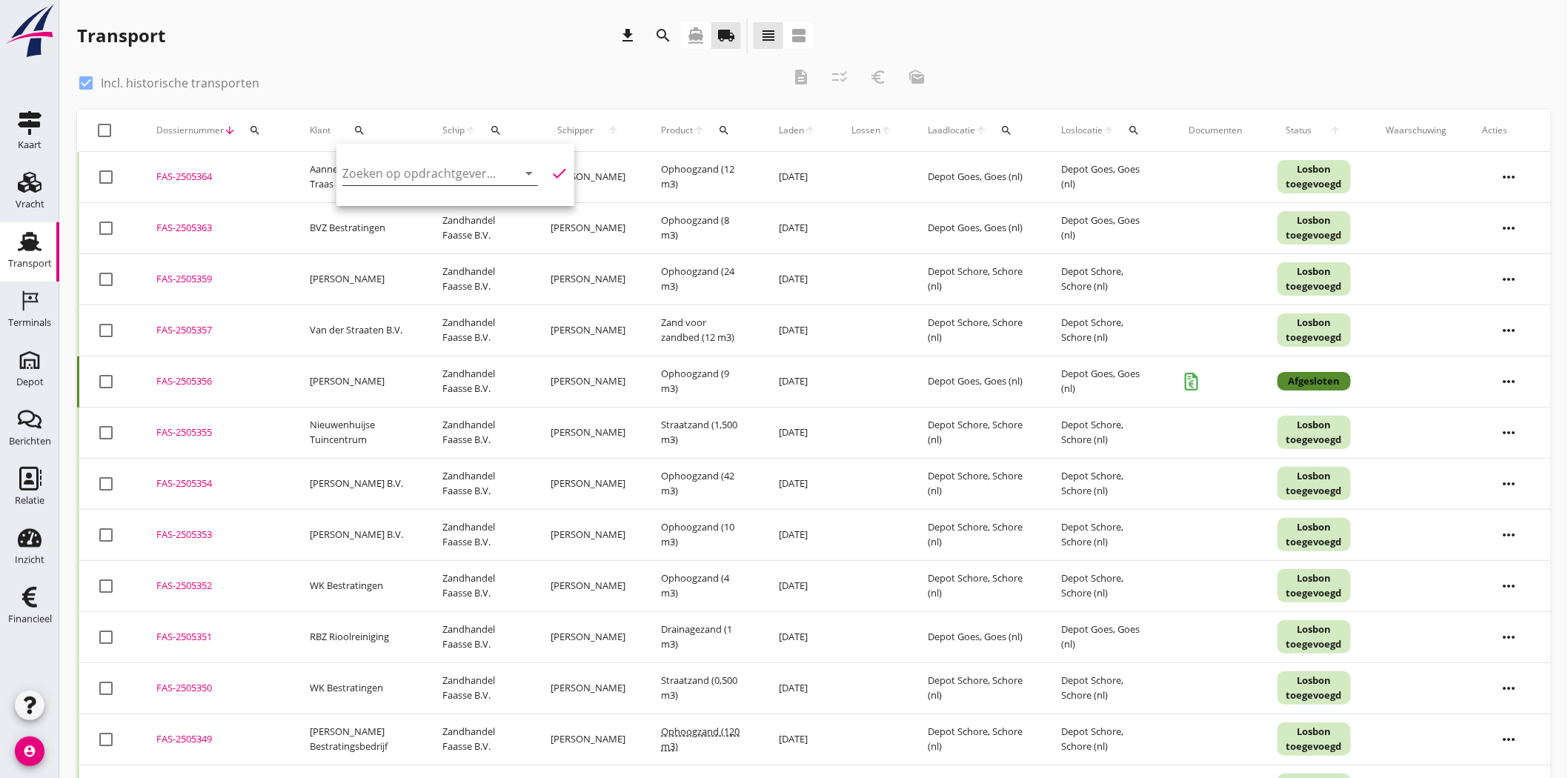
click at [405, 173] on input "Zoeken op opdrachtgever..." at bounding box center [419, 173] width 154 height 24
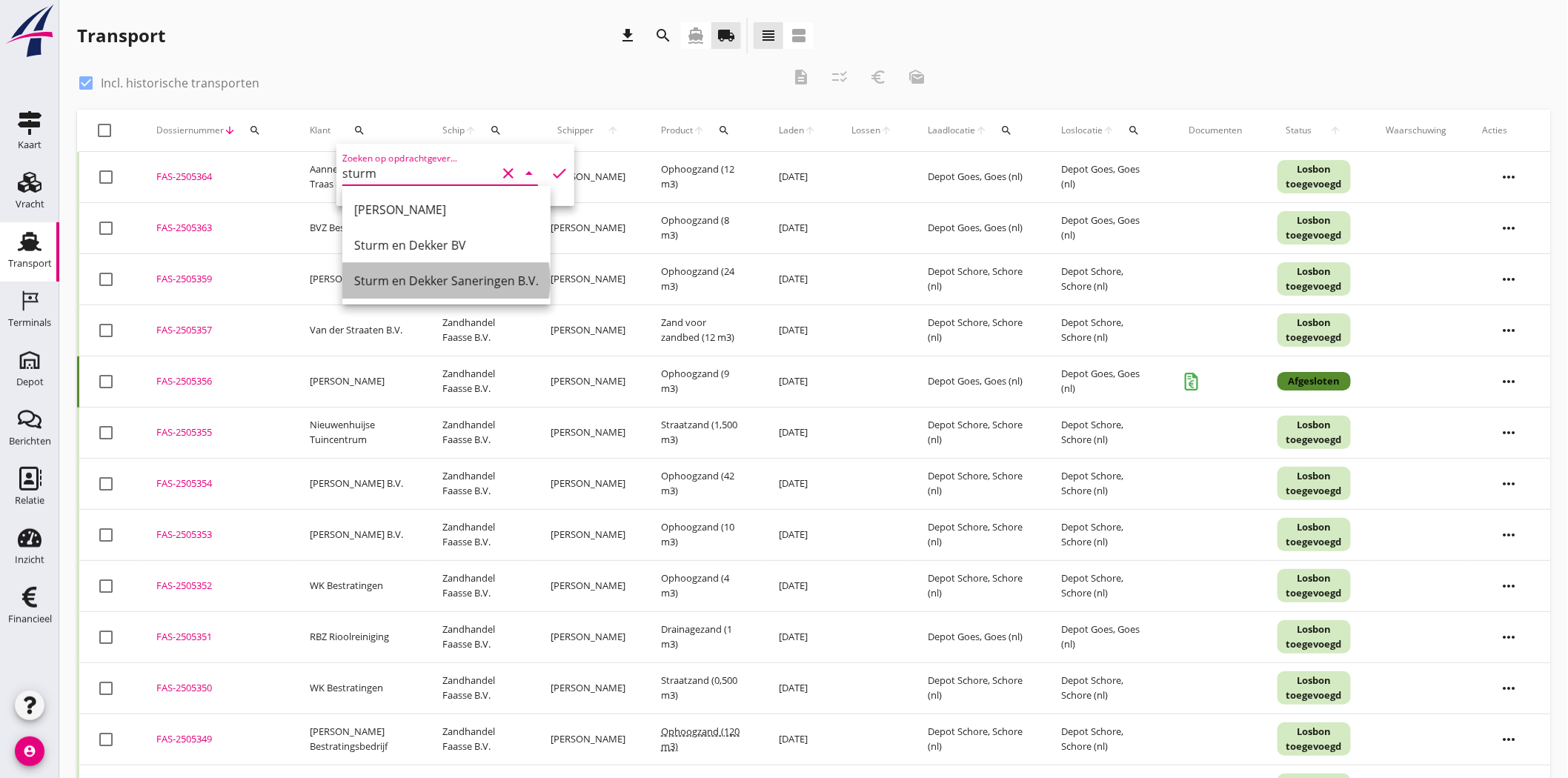
click at [521, 290] on div "Sturm en Dekker Saneringen B.V." at bounding box center [446, 280] width 184 height 35
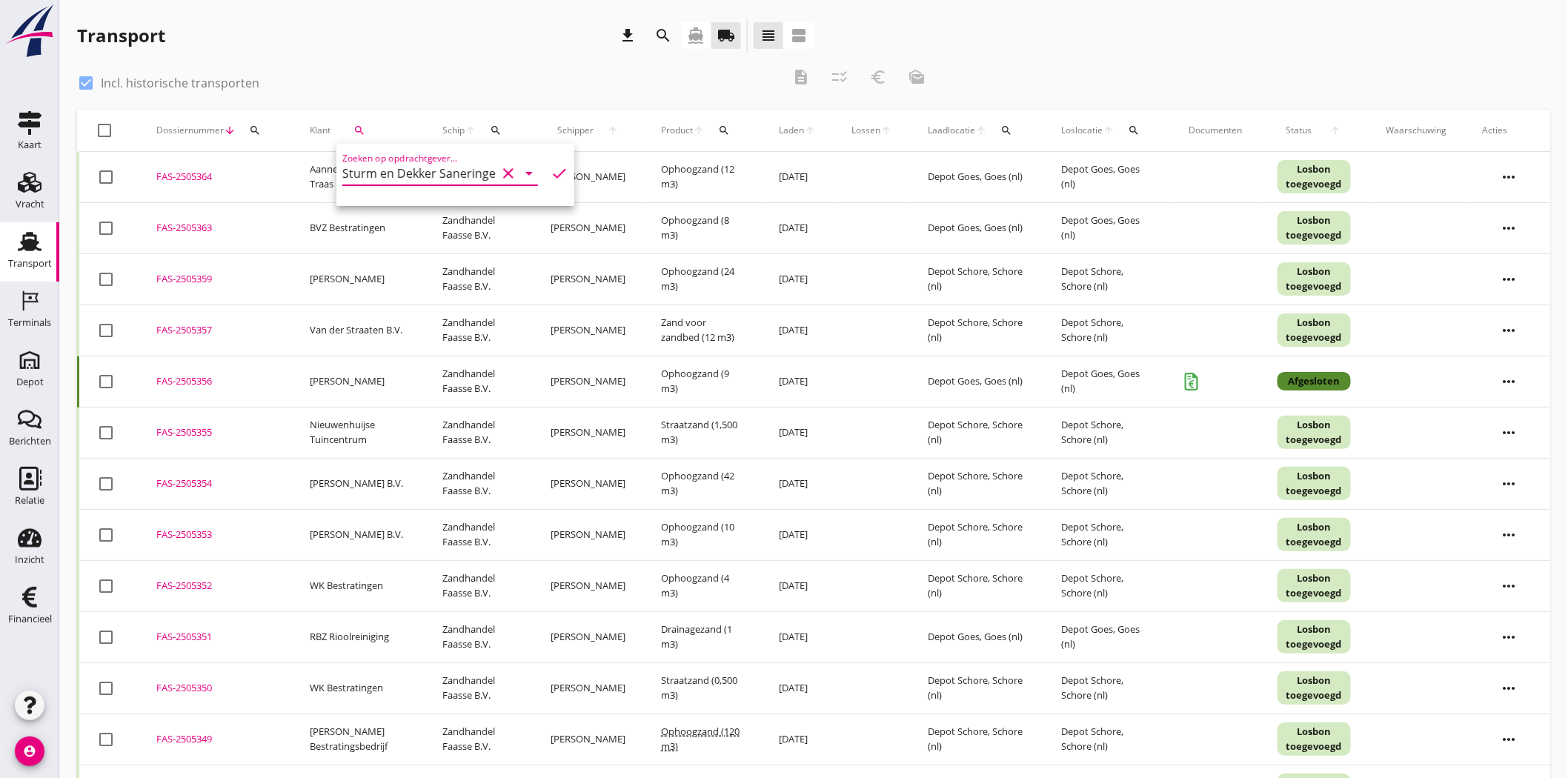
type input "Sturm en Dekker Saneringen B.V."
click at [558, 174] on icon "check" at bounding box center [559, 173] width 18 height 18
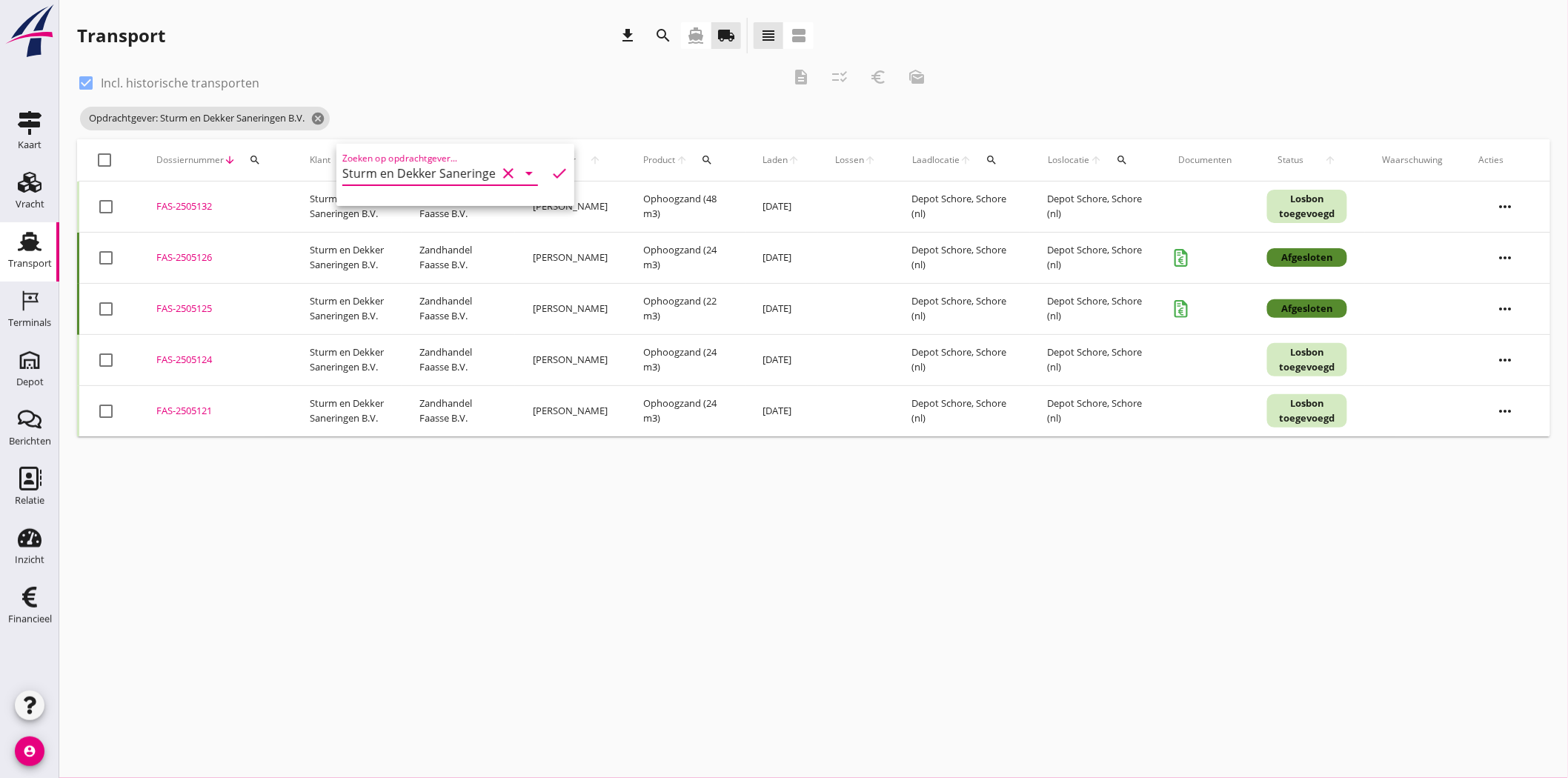
click at [514, 78] on div "check_box Incl. historische transporten" at bounding box center [429, 82] width 705 height 21
click at [175, 358] on div "FAS-2505124" at bounding box center [215, 360] width 118 height 14
click at [106, 412] on div at bounding box center [106, 412] width 25 height 25
checkbox input "true"
click at [100, 350] on div at bounding box center [106, 360] width 25 height 25
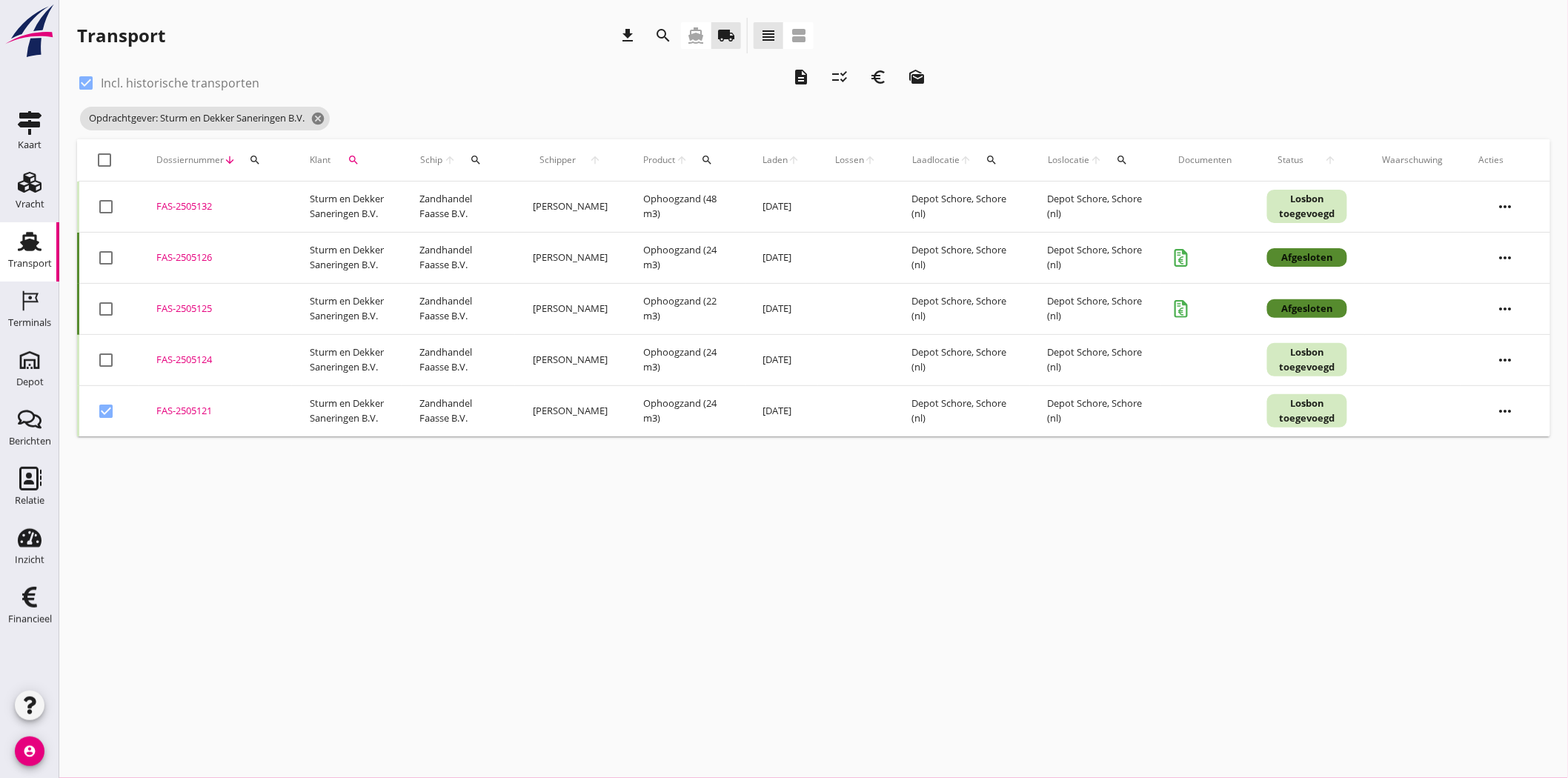
checkbox input "true"
click at [883, 82] on icon "euro_symbol" at bounding box center [879, 77] width 18 height 18
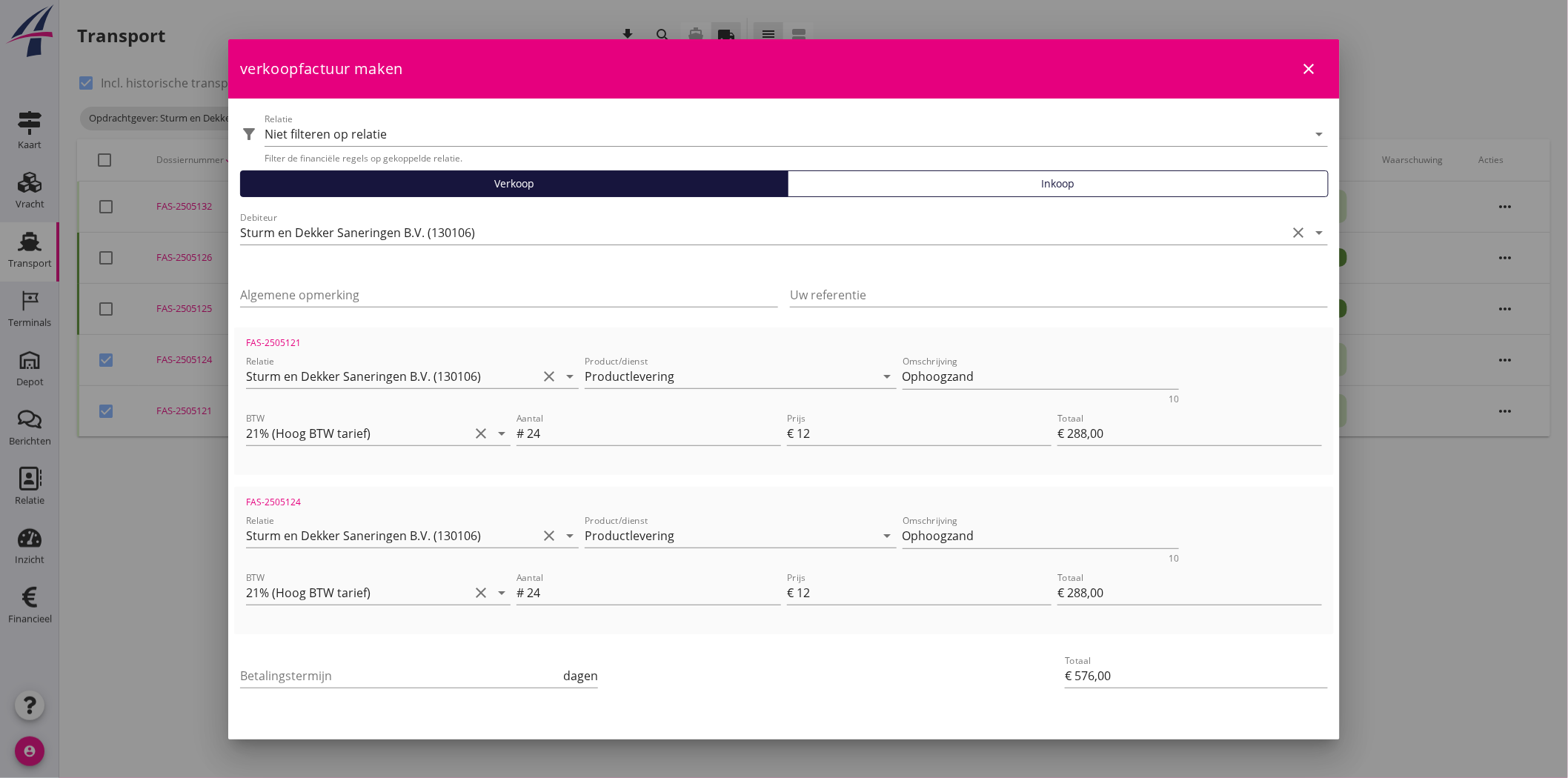
scroll to position [44, 0]
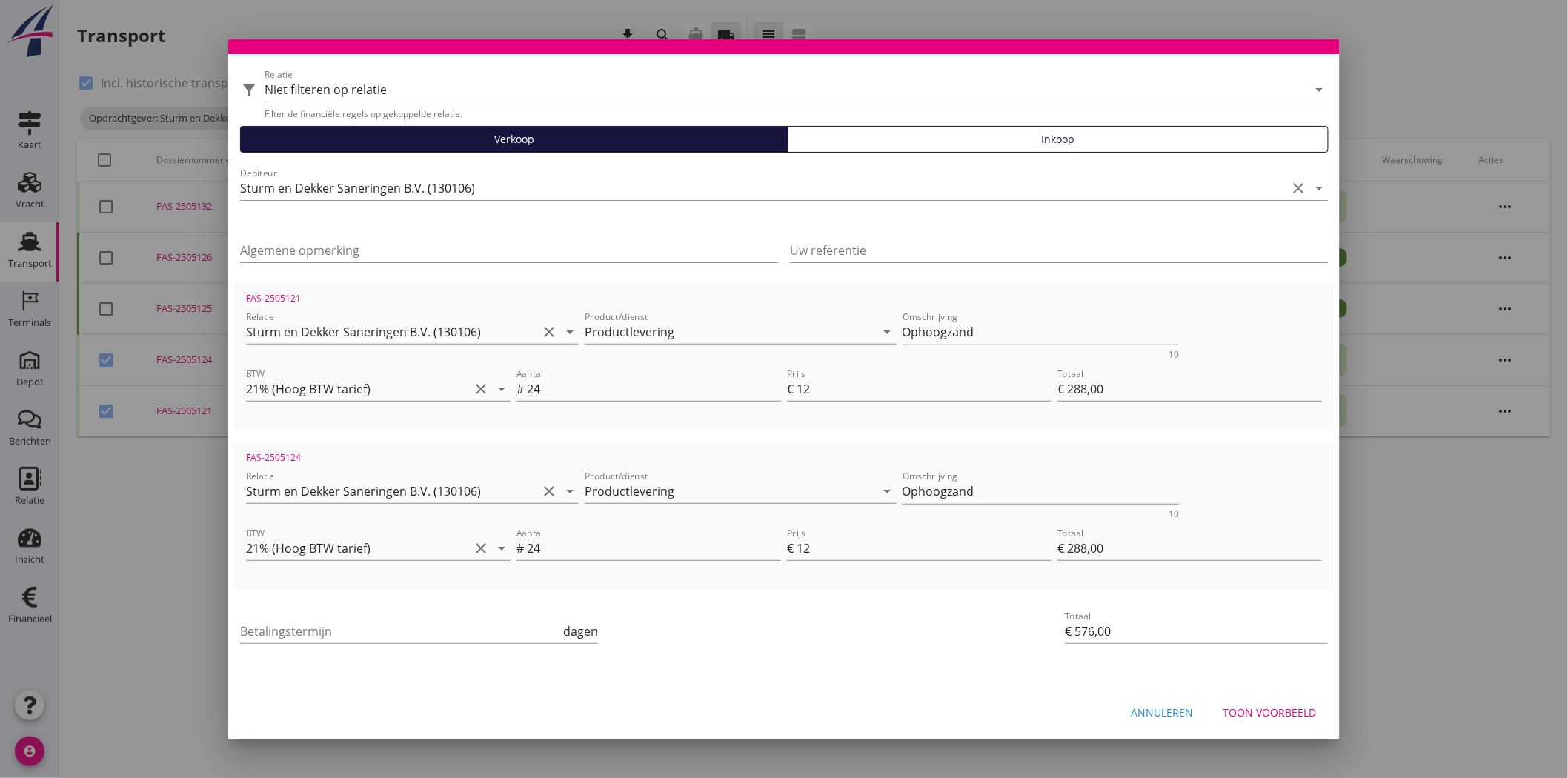
click at [1293, 714] on div "Toon voorbeeld" at bounding box center [1269, 713] width 93 height 15
click at [346, 627] on input "Betalingstermijn" at bounding box center [400, 631] width 321 height 24
type input "30"
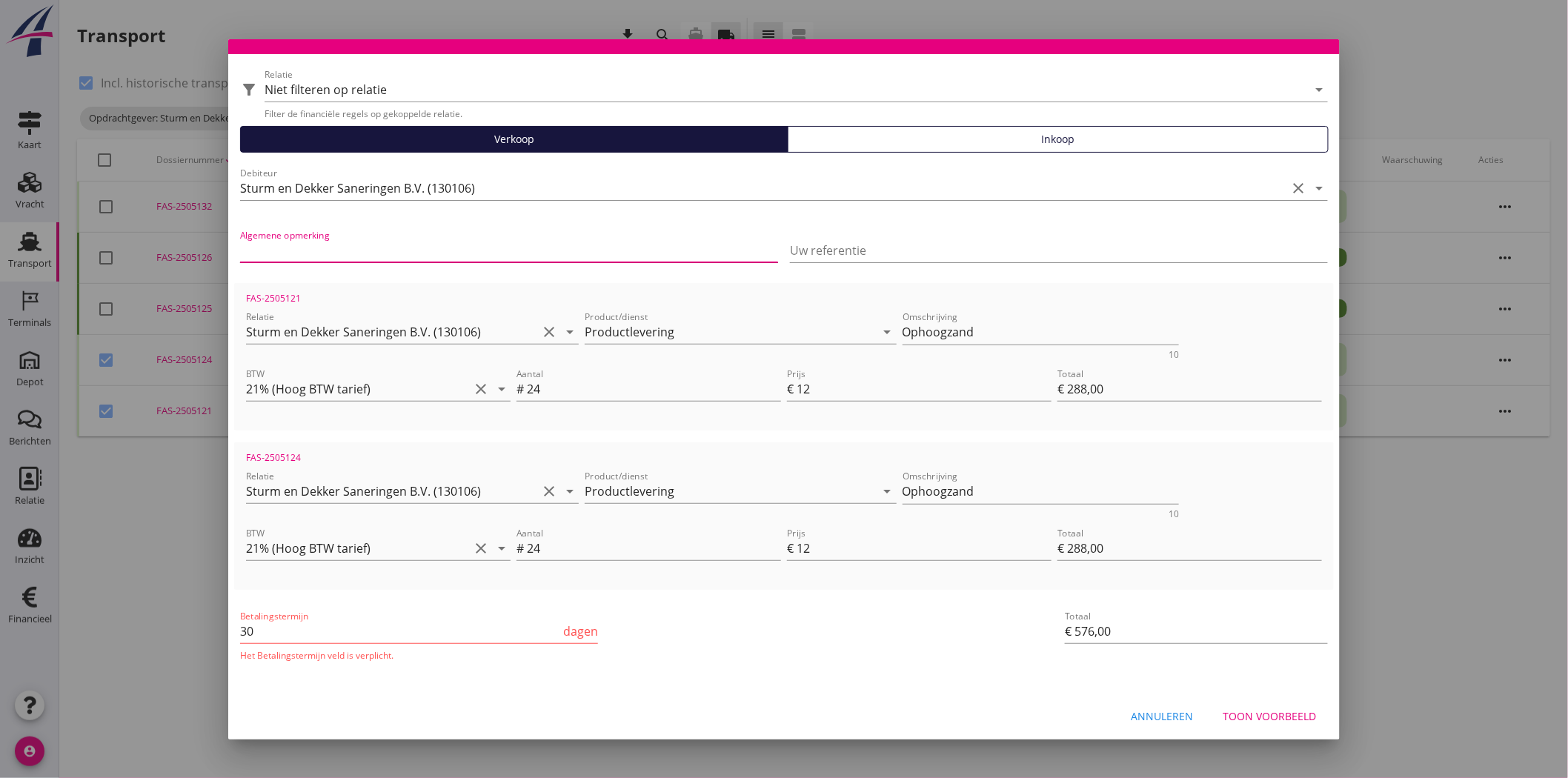
paste input "OB710250069"
type input "OB710250069"
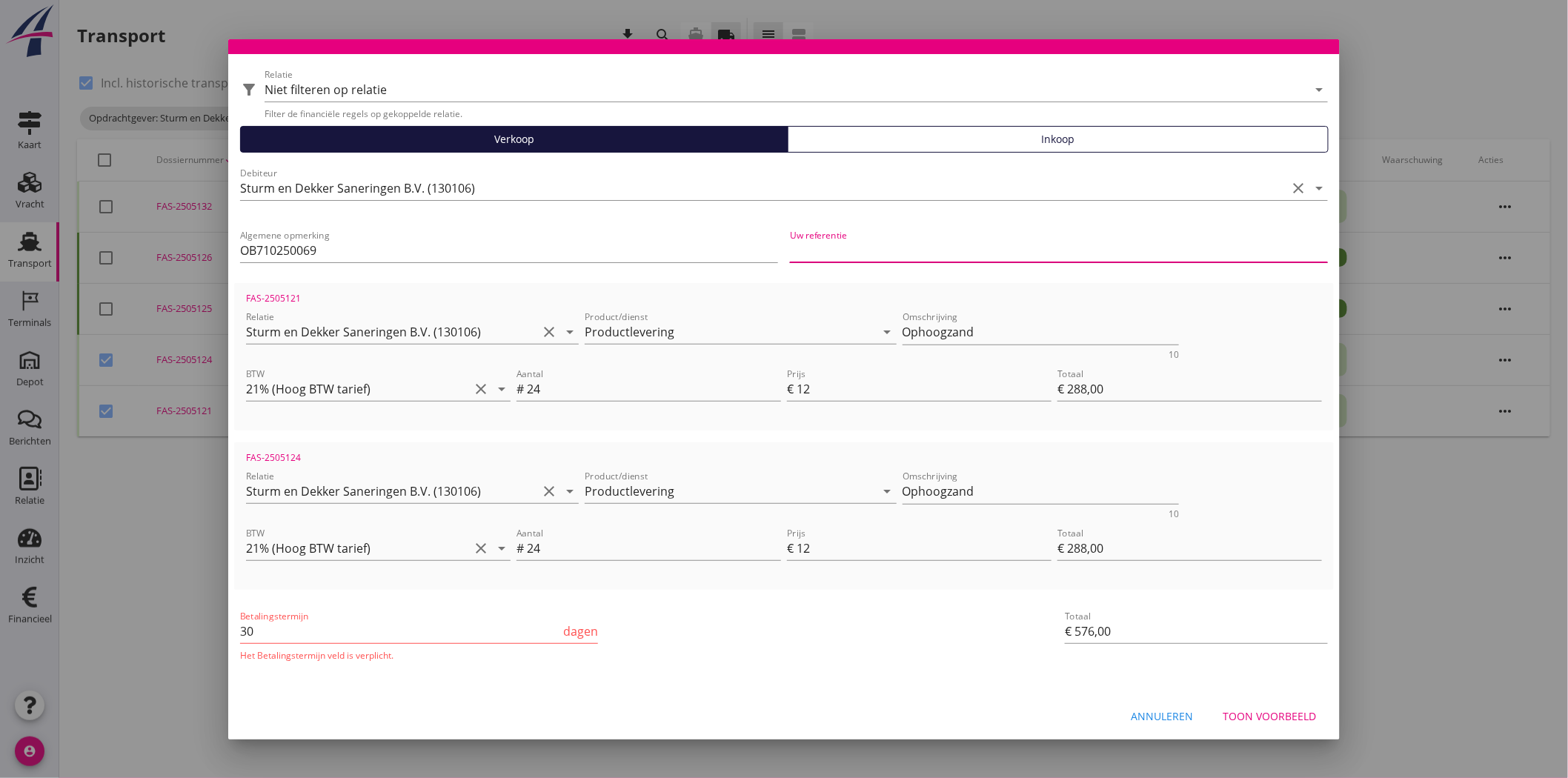
paste input "OB710250069"
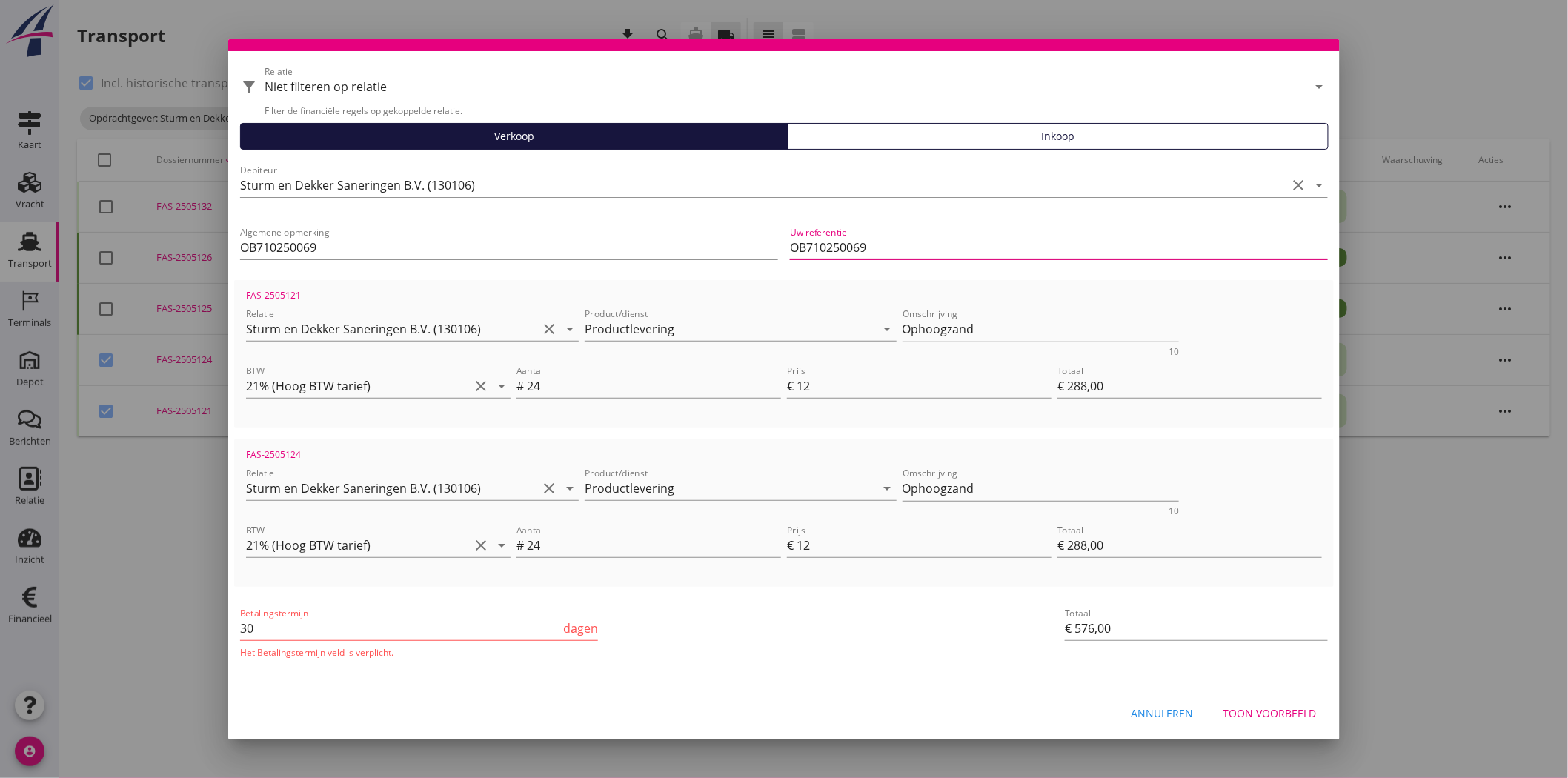
scroll to position [48, 0]
type input "OB710250069"
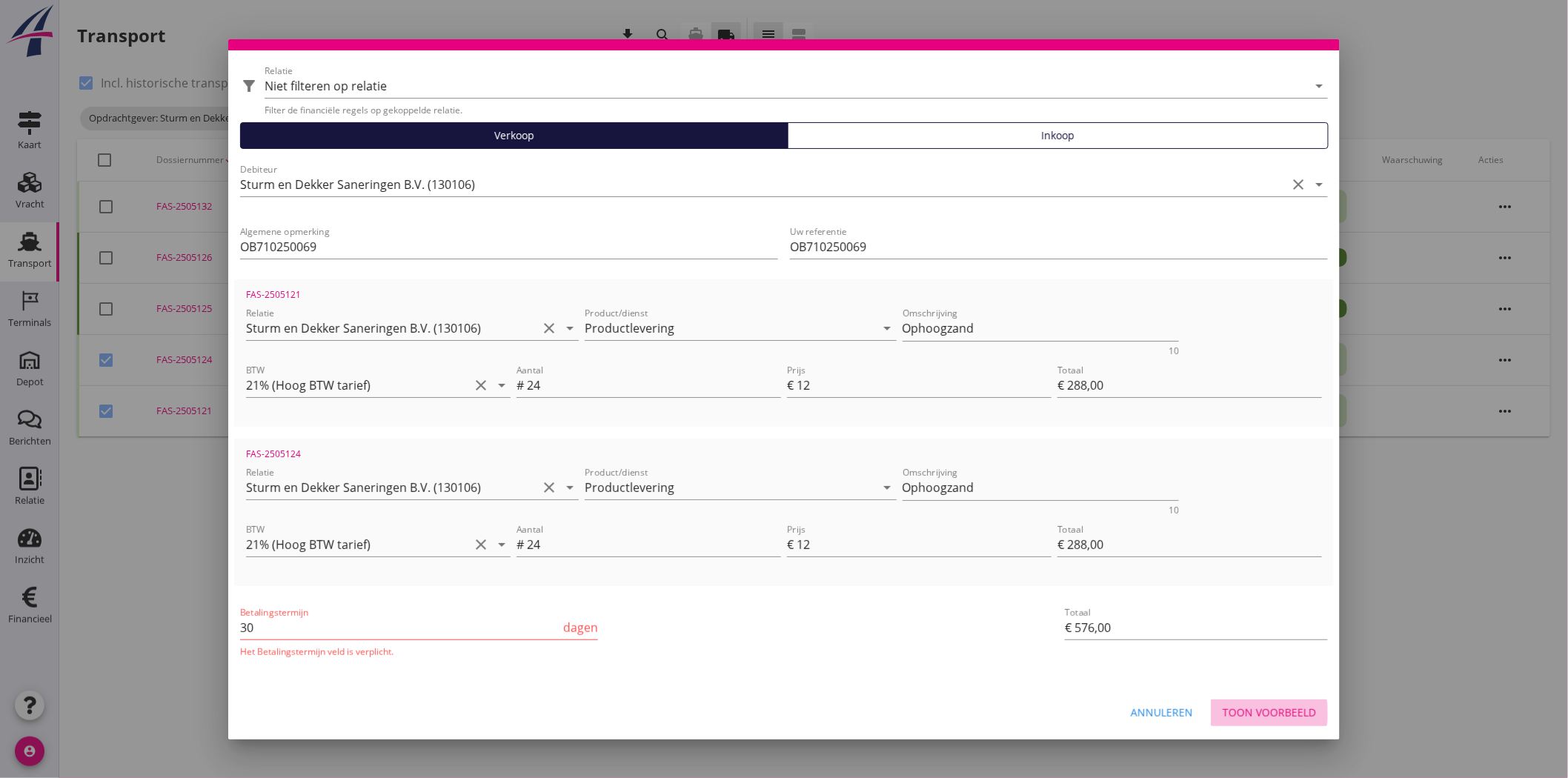
click at [1304, 708] on button "Toon voorbeeld" at bounding box center [1270, 713] width 117 height 27
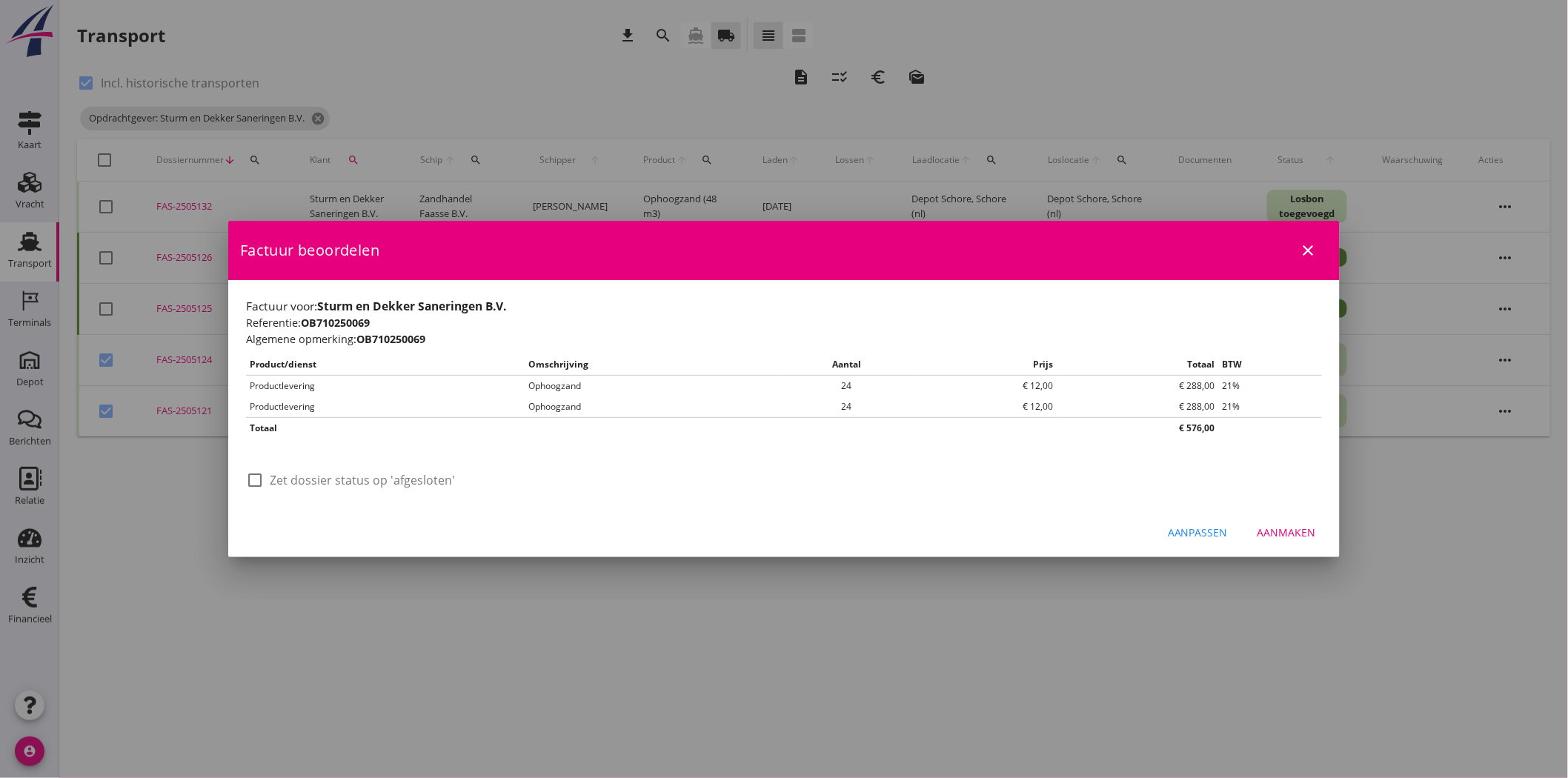
scroll to position [0, 0]
click at [327, 492] on div "check_box_outline_blank Zet dossier status op 'afgesloten'" at bounding box center [350, 488] width 209 height 35
click at [327, 485] on label "Zet dossier status op 'afgesloten'" at bounding box center [362, 480] width 185 height 14
checkbox input "true"
click at [1300, 529] on div "Aanmaken" at bounding box center [1287, 532] width 59 height 15
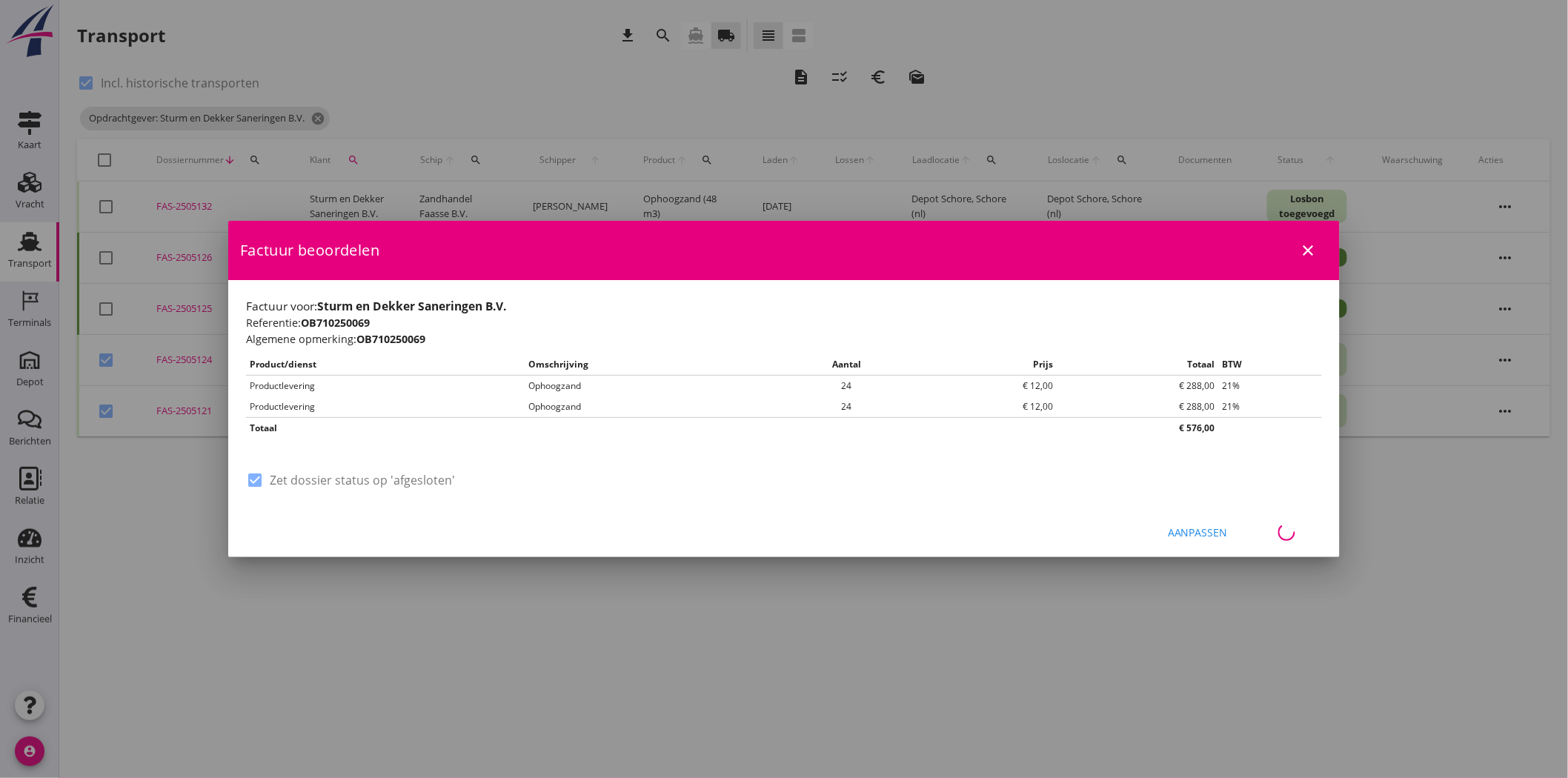
checkbox input "false"
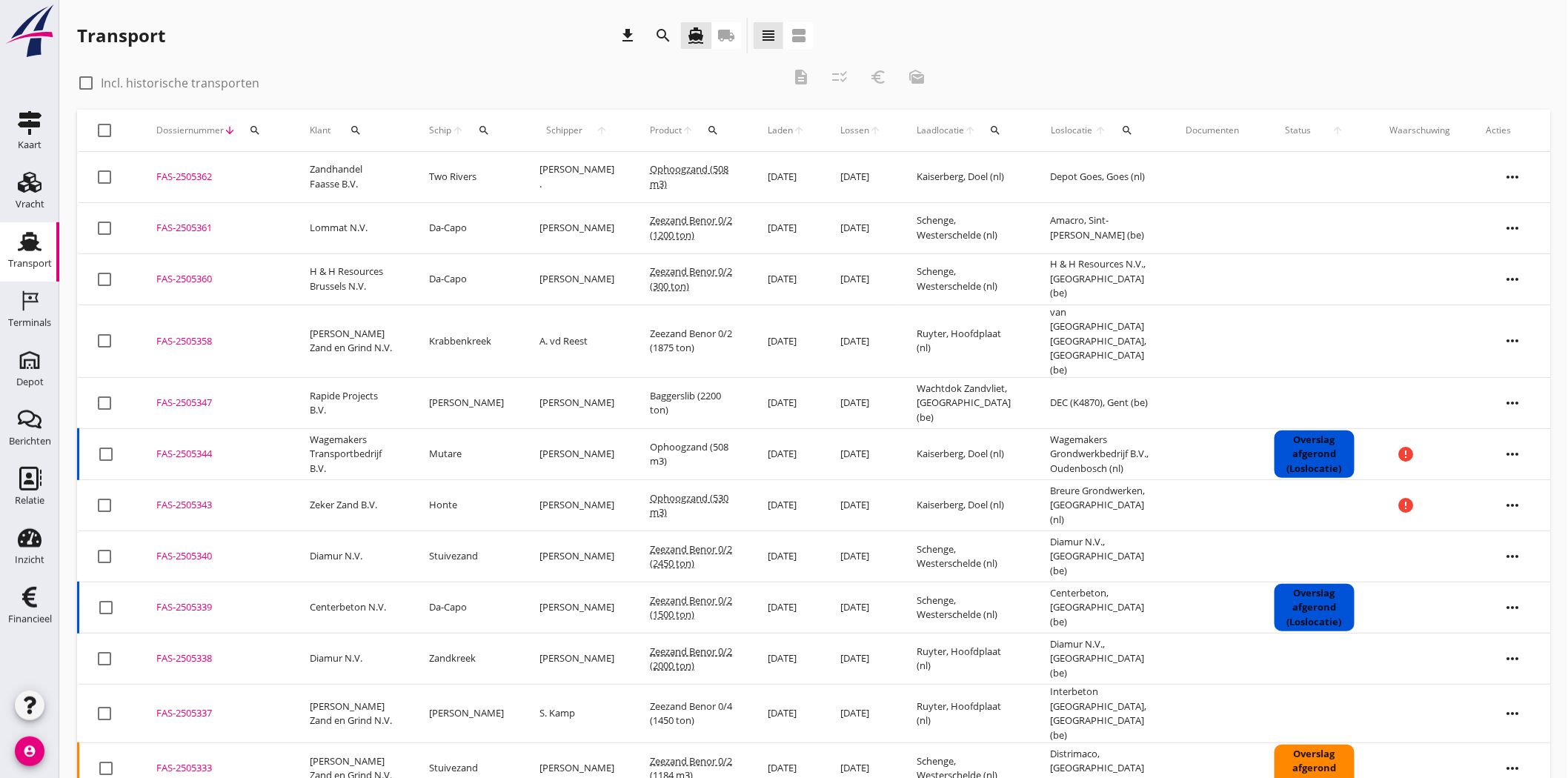
click at [253, 127] on icon "search" at bounding box center [255, 130] width 12 height 12
click at [287, 169] on input "Zoeken op dossiernummer..." at bounding box center [323, 173] width 154 height 24
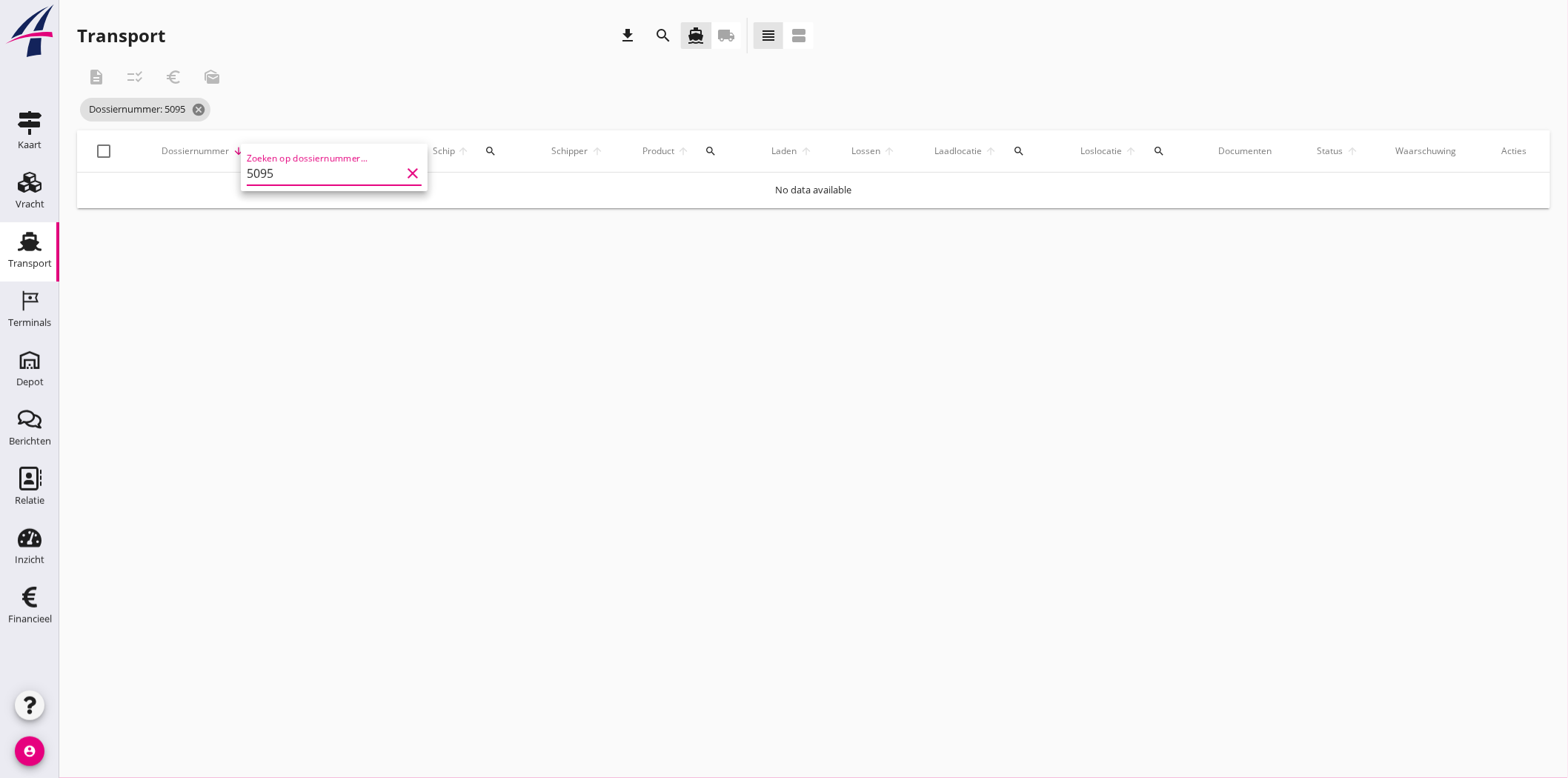
type input "5095"
click at [383, 87] on div "description checklist_rtl euro_symbol mark_as_unread" at bounding box center [507, 77] width 860 height 35
click at [727, 34] on icon "local_shipping" at bounding box center [726, 35] width 18 height 18
click at [206, 106] on icon "cancel" at bounding box center [198, 109] width 14 height 14
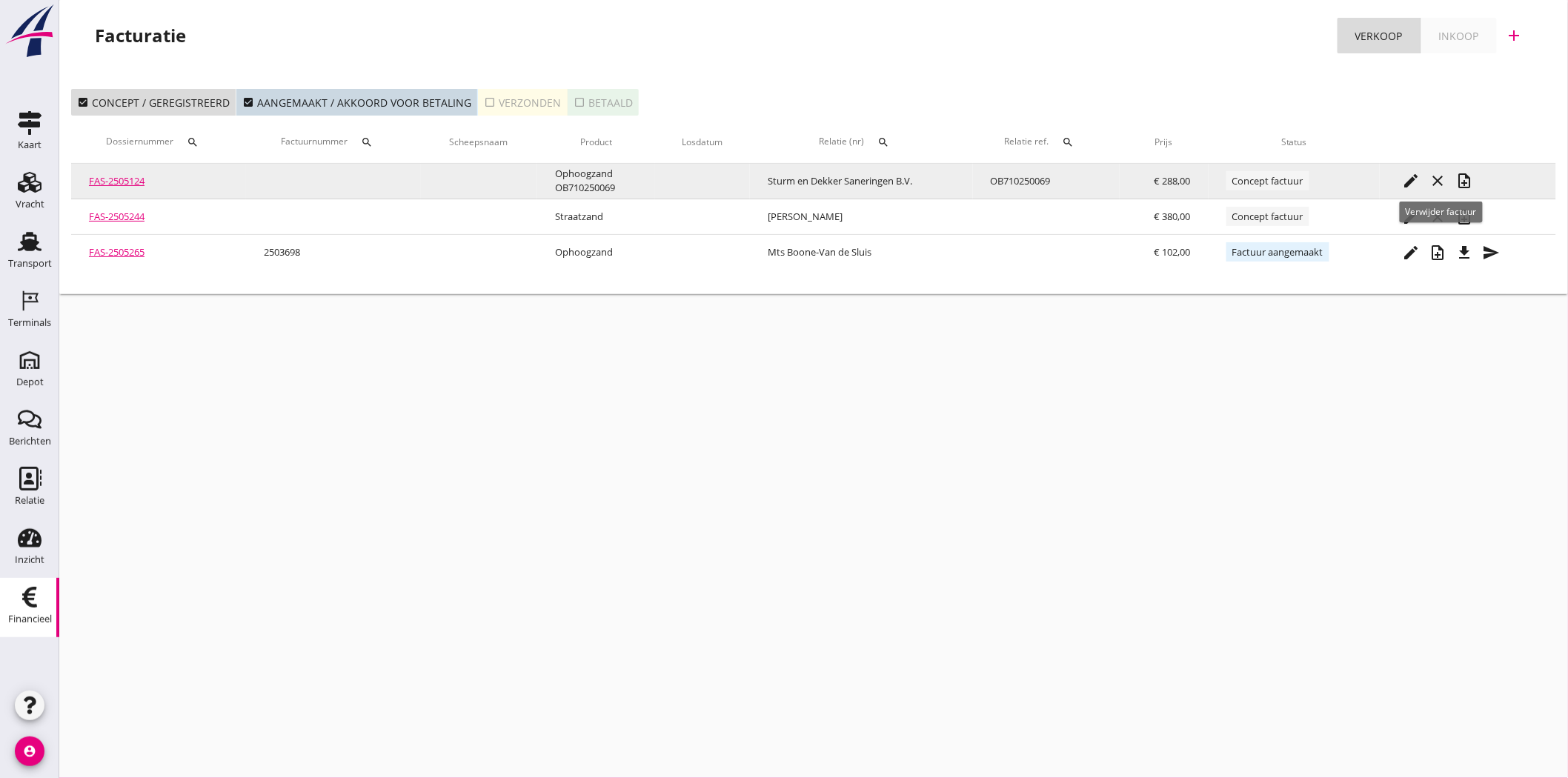
click at [1438, 178] on icon "close" at bounding box center [1437, 180] width 18 height 18
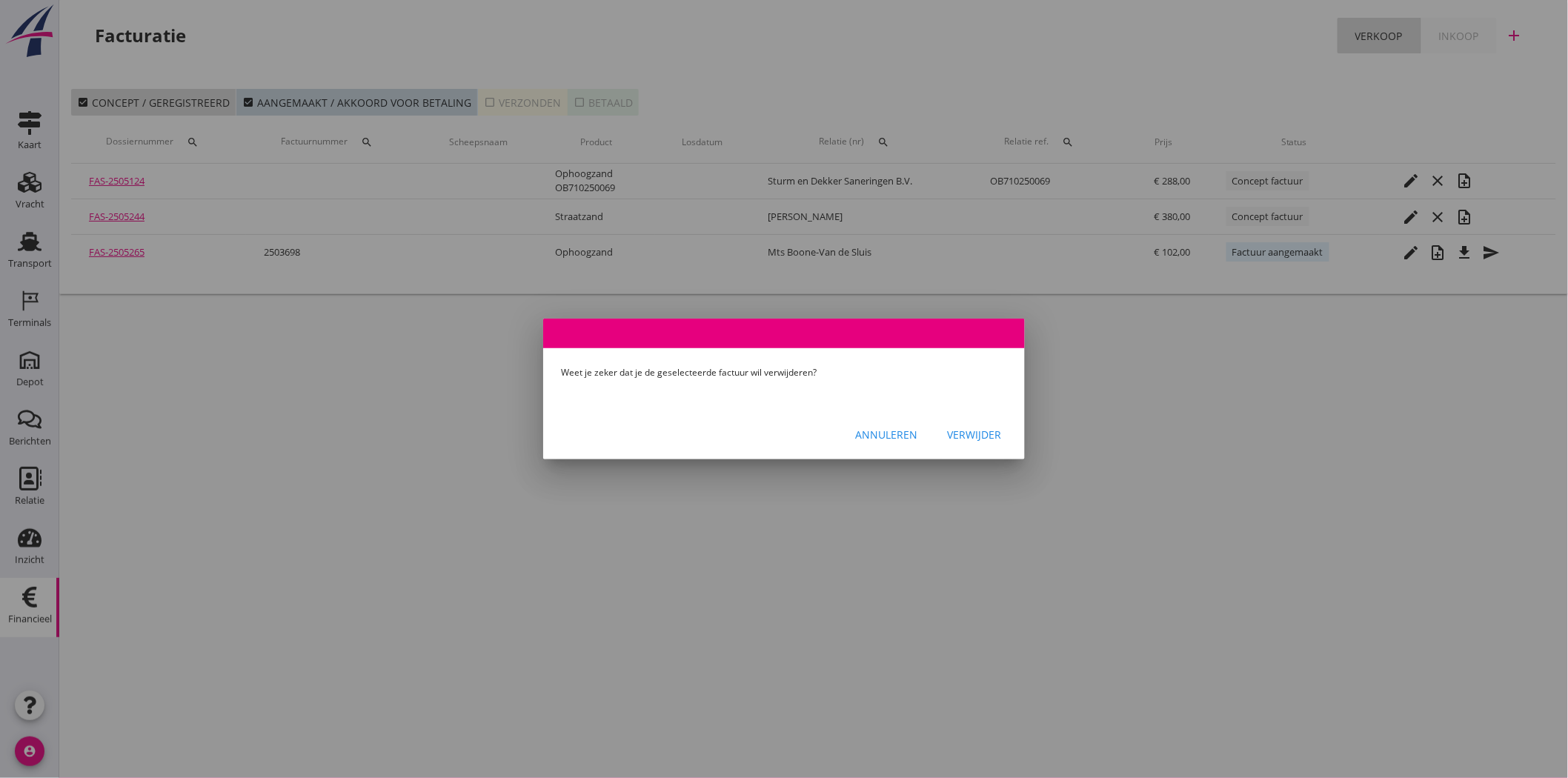
click at [972, 428] on div "Verwijder" at bounding box center [974, 435] width 54 height 15
